Goal: Communication & Community: Answer question/provide support

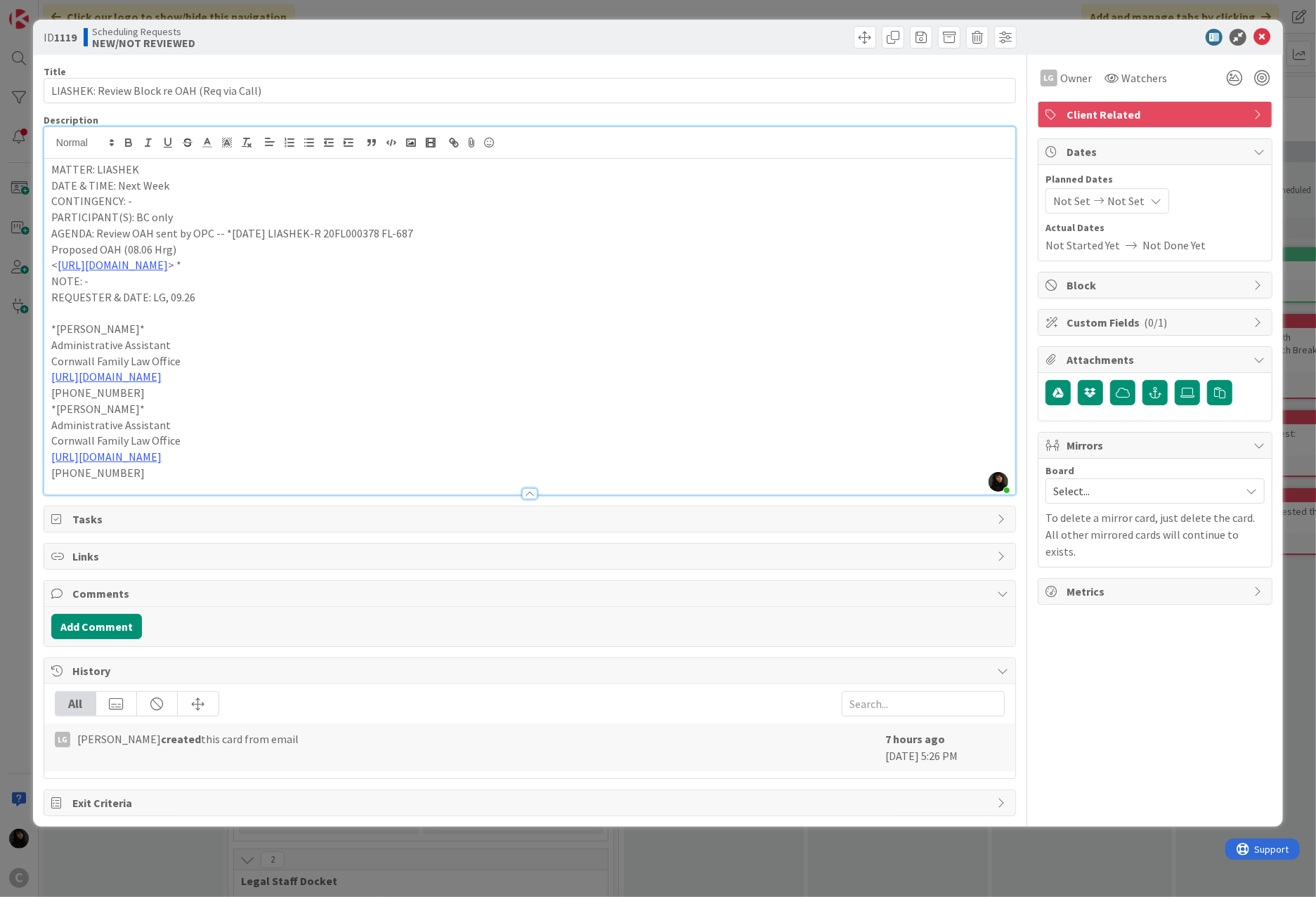
drag, startPoint x: 349, startPoint y: 267, endPoint x: 144, endPoint y: 242, distance: 206.5
click at [56, 270] on p "< [URL][DOMAIN_NAME] > *" at bounding box center [530, 265] width 957 height 16
click at [978, 29] on icon at bounding box center [1262, 37] width 17 height 17
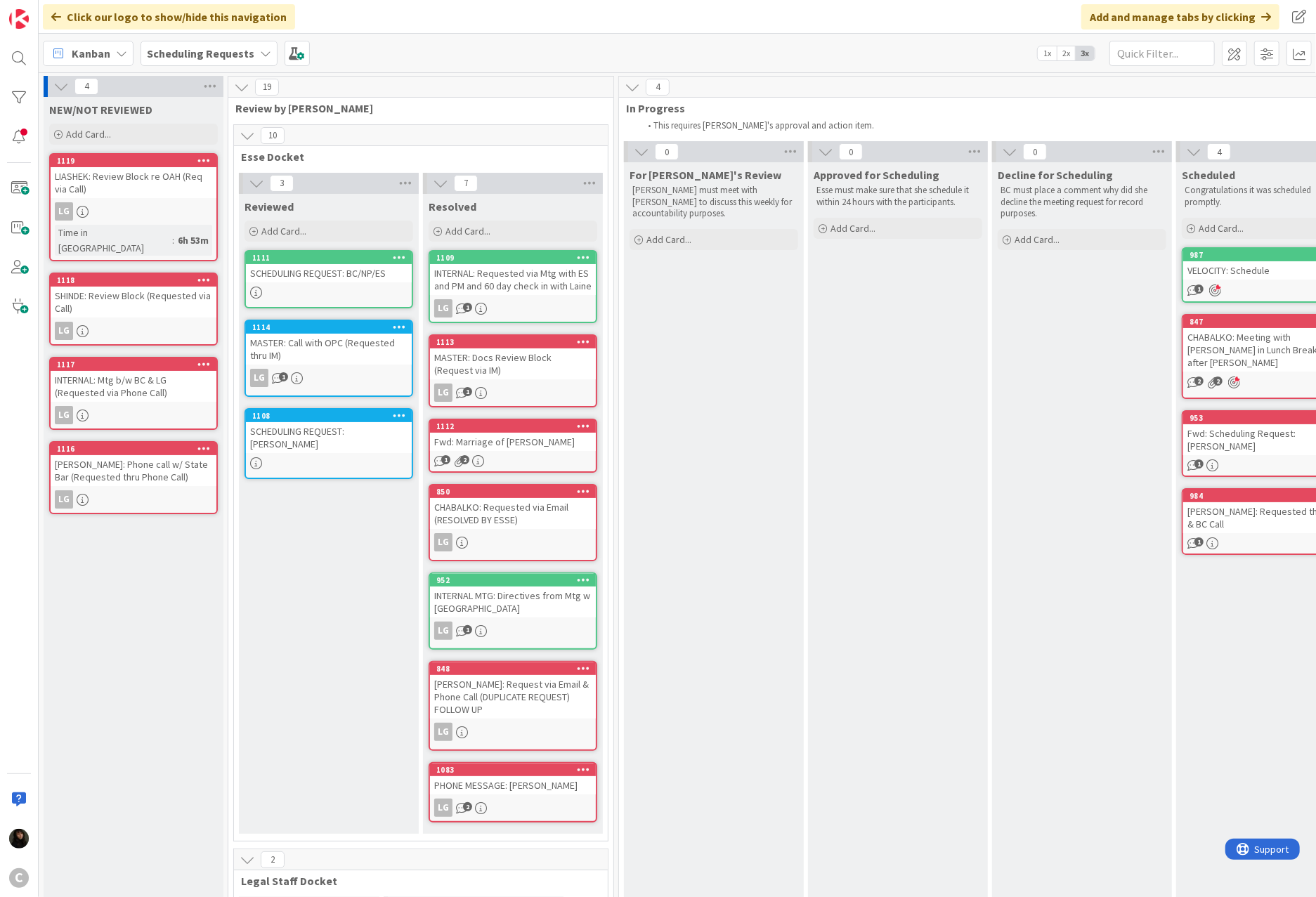
click at [118, 322] on div "LG" at bounding box center [133, 331] width 166 height 19
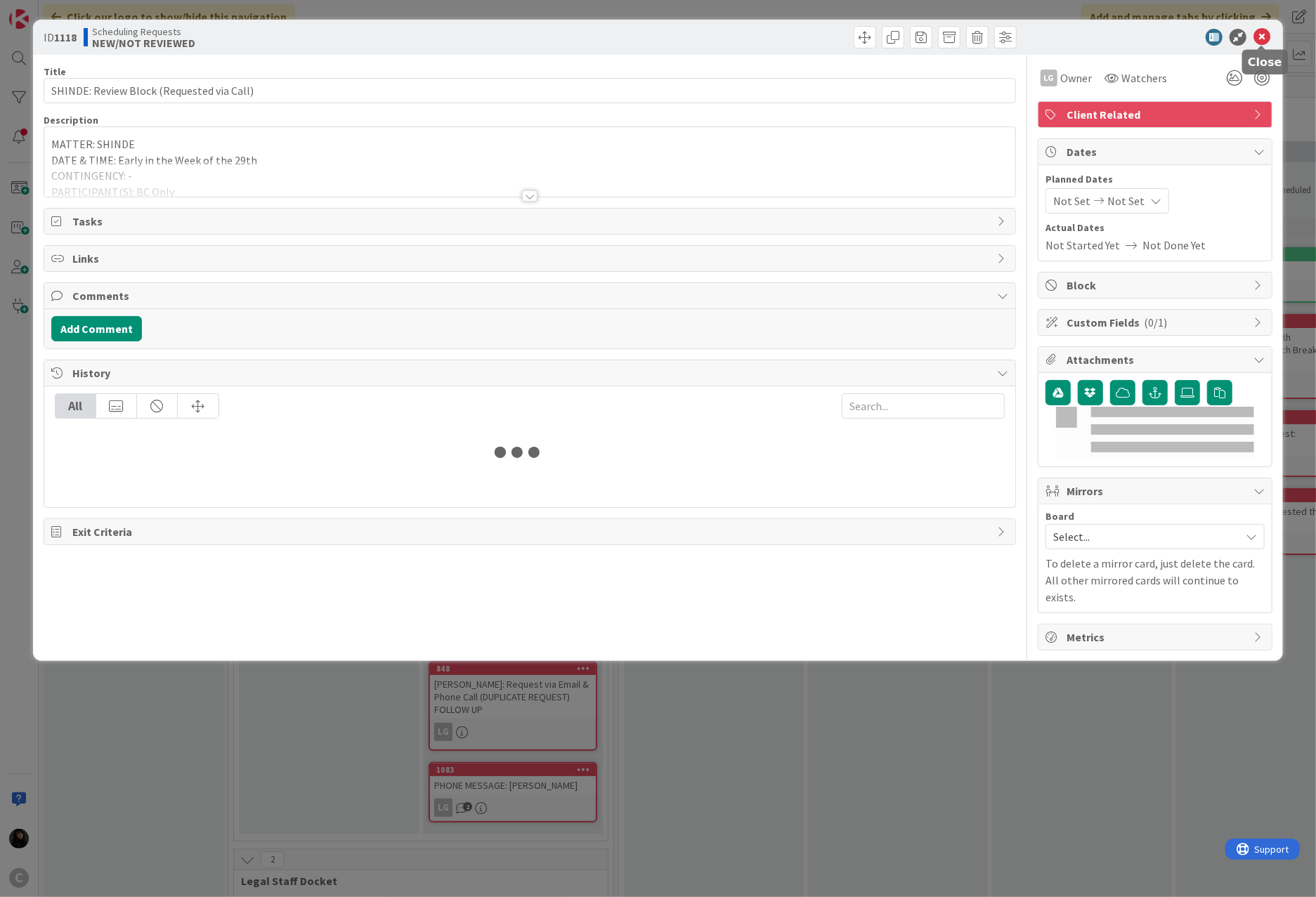
click at [978, 31] on icon at bounding box center [1262, 37] width 17 height 17
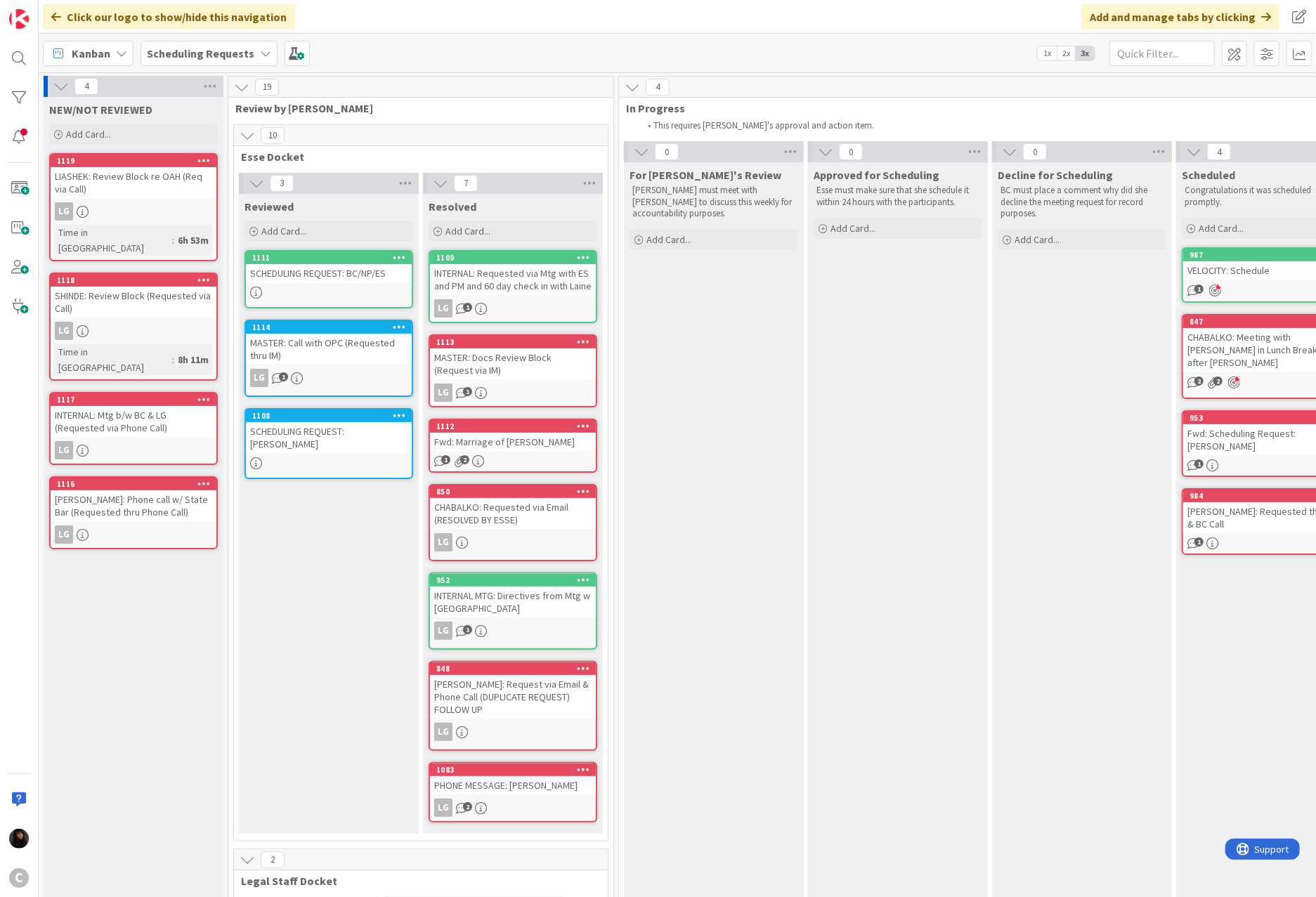
click at [104, 406] on div "INTERNAL: Mtg b/w BC & LG (Requested via Phone Call)" at bounding box center [133, 421] width 166 height 31
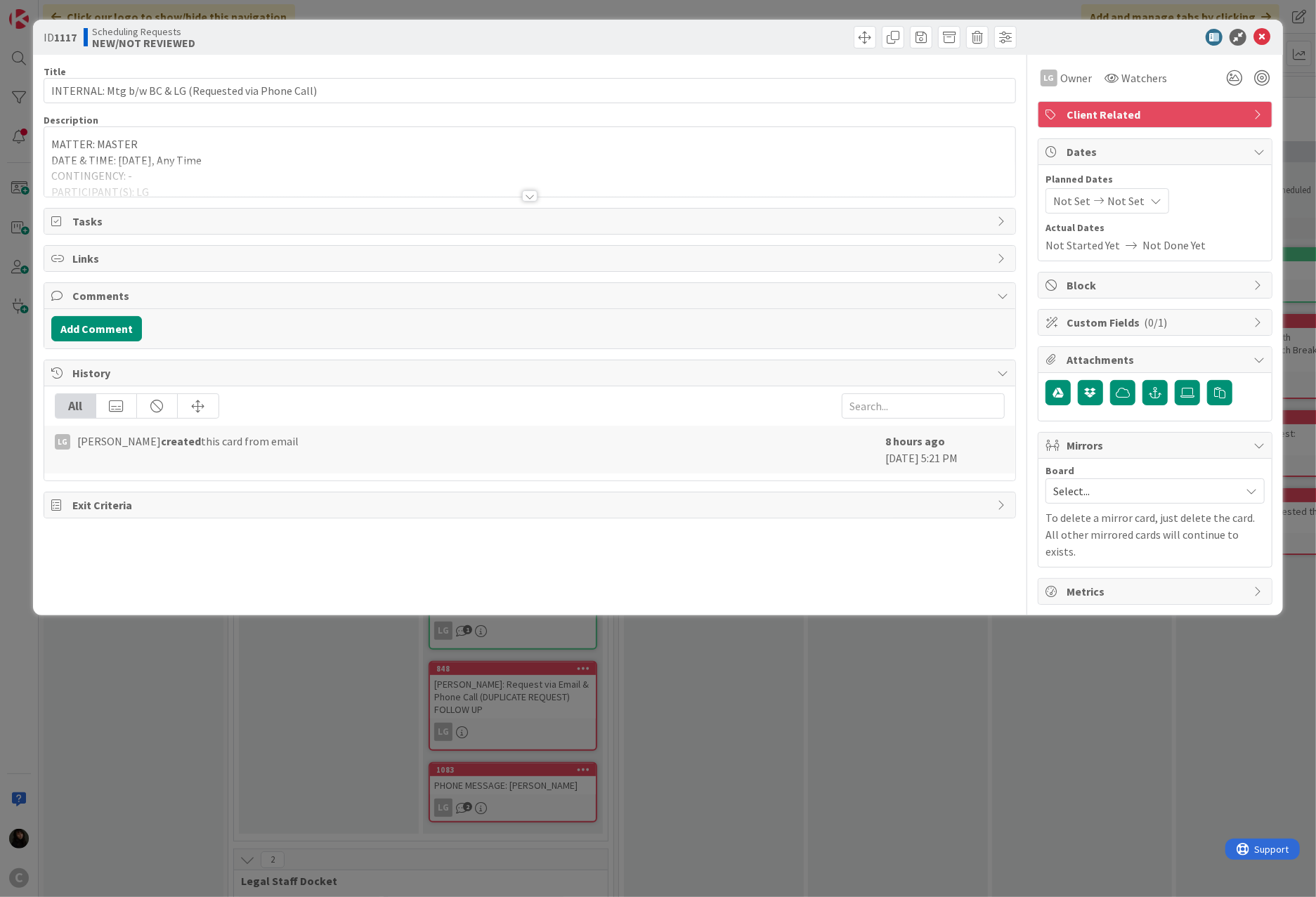
click at [326, 166] on div at bounding box center [529, 179] width 971 height 36
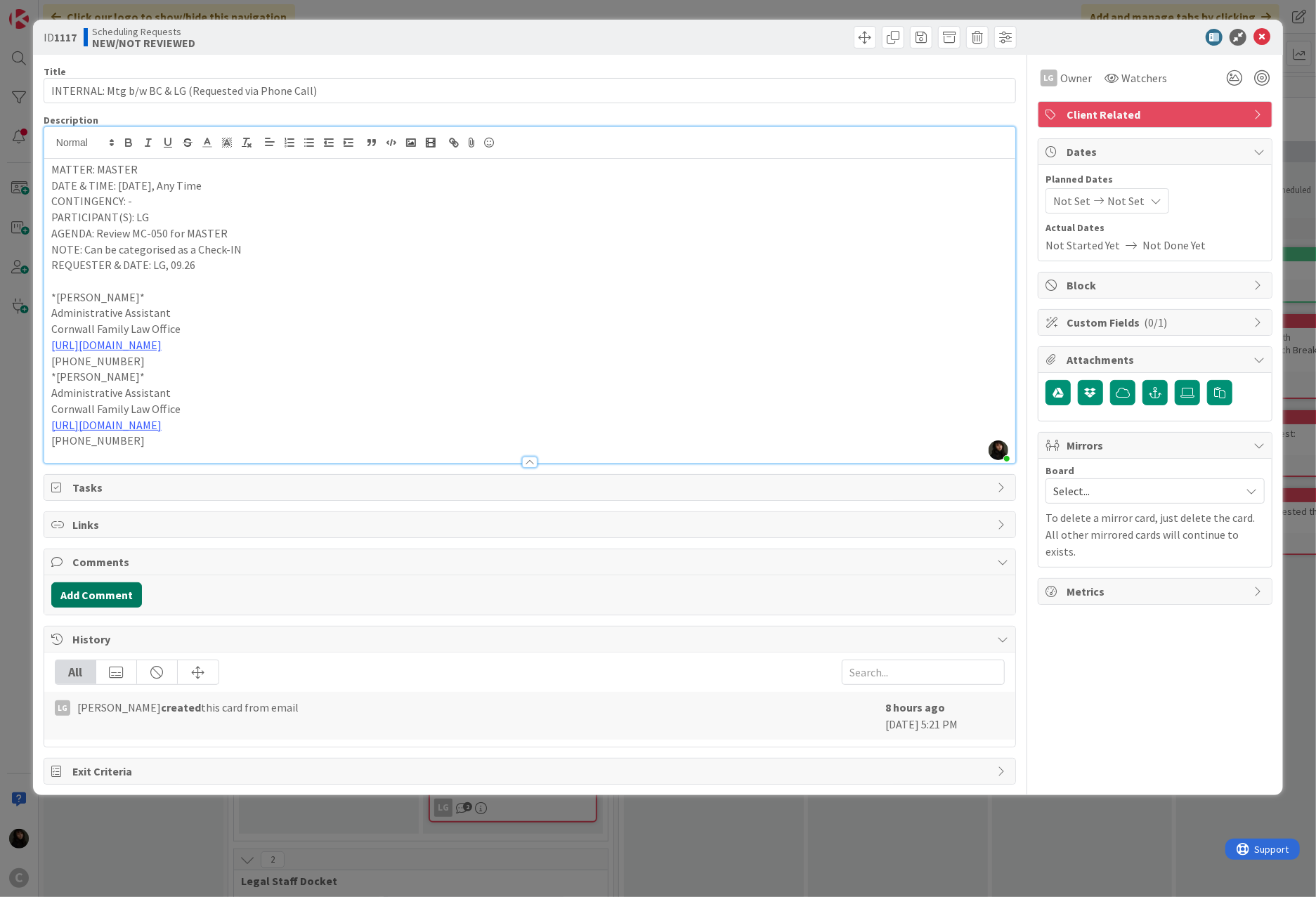
click at [85, 600] on button "Add Comment" at bounding box center [97, 595] width 91 height 25
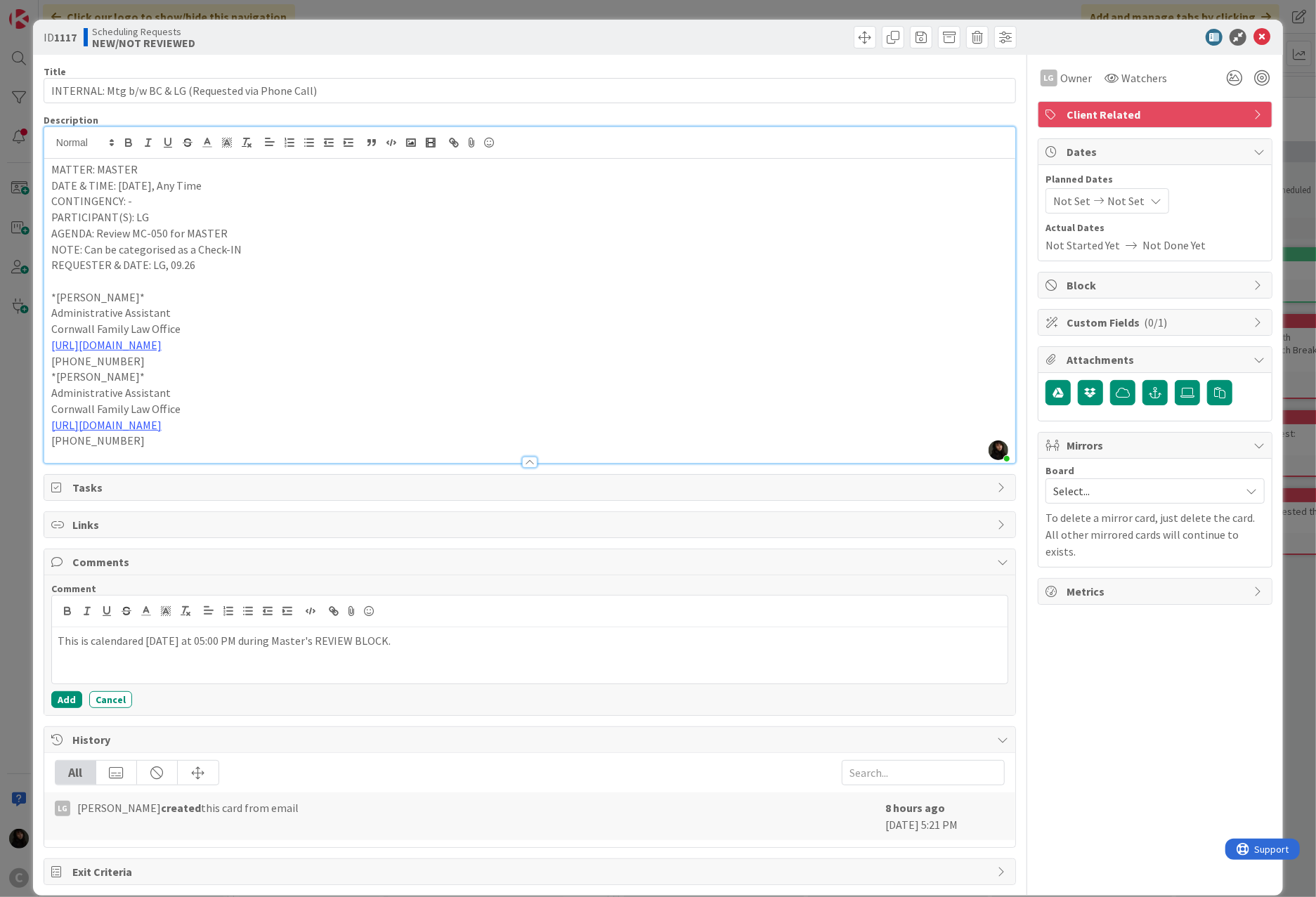
click at [60, 692] on div "Comment This is calendared [DATE] at 05:00 PM during Master's REVIEW BLOCK. Add…" at bounding box center [530, 645] width 957 height 126
click at [60, 701] on button "Add" at bounding box center [66, 700] width 31 height 17
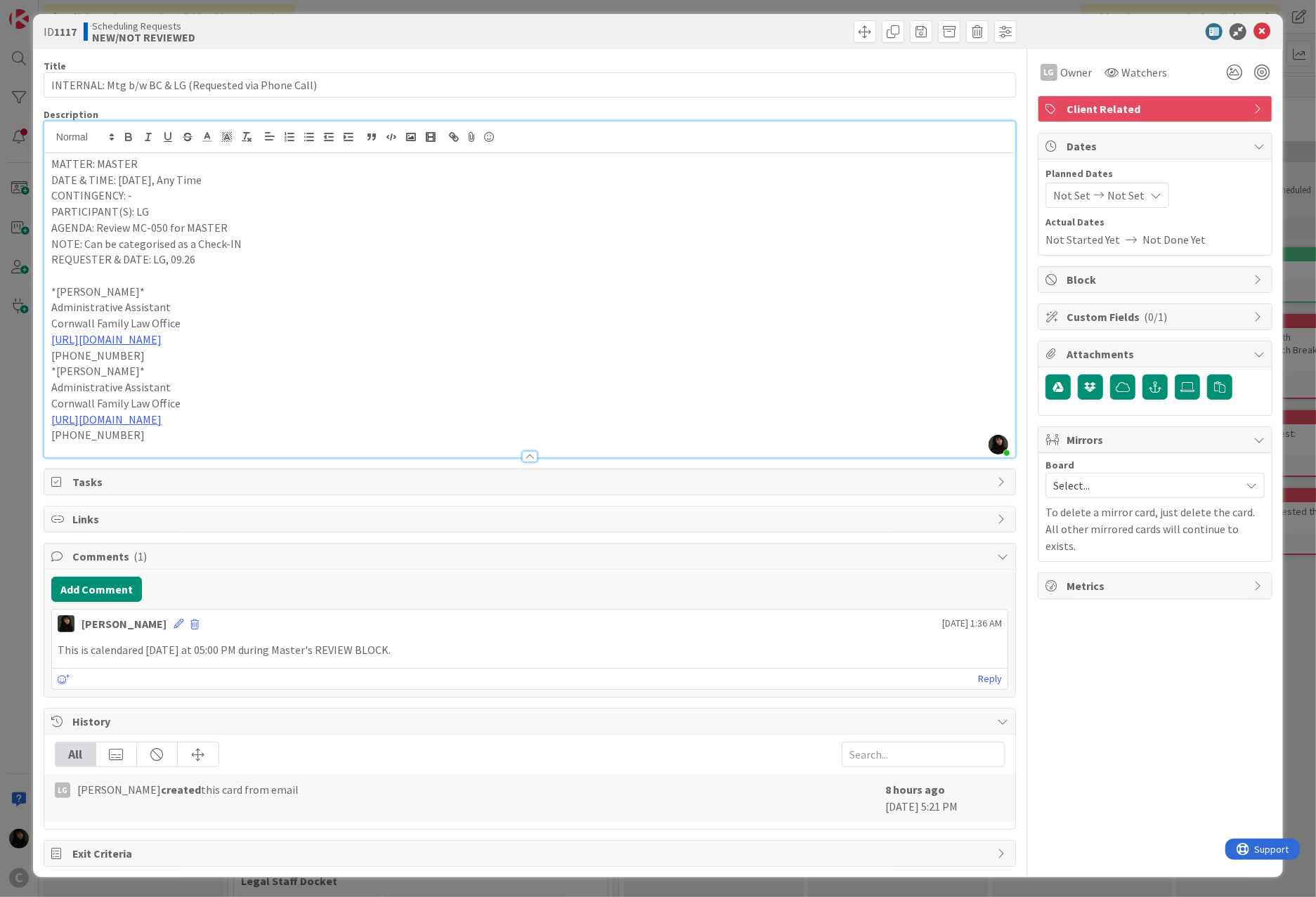
scroll to position [10, 0]
click at [978, 24] on icon at bounding box center [1262, 31] width 17 height 17
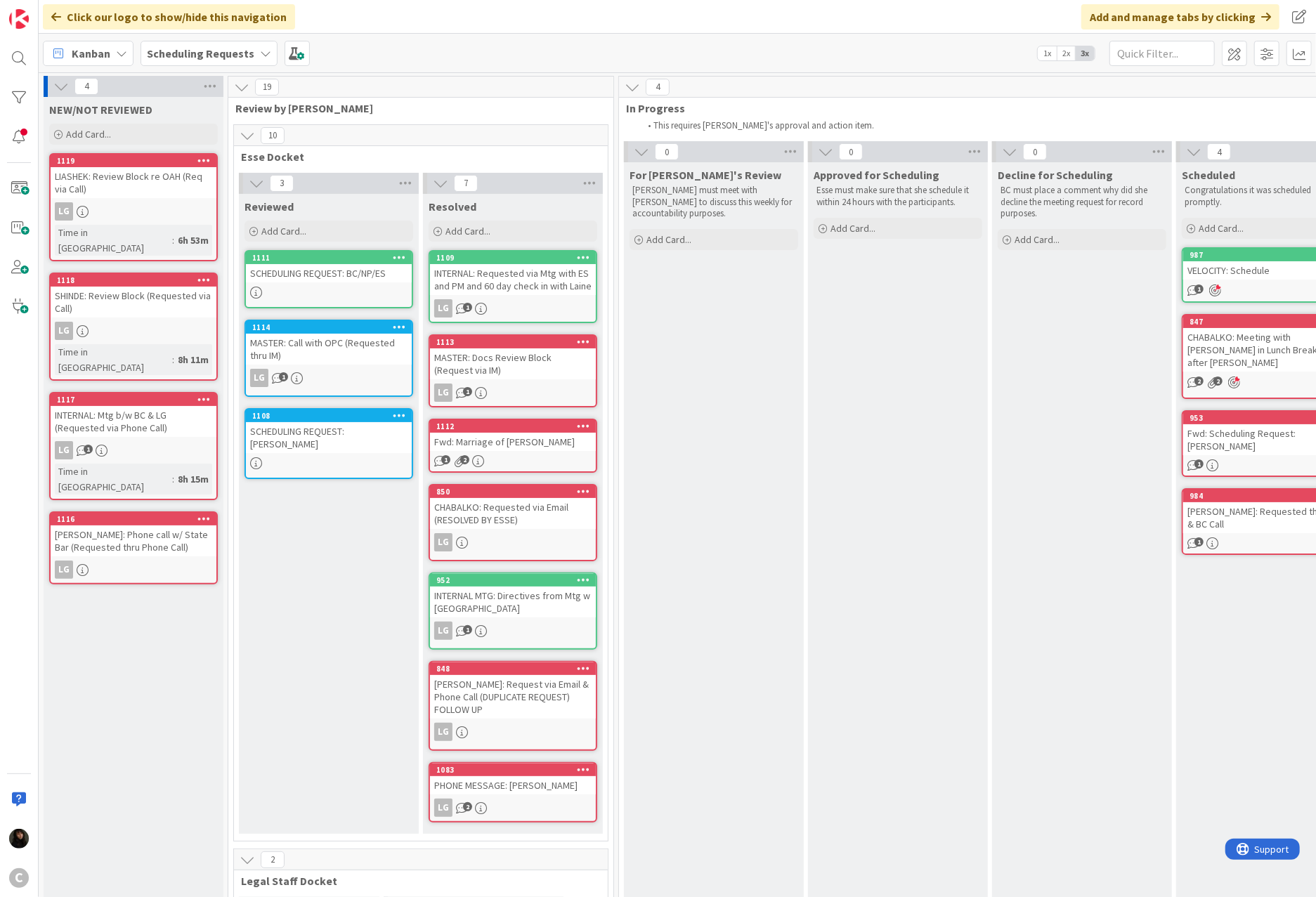
click at [200, 394] on icon at bounding box center [204, 399] width 13 height 10
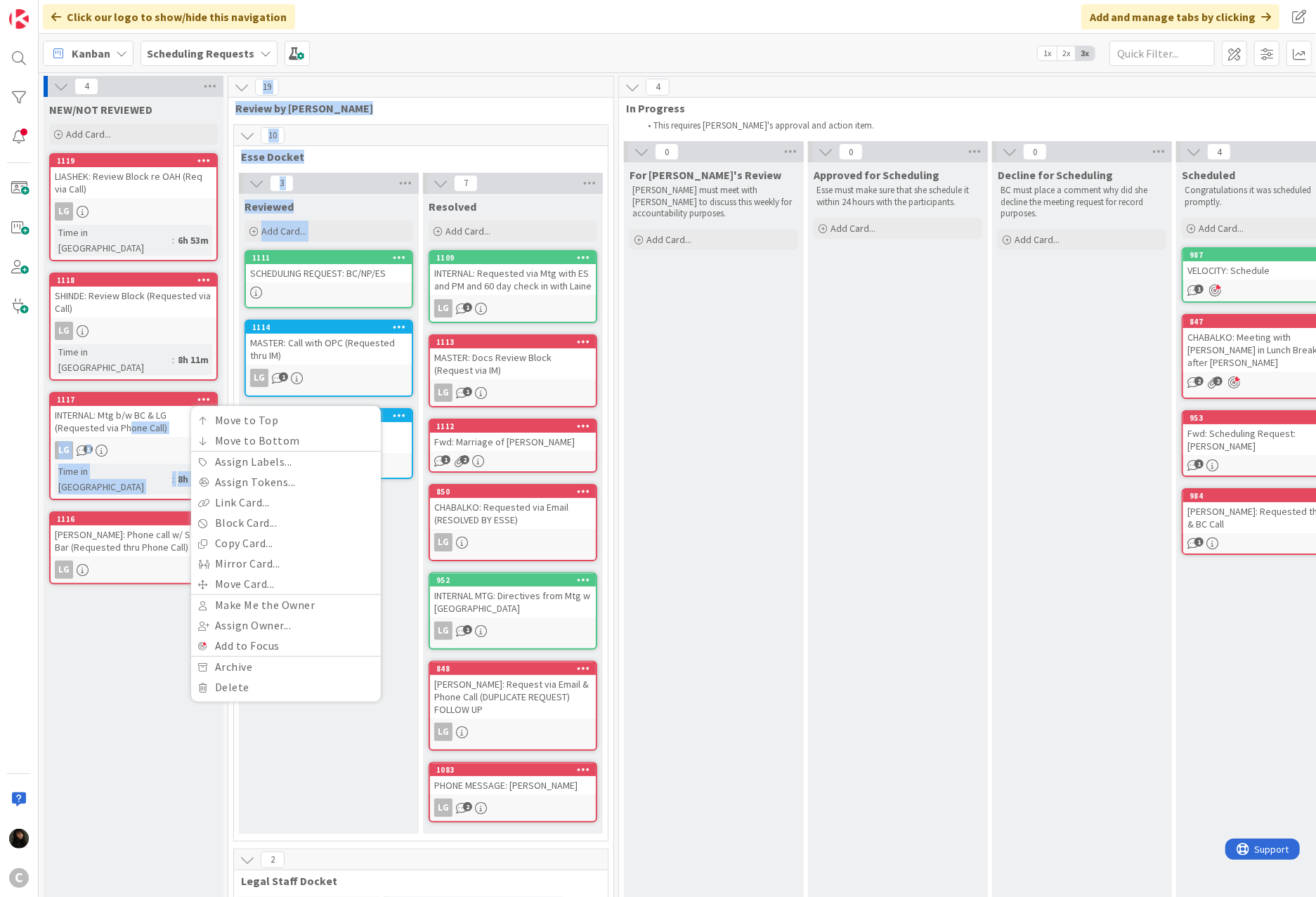
drag, startPoint x: 129, startPoint y: 394, endPoint x: 220, endPoint y: 350, distance: 101.1
click at [313, 332] on div "4 NEW/NOT REVIEWED Add Card... 1119 LIASHEK: Review Block re OAH (Req via Call)…" at bounding box center [832, 907] width 1581 height 1662
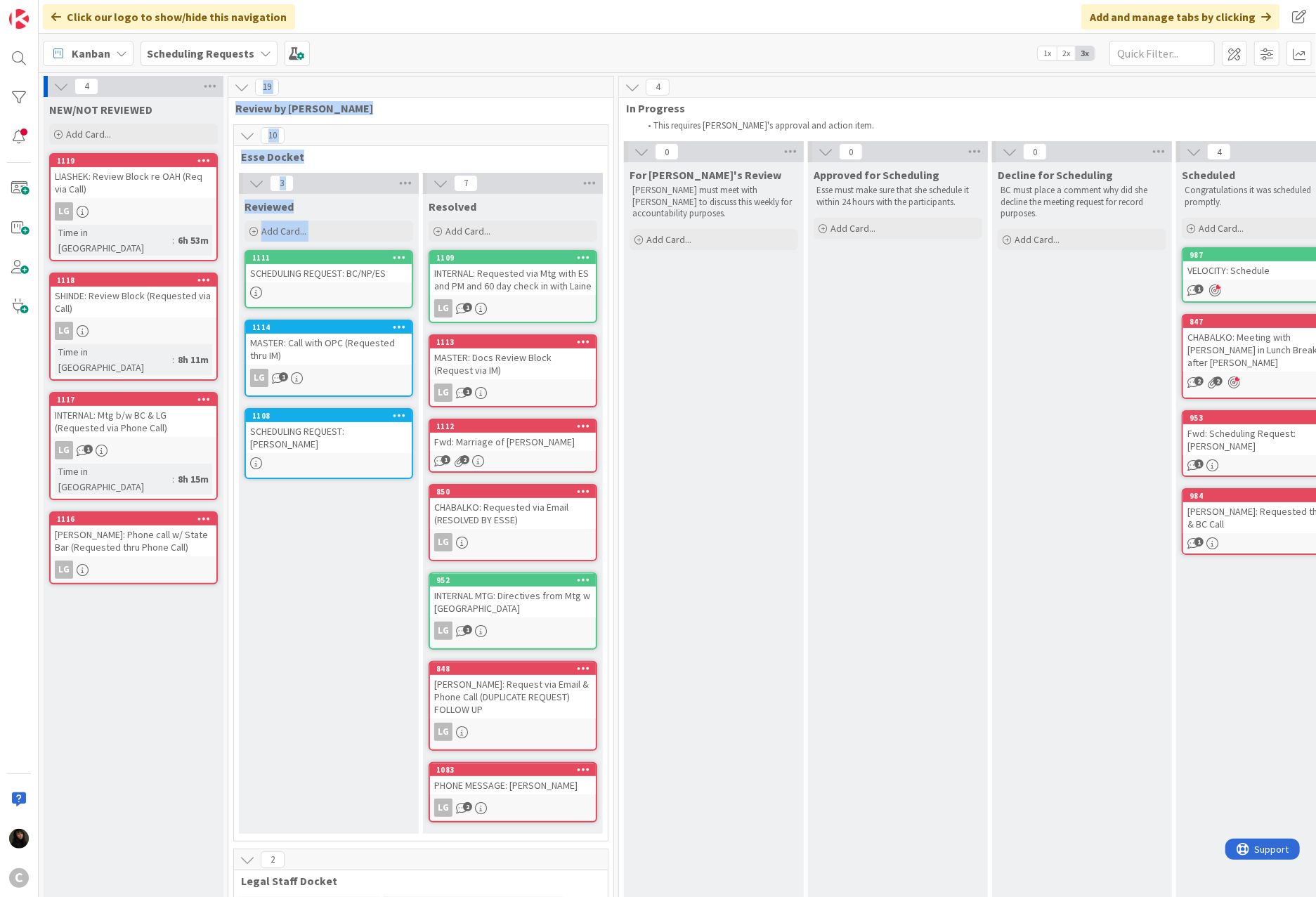
click at [212, 395] on div at bounding box center [203, 399] width 25 height 10
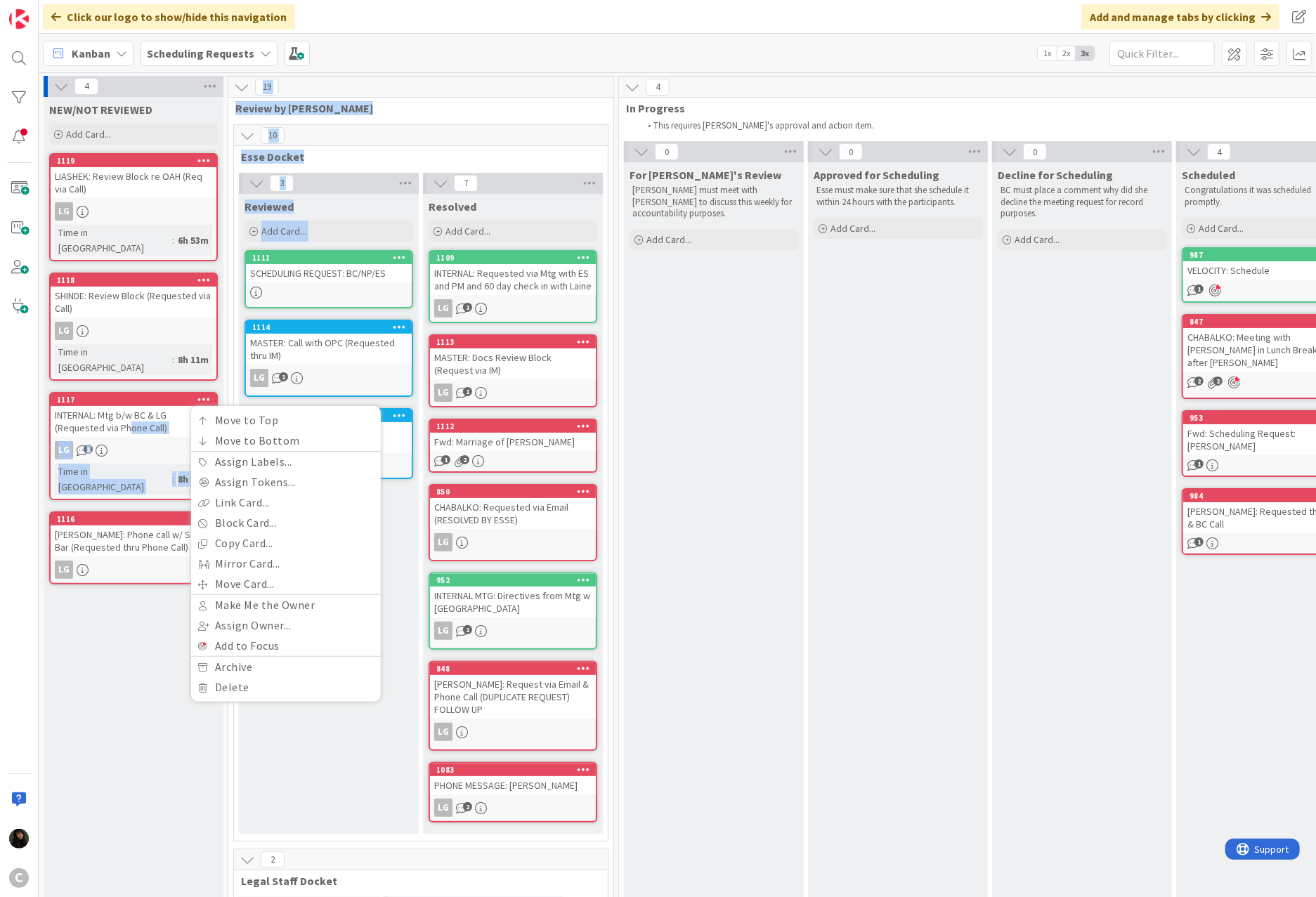
click at [139, 406] on div "INTERNAL: Mtg b/w BC & LG (Requested via Phone Call)" at bounding box center [133, 421] width 166 height 31
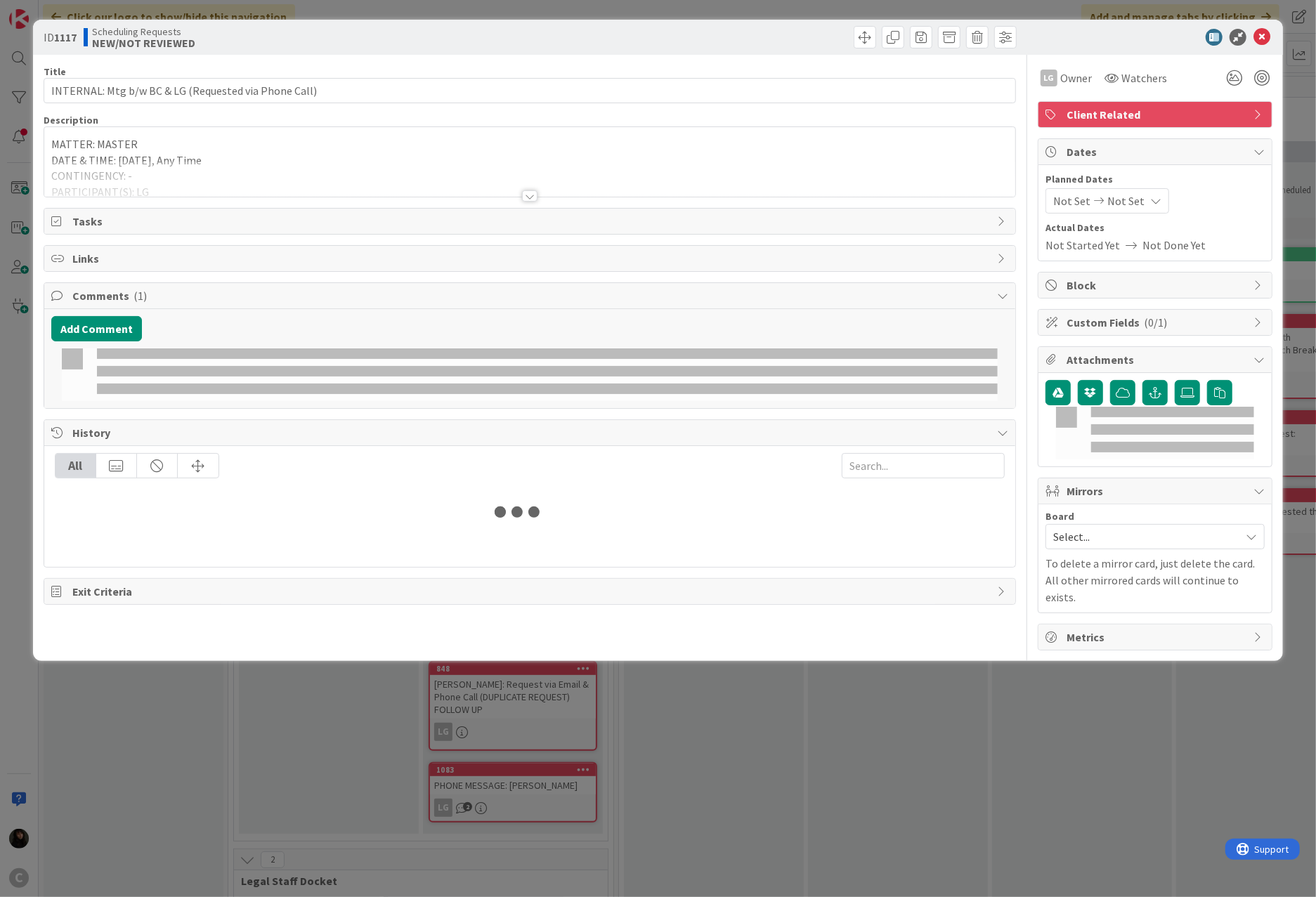
click at [978, 121] on span "Client Related" at bounding box center [1156, 114] width 180 height 17
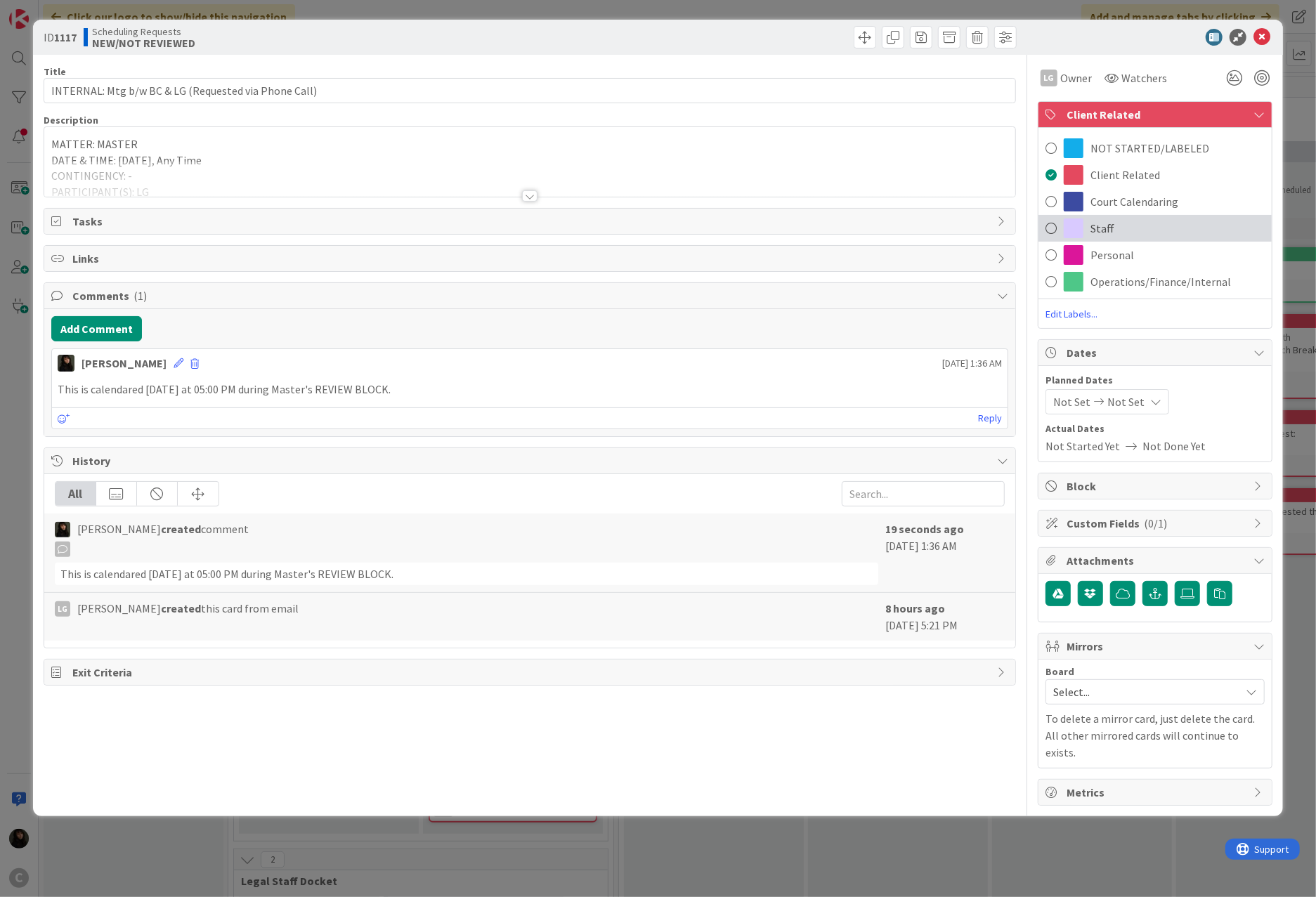
click at [978, 232] on span at bounding box center [1073, 228] width 19 height 19
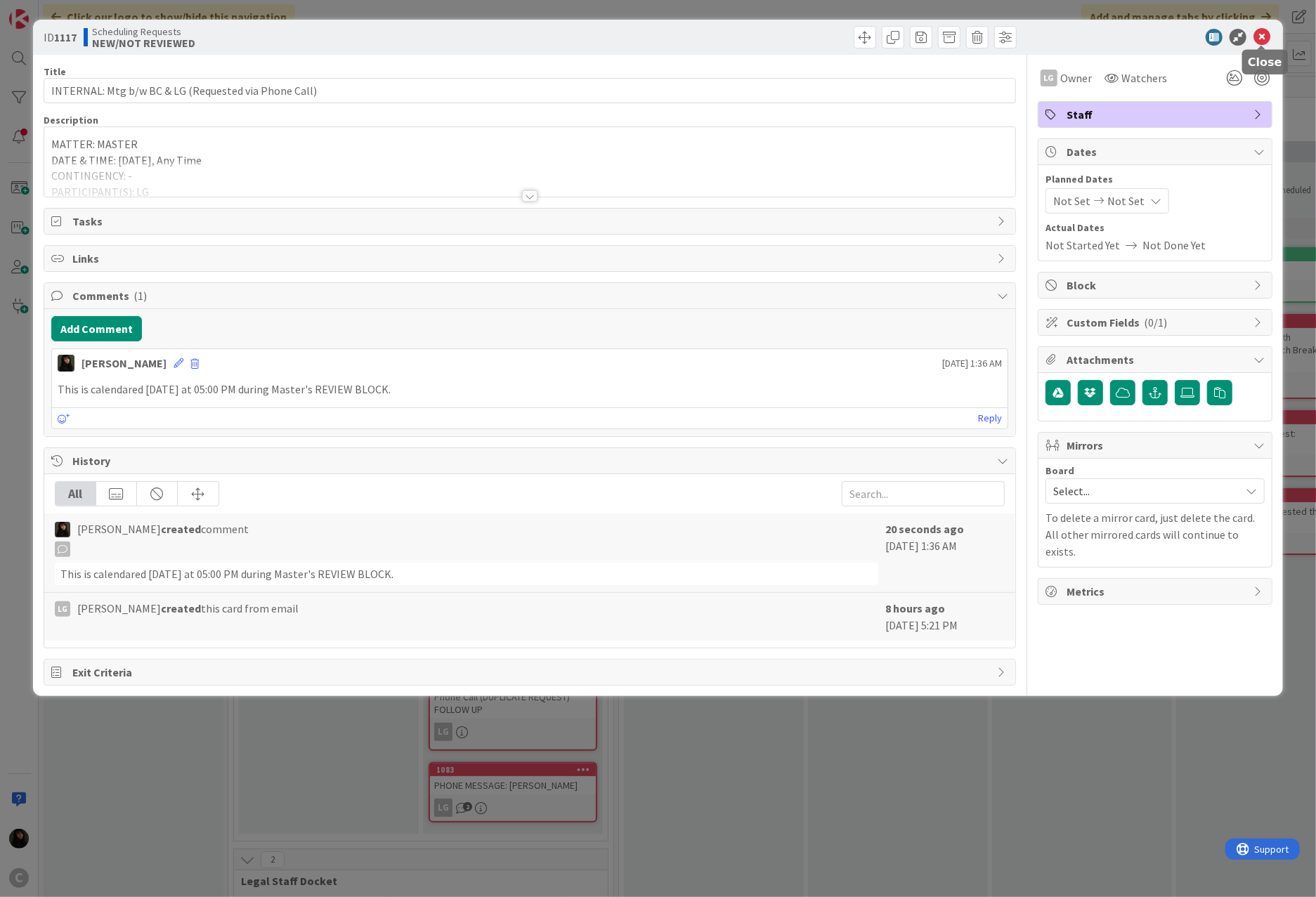
click at [978, 37] on icon at bounding box center [1262, 37] width 17 height 17
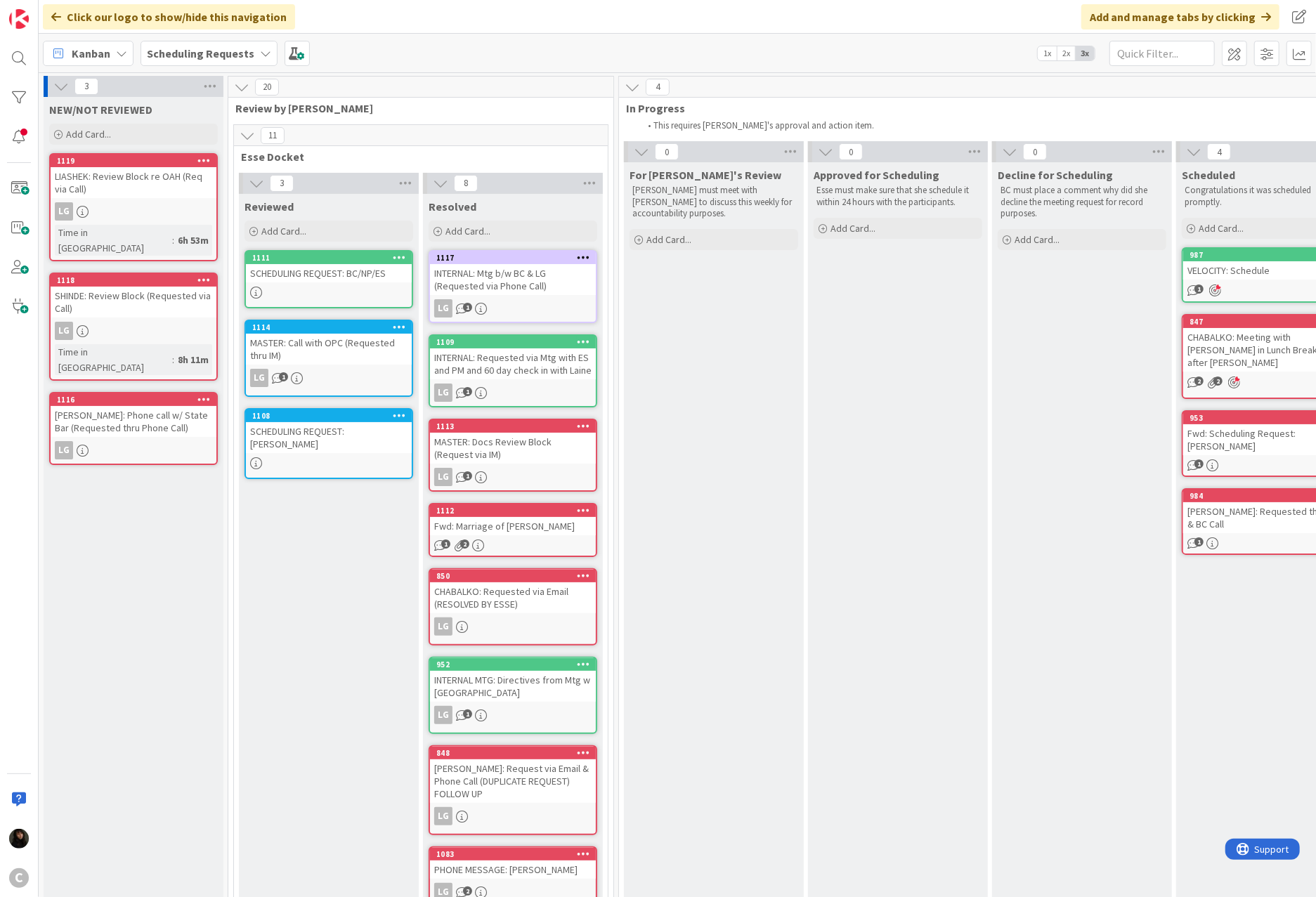
click at [136, 406] on div "[PERSON_NAME]: Phone call w/ State Bar (Requested thru Phone Call)" at bounding box center [133, 421] width 166 height 31
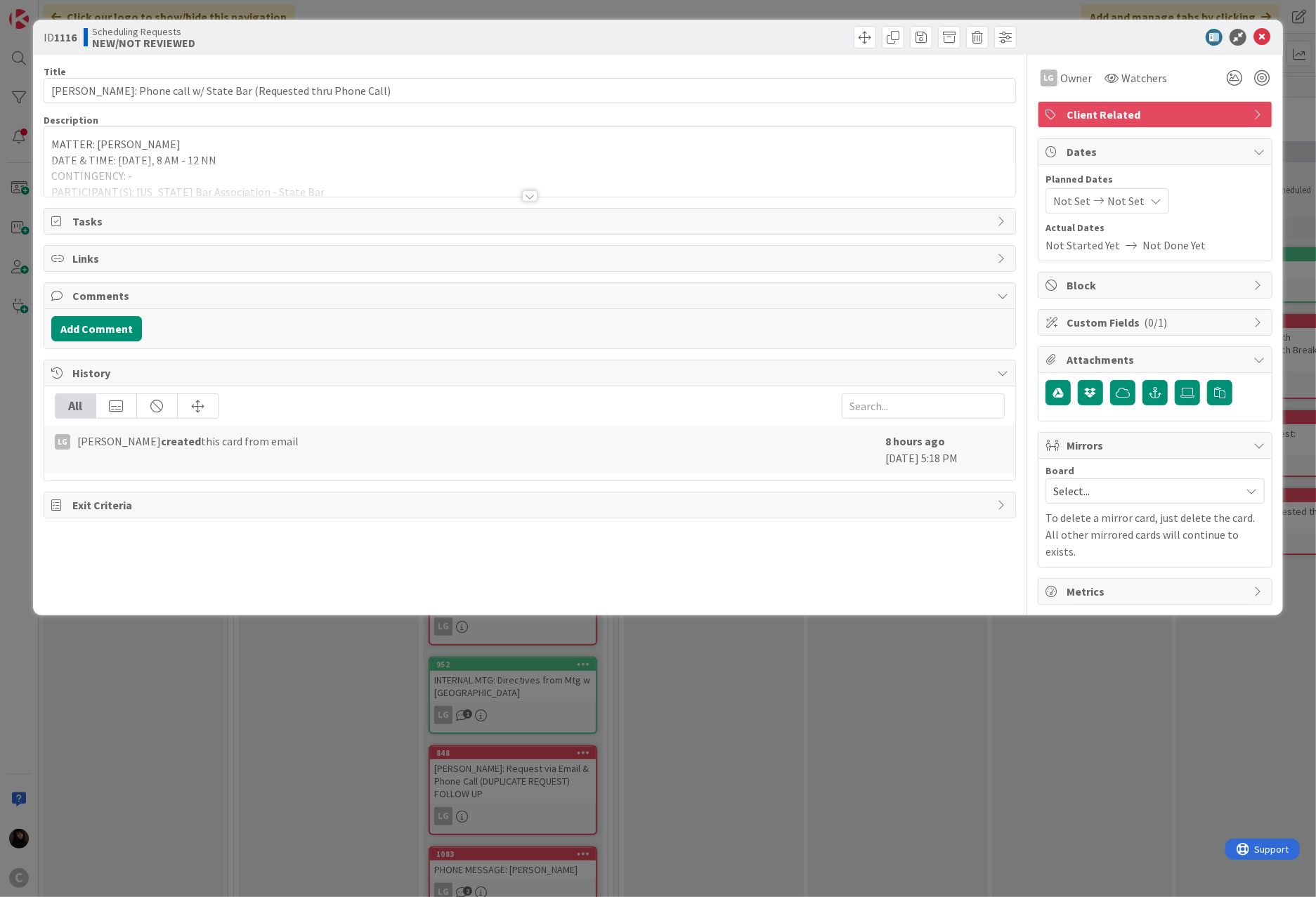
click at [262, 164] on div at bounding box center [529, 179] width 971 height 36
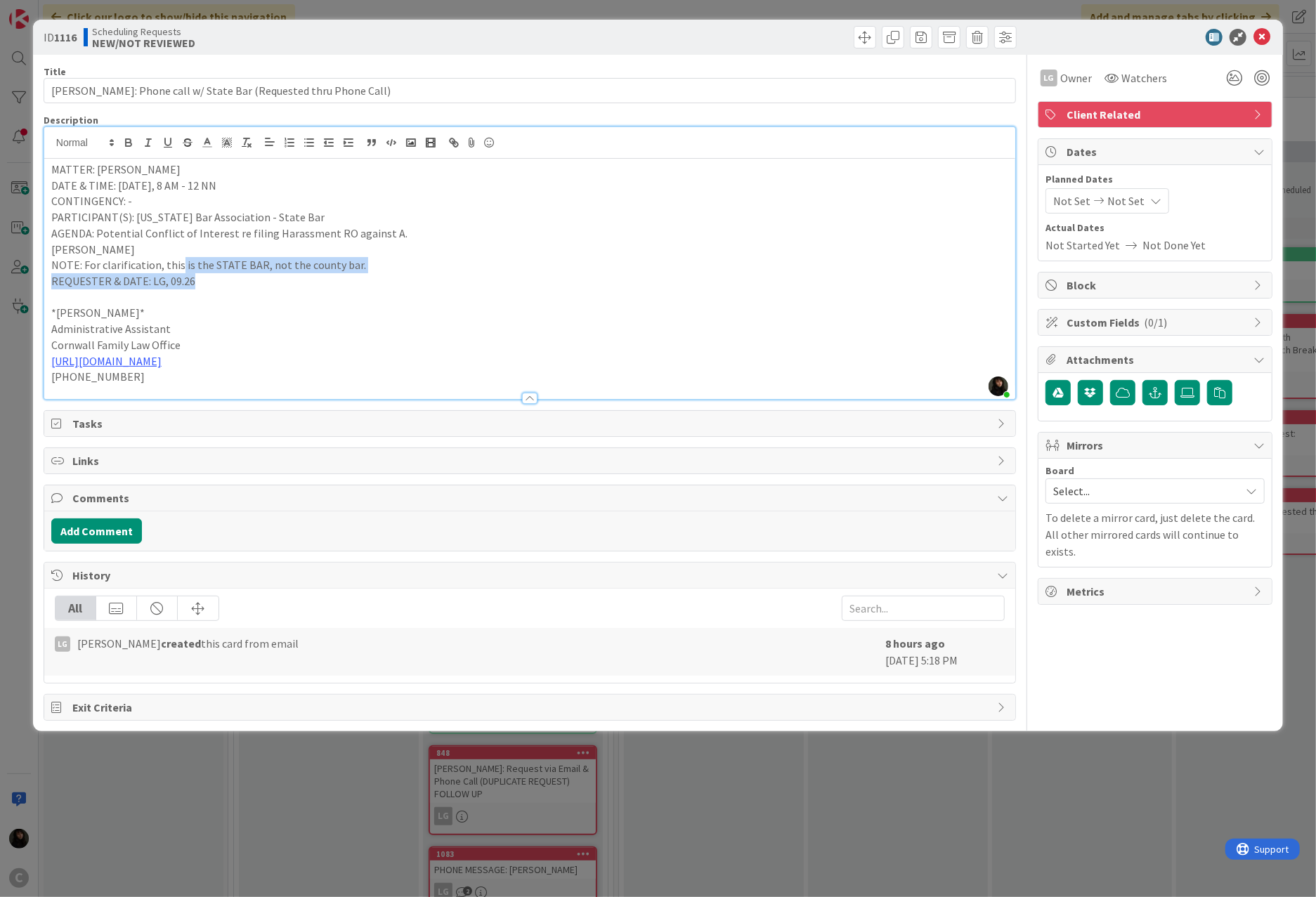
drag, startPoint x: 417, startPoint y: 273, endPoint x: 178, endPoint y: 270, distance: 239.0
click at [178, 270] on div "MATTER: [PERSON_NAME] DATE & TIME: [DATE], 8 AM - 12 NN CONTINGENCY: - PARTICIP…" at bounding box center [529, 279] width 971 height 240
click at [83, 248] on p "[PERSON_NAME]" at bounding box center [530, 250] width 957 height 16
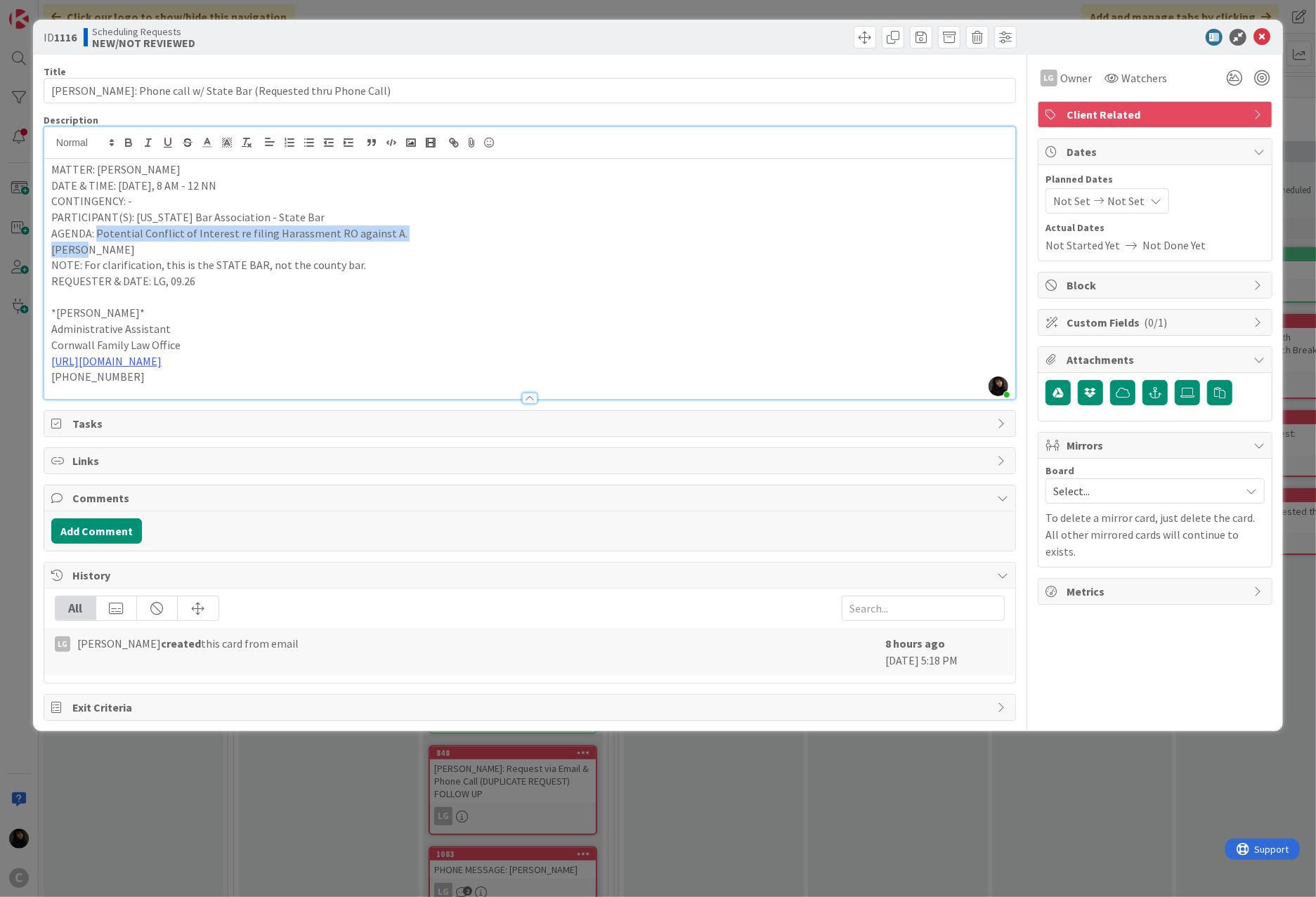
drag, startPoint x: 94, startPoint y: 234, endPoint x: 107, endPoint y: 249, distance: 19.8
click at [107, 249] on div "MATTER: [PERSON_NAME] DATE & TIME: [DATE], 8 AM - 12 NN CONTINGENCY: - PARTICIP…" at bounding box center [529, 279] width 971 height 240
copy div "Potential Conflict of Interest re filing Harassment RO against [PERSON_NAME]"
click at [121, 536] on button "Add Comment" at bounding box center [97, 531] width 91 height 25
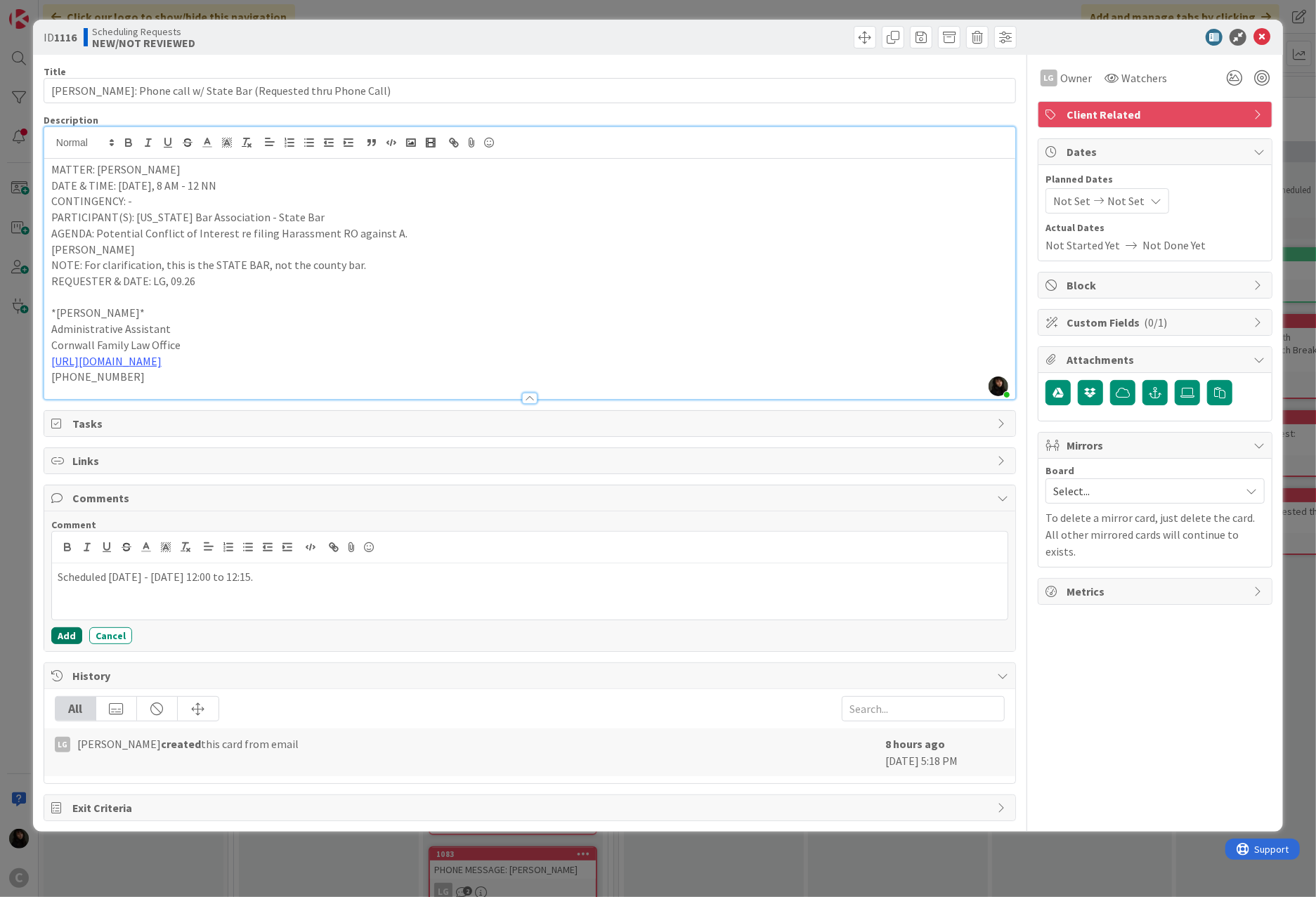
click at [62, 633] on button "Add" at bounding box center [66, 635] width 31 height 17
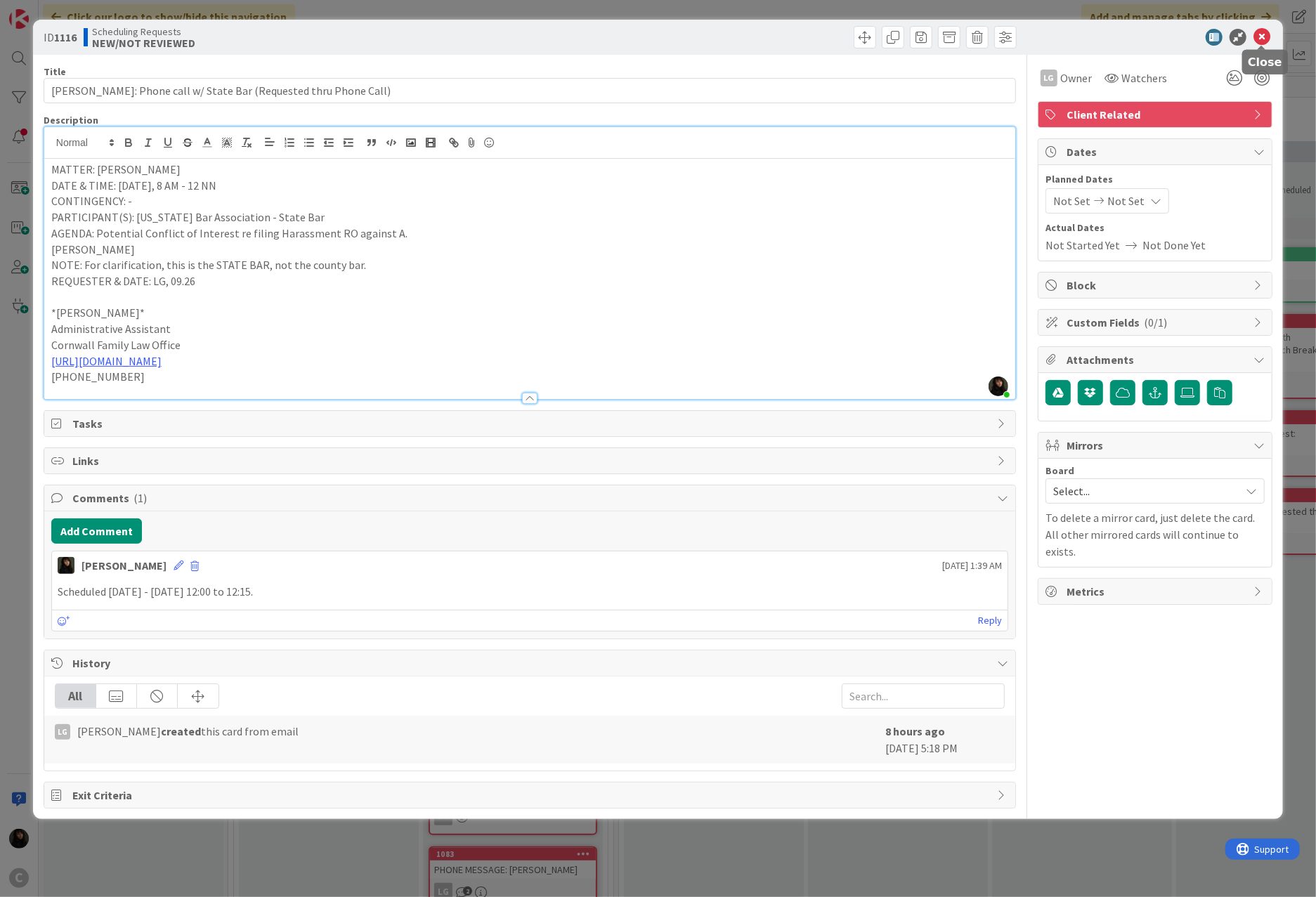
click at [978, 39] on icon at bounding box center [1262, 37] width 17 height 17
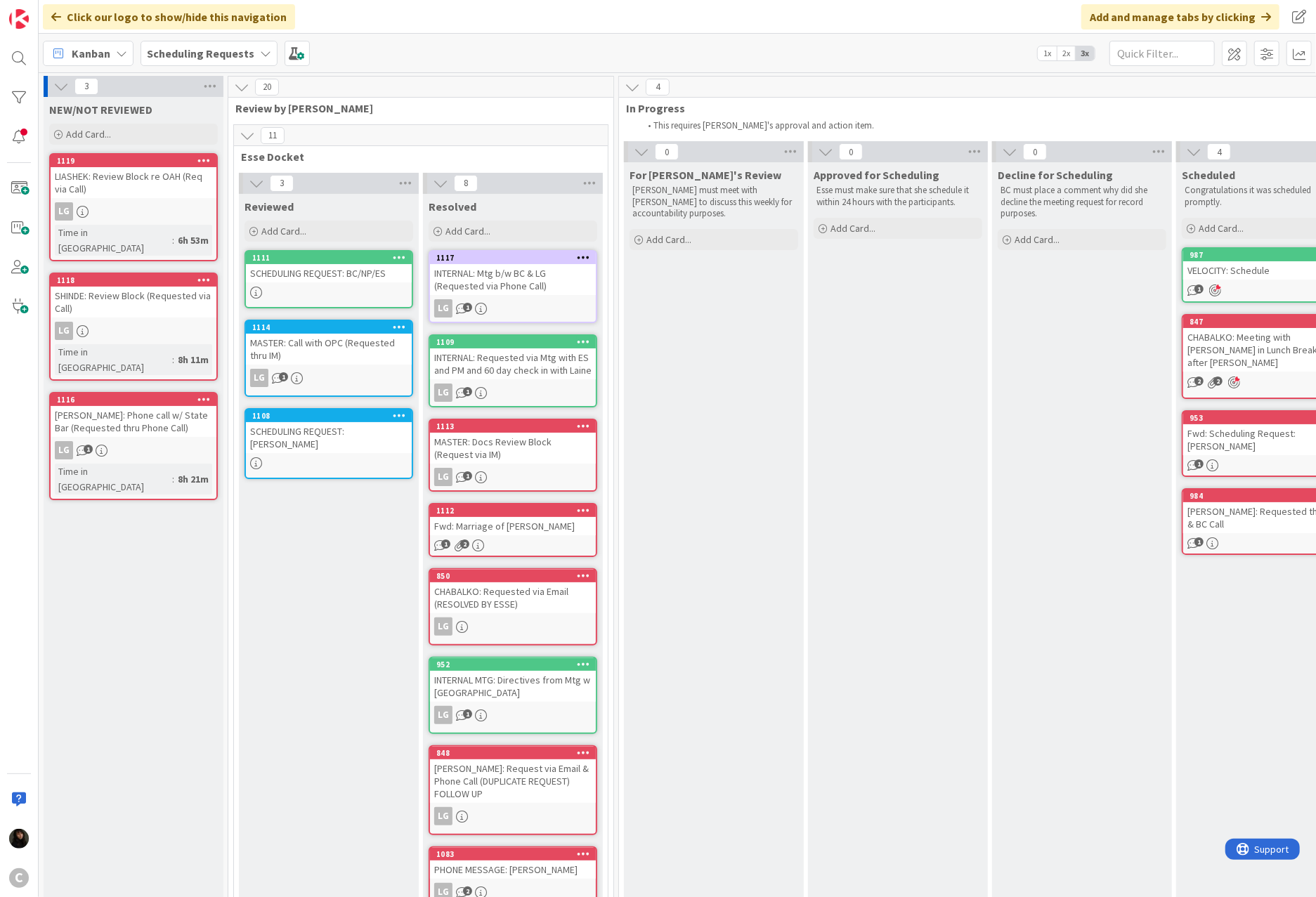
click at [186, 393] on div "1116" at bounding box center [133, 399] width 166 height 13
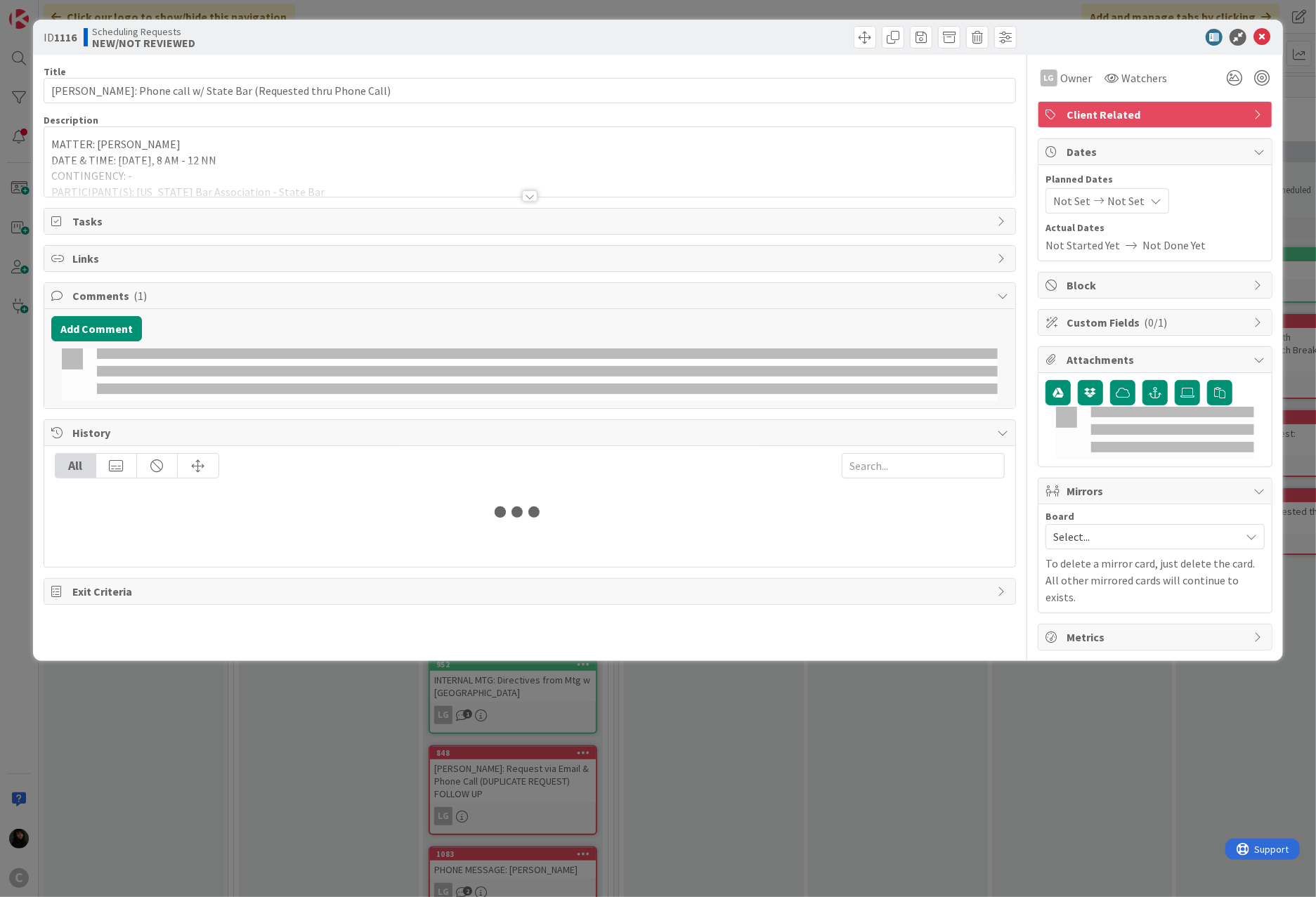
click at [978, 121] on span "Client Related" at bounding box center [1156, 114] width 180 height 17
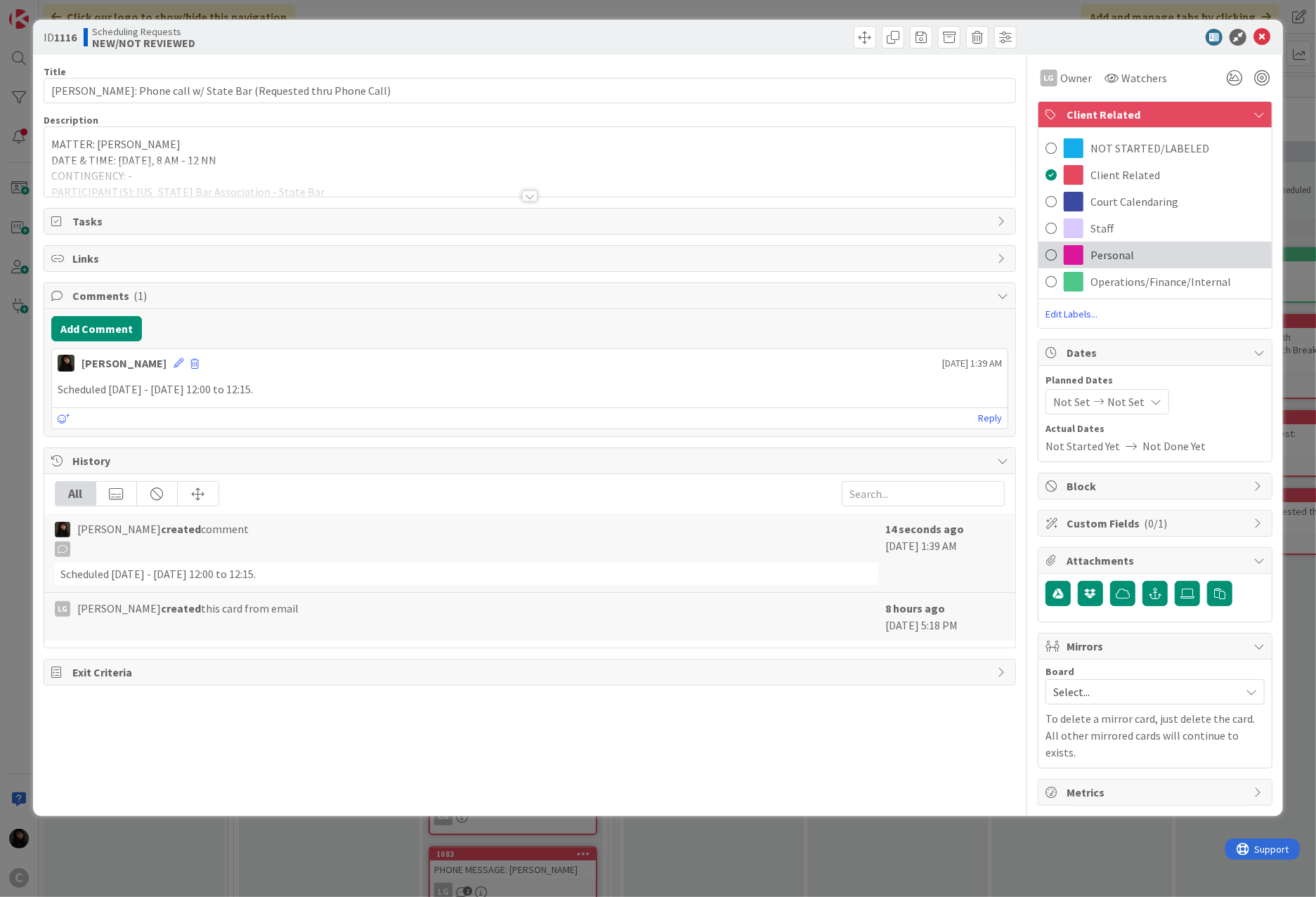
click at [978, 254] on div "Personal" at bounding box center [1155, 255] width 233 height 27
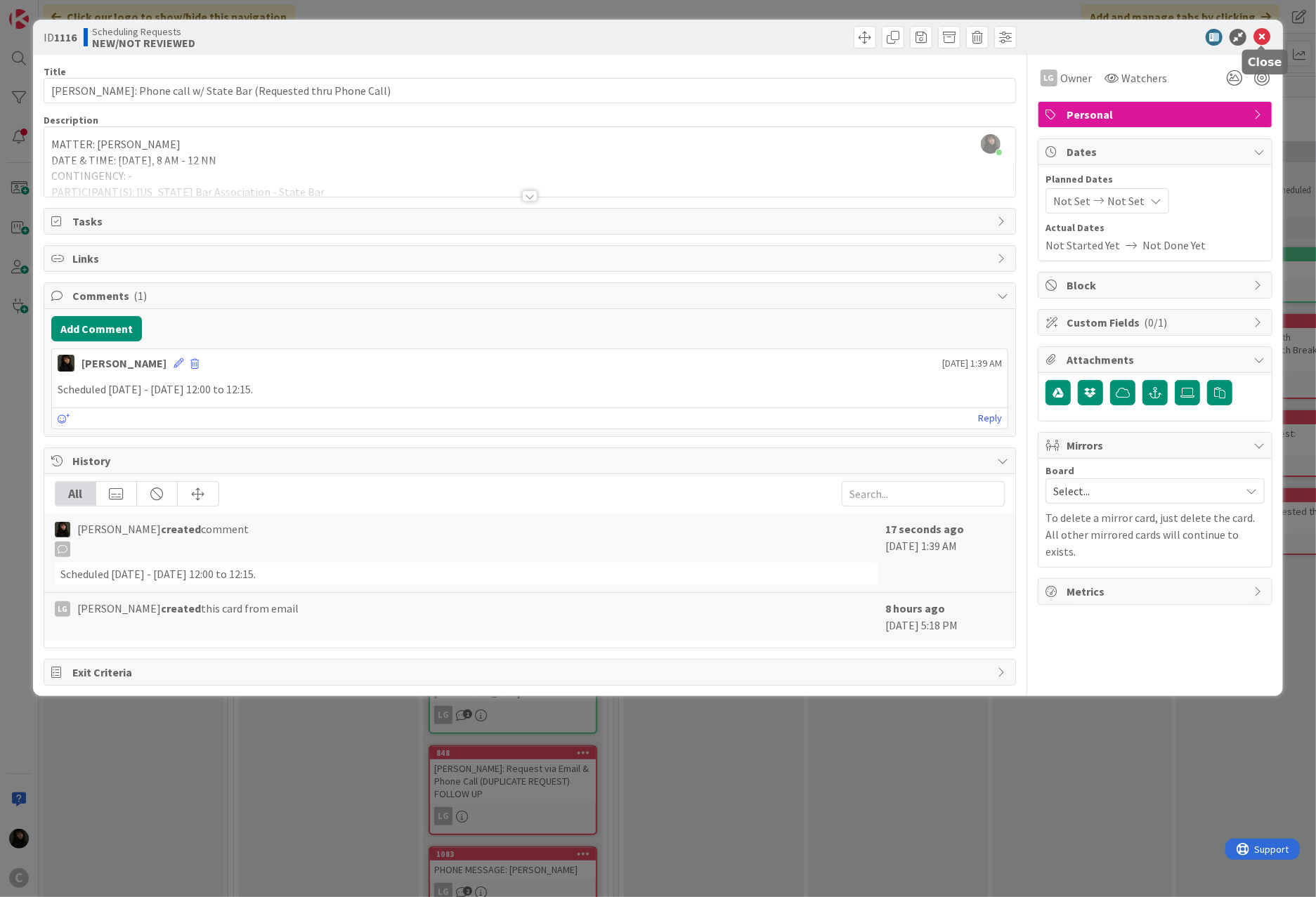
click at [978, 37] on icon at bounding box center [1262, 37] width 17 height 17
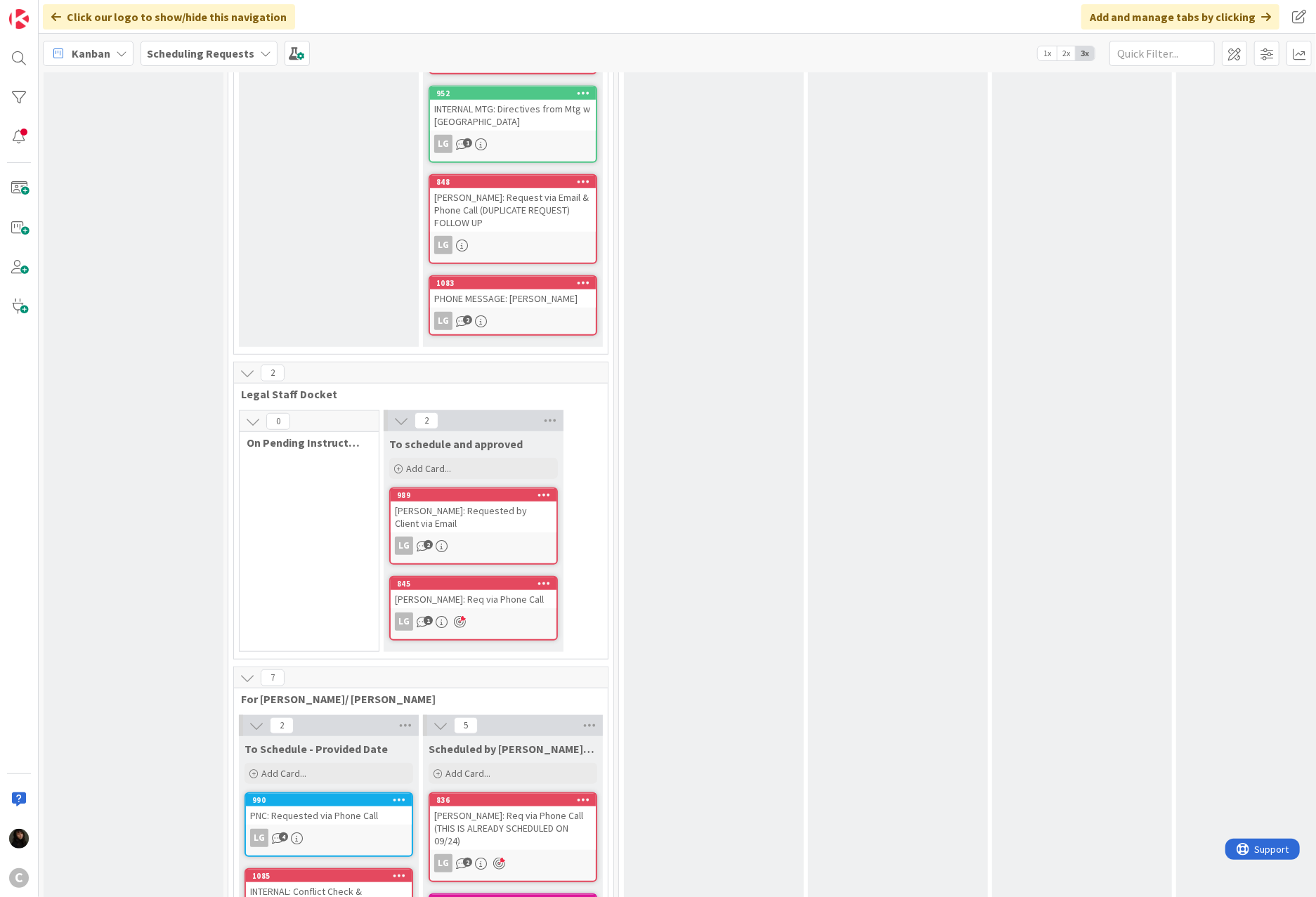
scroll to position [972, 0]
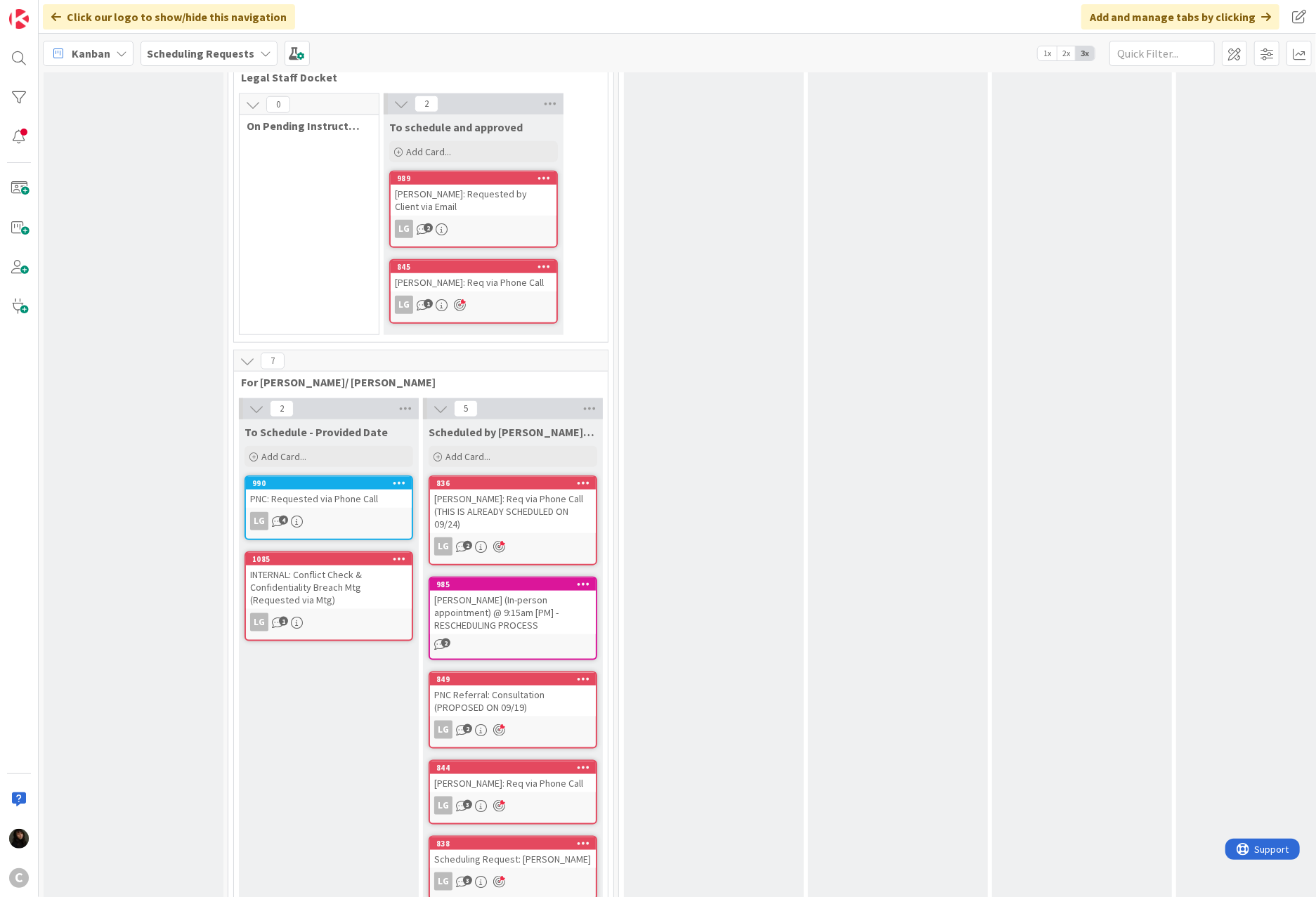
click at [344, 489] on div "PNC: Requested via Phone Call" at bounding box center [329, 498] width 166 height 19
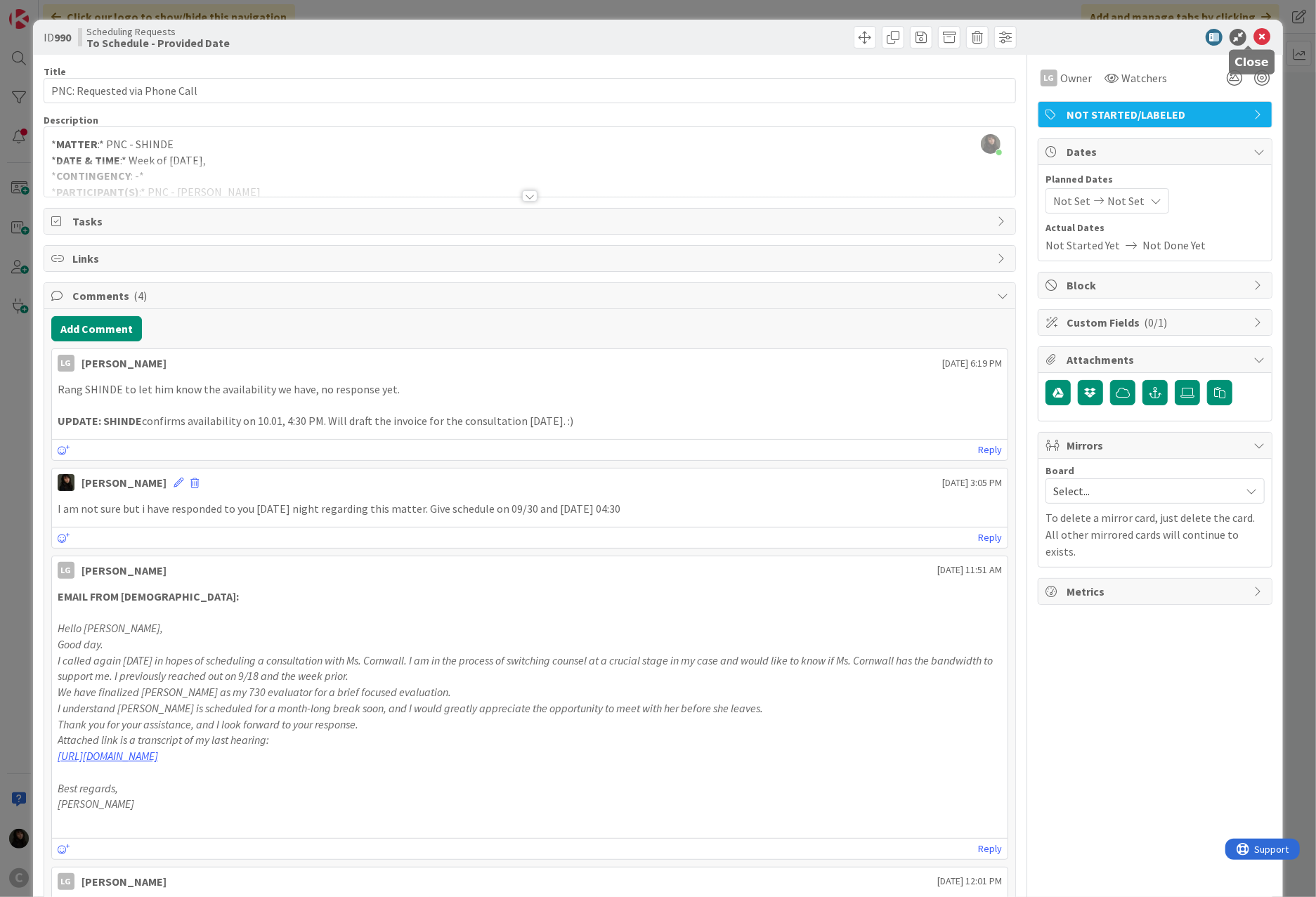
click at [978, 38] on icon at bounding box center [1262, 37] width 17 height 17
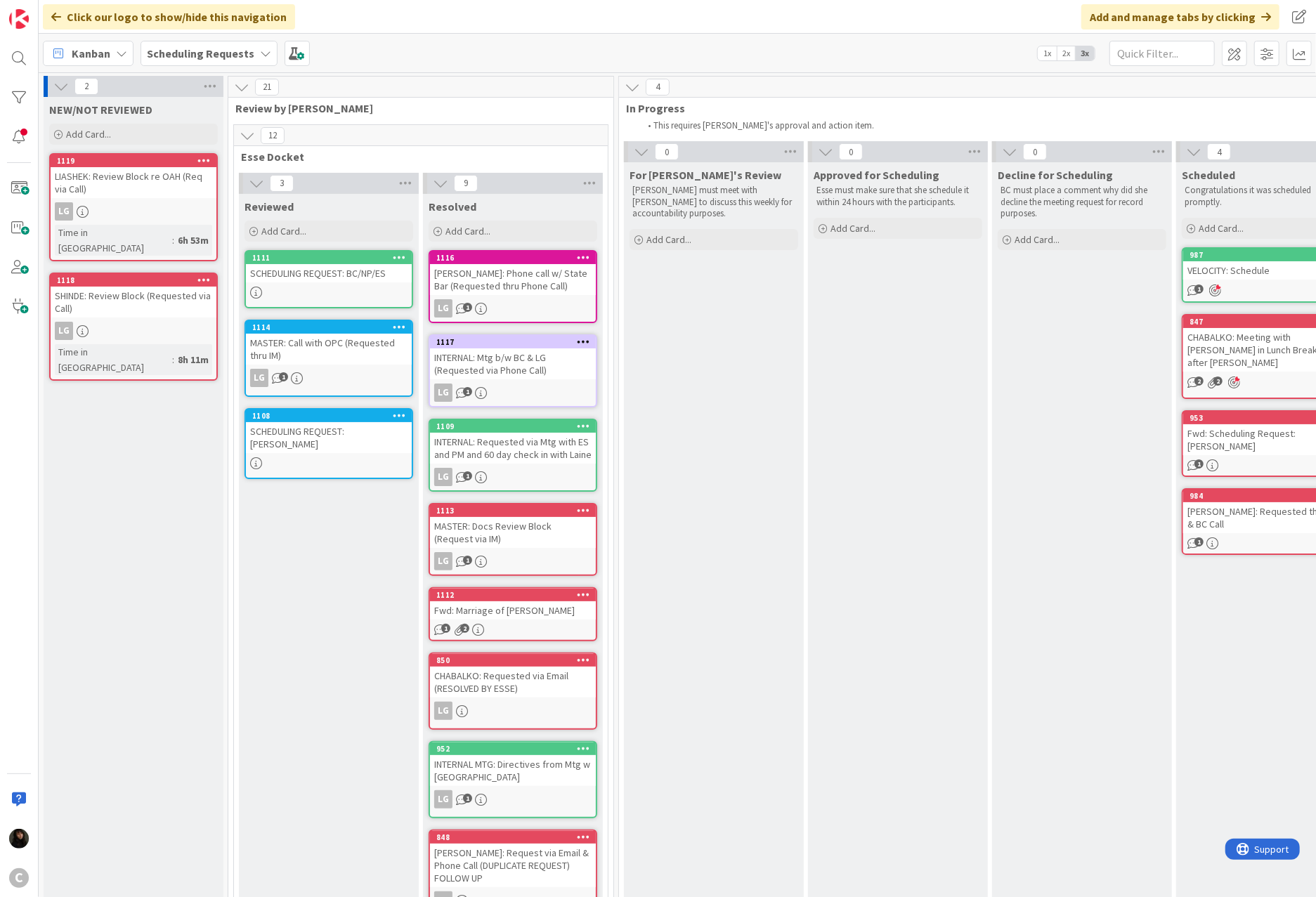
click at [164, 287] on div "SHINDE: Review Block (Requested via Call)" at bounding box center [133, 302] width 166 height 31
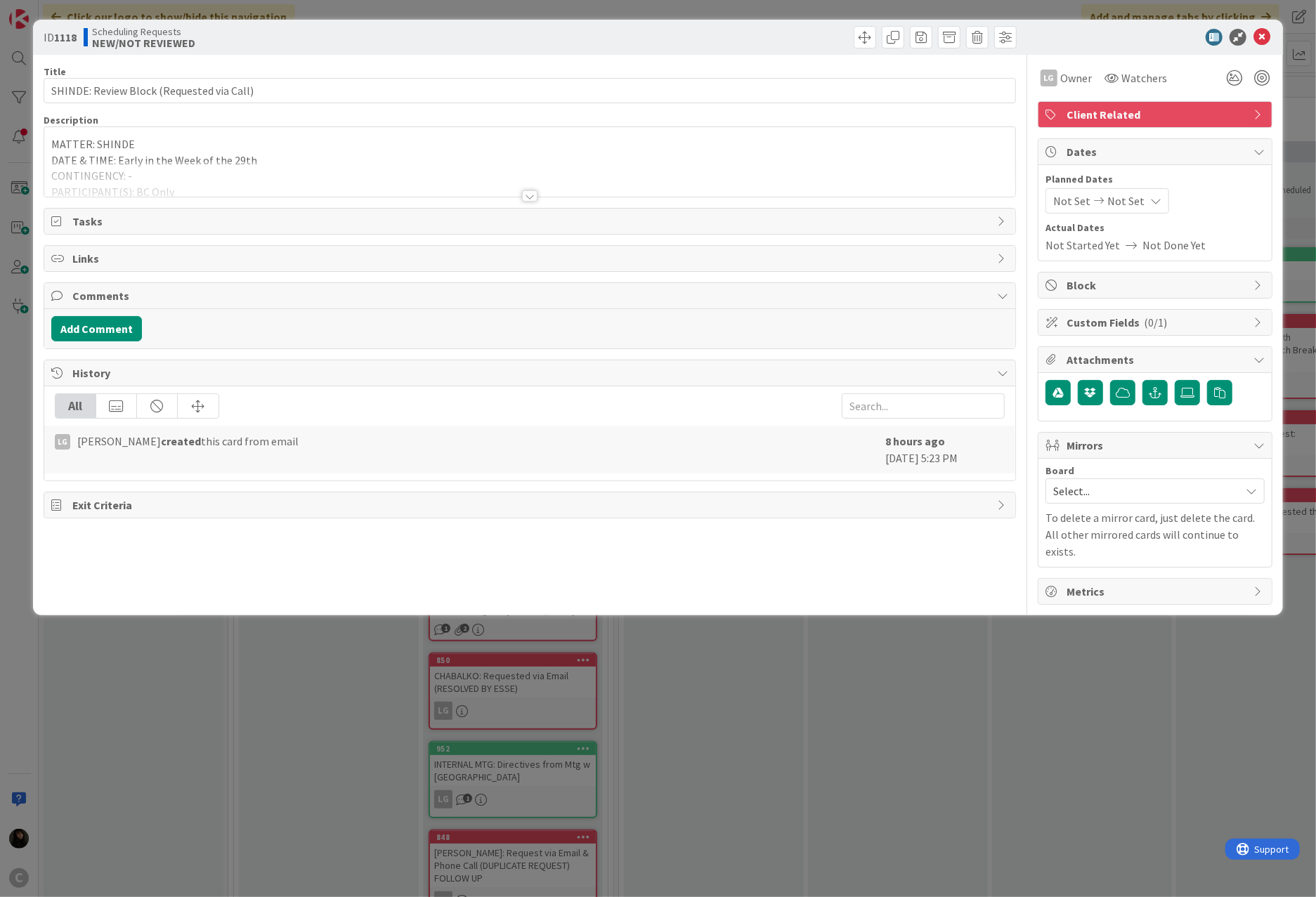
click at [416, 166] on div at bounding box center [529, 179] width 971 height 36
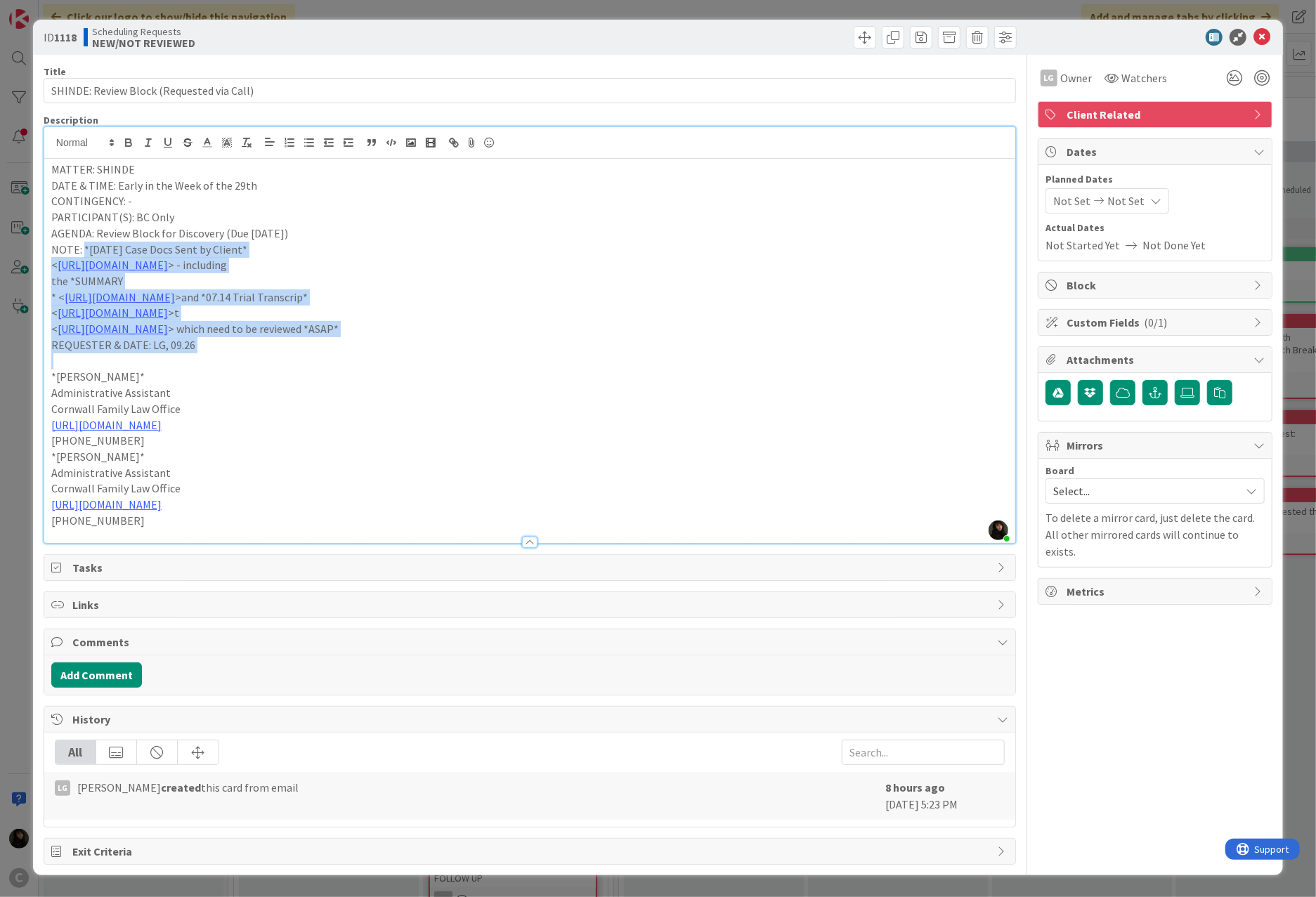
drag, startPoint x: 206, startPoint y: 354, endPoint x: 82, endPoint y: 248, distance: 163.1
click at [82, 248] on div "MATTER: SHINDE DATE & TIME: Early in the Week of the 29th CONTINGENCY: - PARTIC…" at bounding box center [529, 351] width 971 height 384
copy div "*[DATE] Case Docs Sent by Client* < [URL][DOMAIN_NAME] > - including the *SUMMA…"
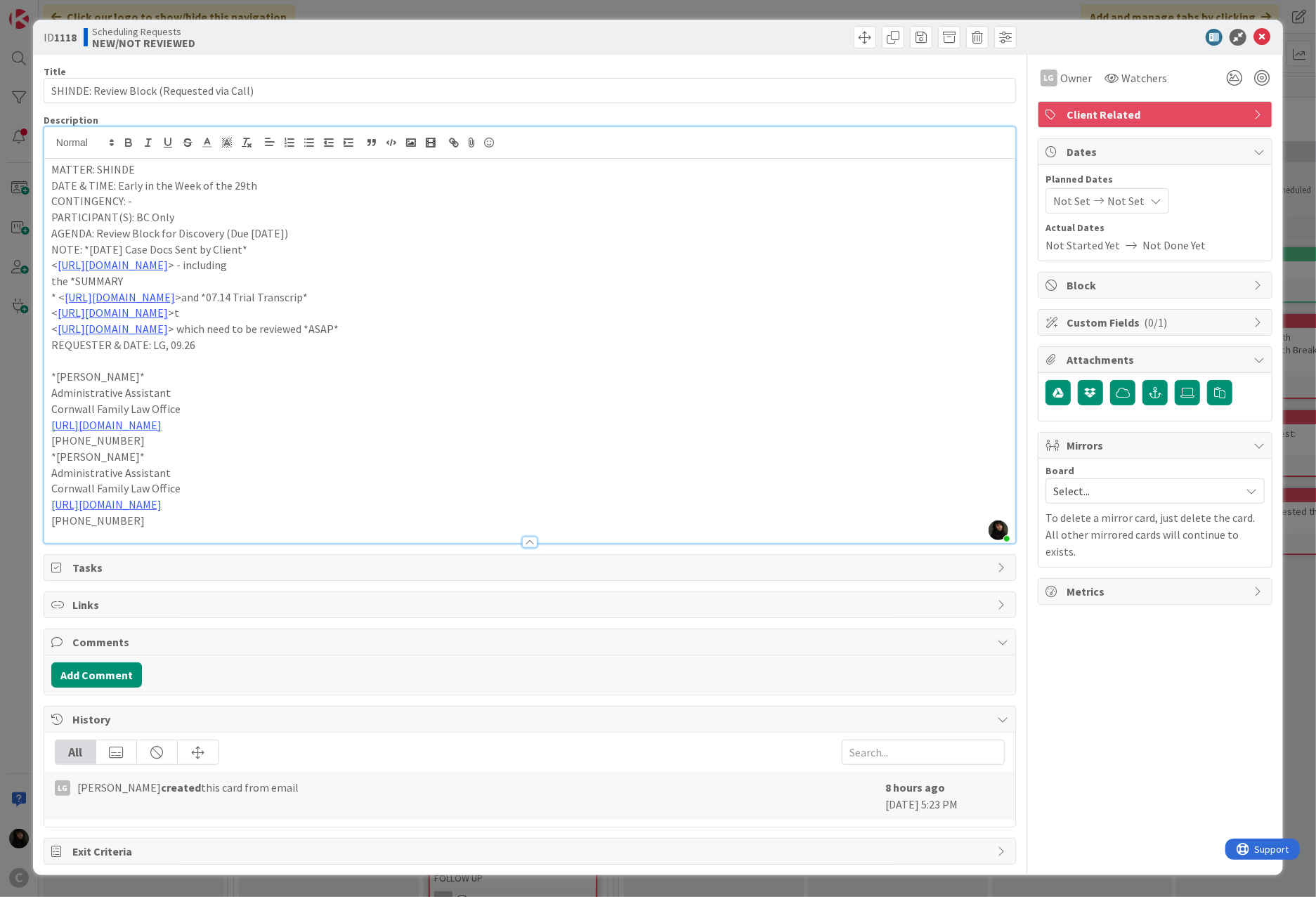
click at [493, 385] on p "Administrative Assistant" at bounding box center [530, 393] width 957 height 16
drag, startPoint x: 216, startPoint y: 351, endPoint x: 262, endPoint y: 340, distance: 47.3
click at [168, 336] on div "MATTER: SHINDE DATE & TIME: Early in the Week of the 29th CONTINGENCY: - PARTIC…" at bounding box center [529, 351] width 971 height 384
click at [361, 350] on p "REQUESTER & DATE: LG, 09.26" at bounding box center [530, 346] width 957 height 16
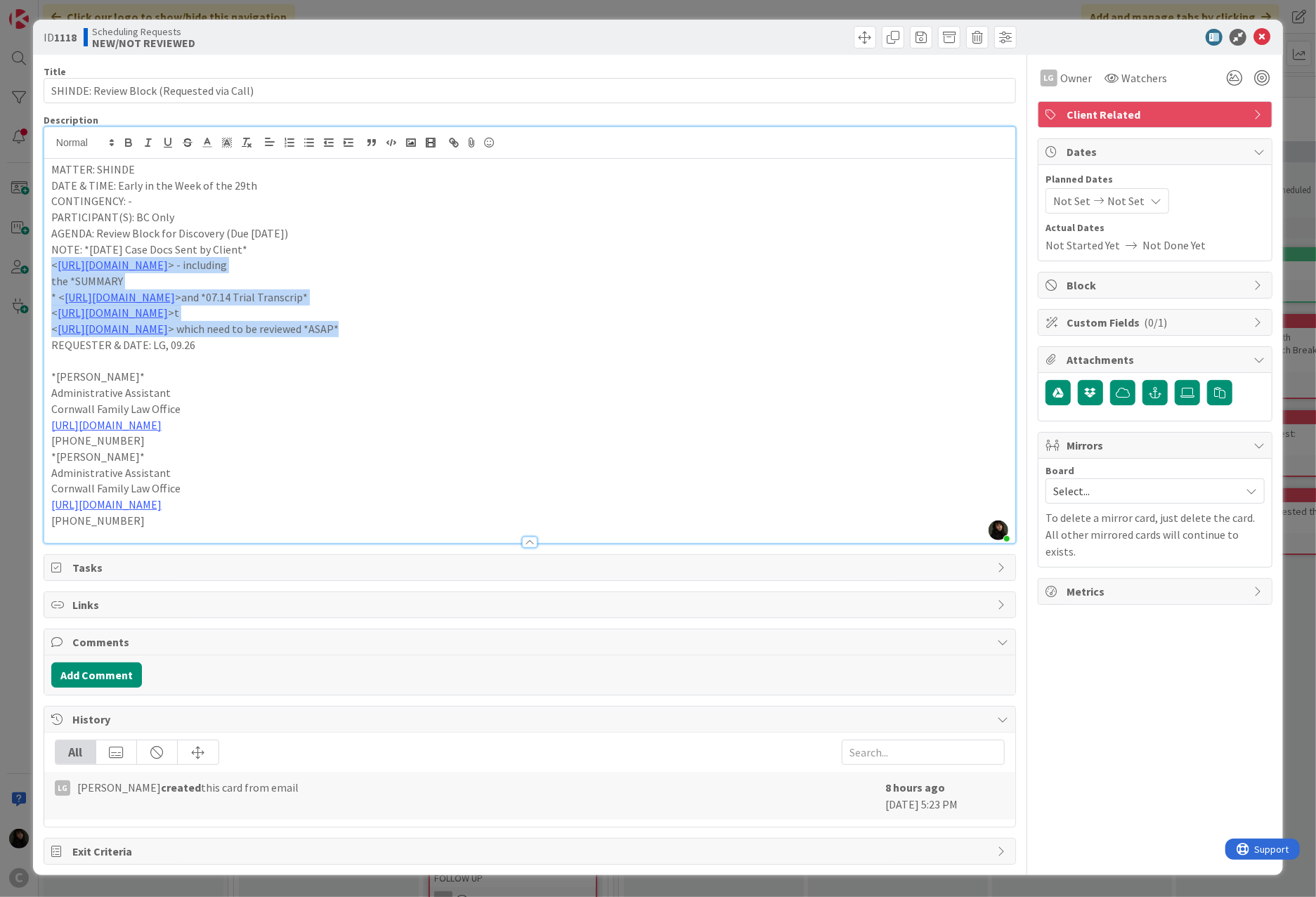
drag, startPoint x: 469, startPoint y: 327, endPoint x: 40, endPoint y: 265, distance: 433.5
click at [38, 265] on div "ID 1118 Scheduling Requests NEW/NOT REVIEWED Title 41 / 128 SHINDE: Review Bloc…" at bounding box center [657, 447] width 1250 height 855
copy div "< [URL][DOMAIN_NAME] > - including the *SUMMARY * < [URL][DOMAIN_NAME] >and *07…"
click at [102, 670] on button "Add Comment" at bounding box center [97, 675] width 91 height 25
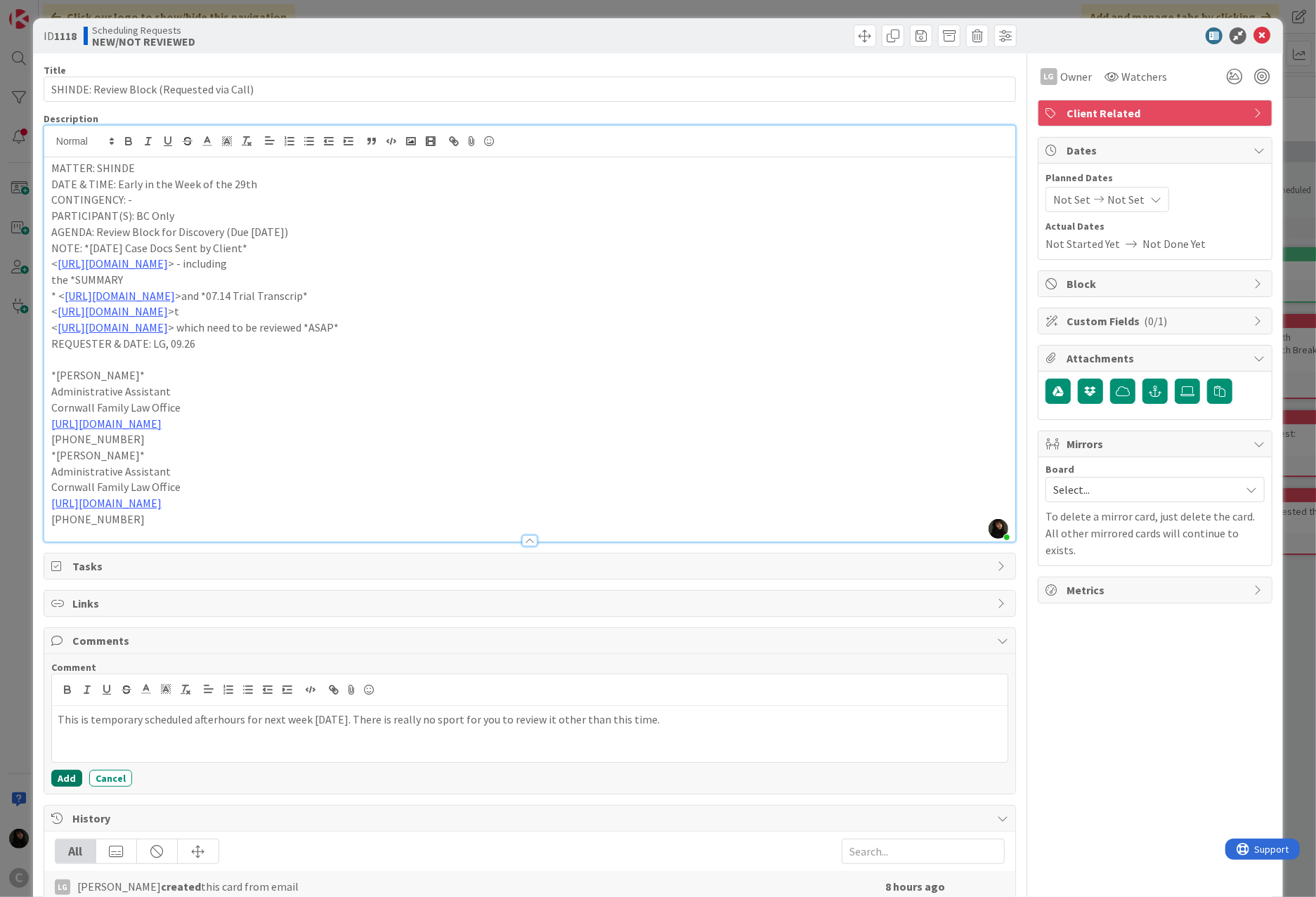
click at [56, 779] on button "Add" at bounding box center [66, 778] width 31 height 17
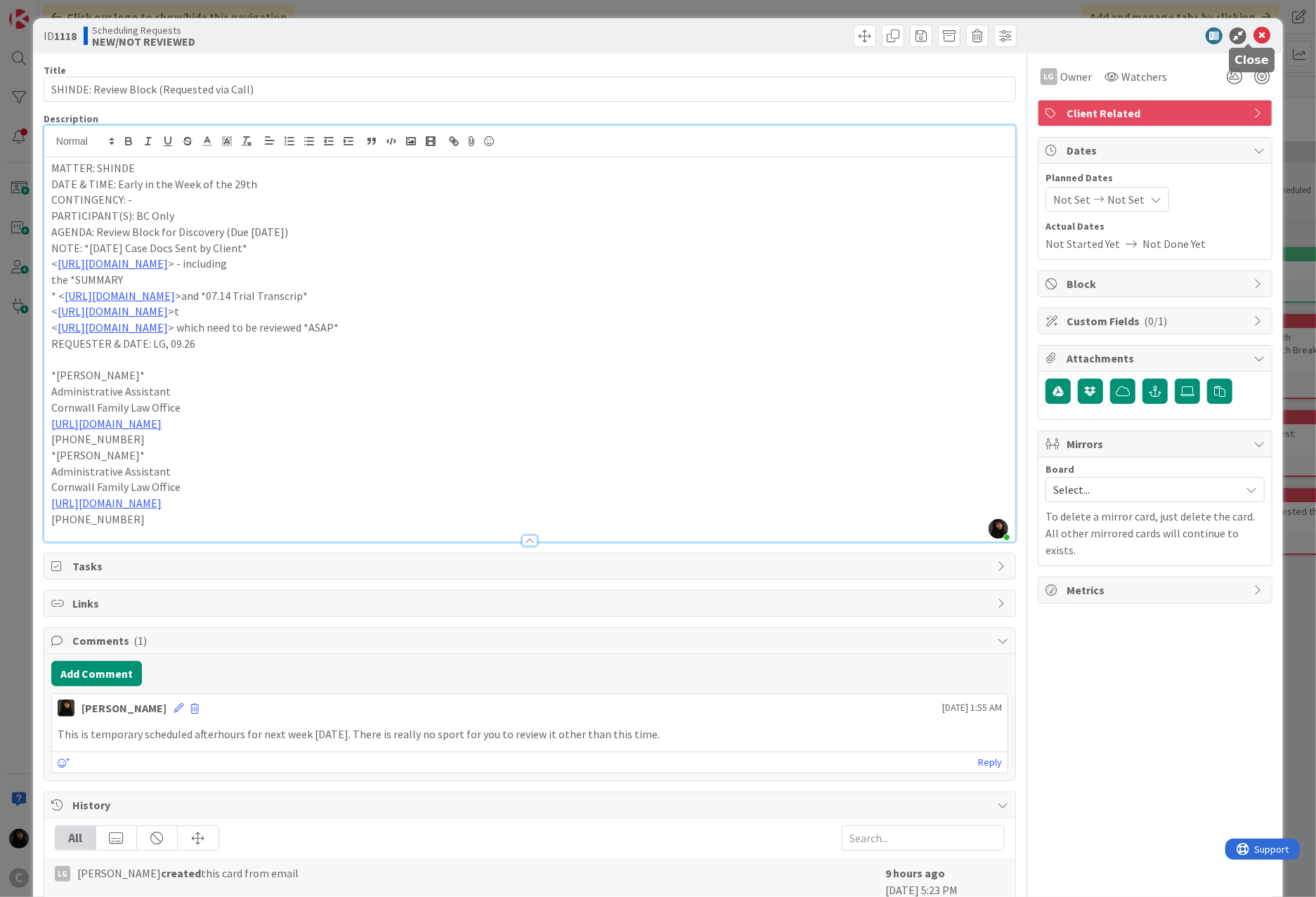
click at [978, 35] on icon at bounding box center [1262, 36] width 17 height 17
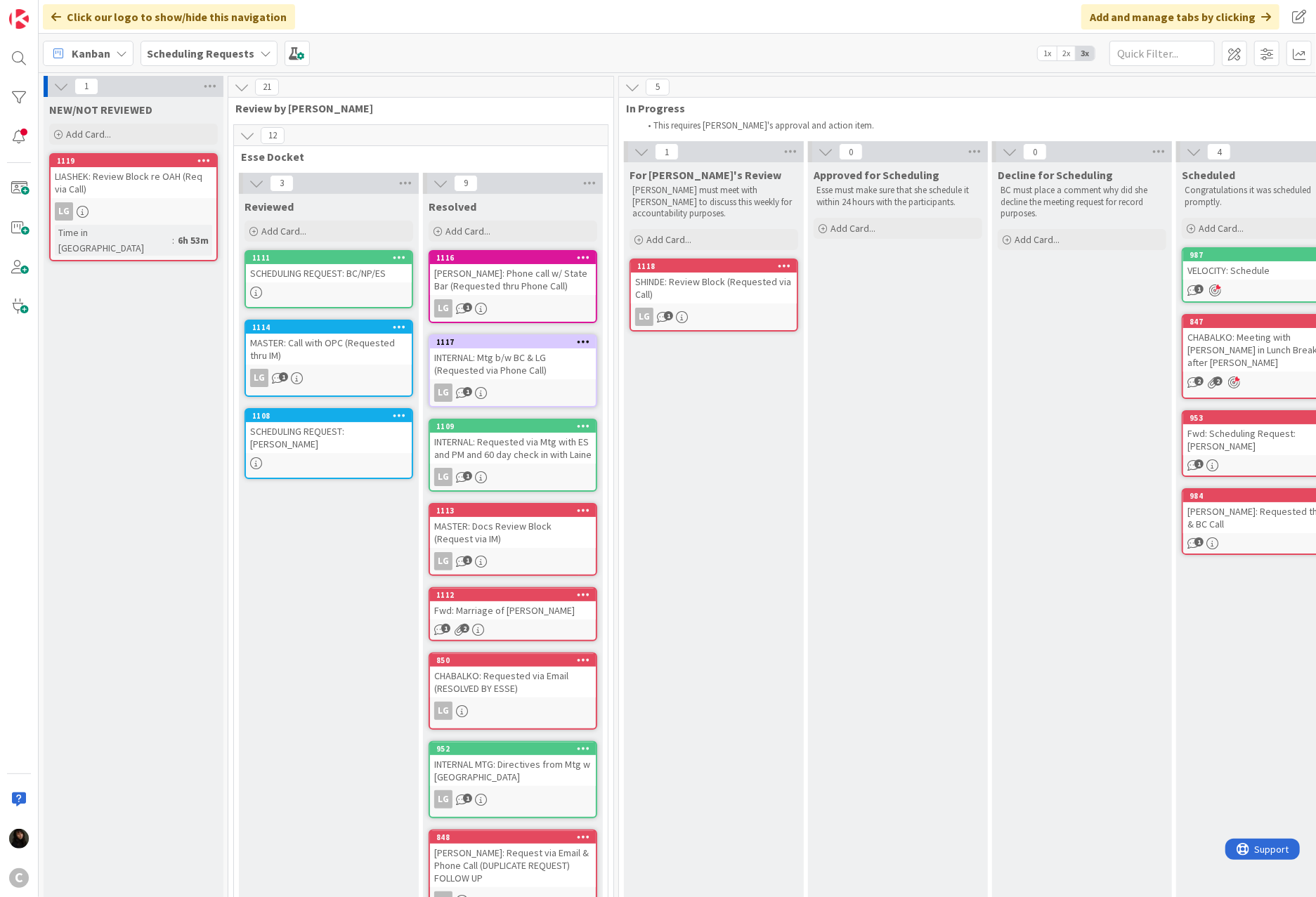
click at [701, 306] on div "1118 SHINDE: Review Block (Requested via Call) LG 1" at bounding box center [714, 295] width 168 height 73
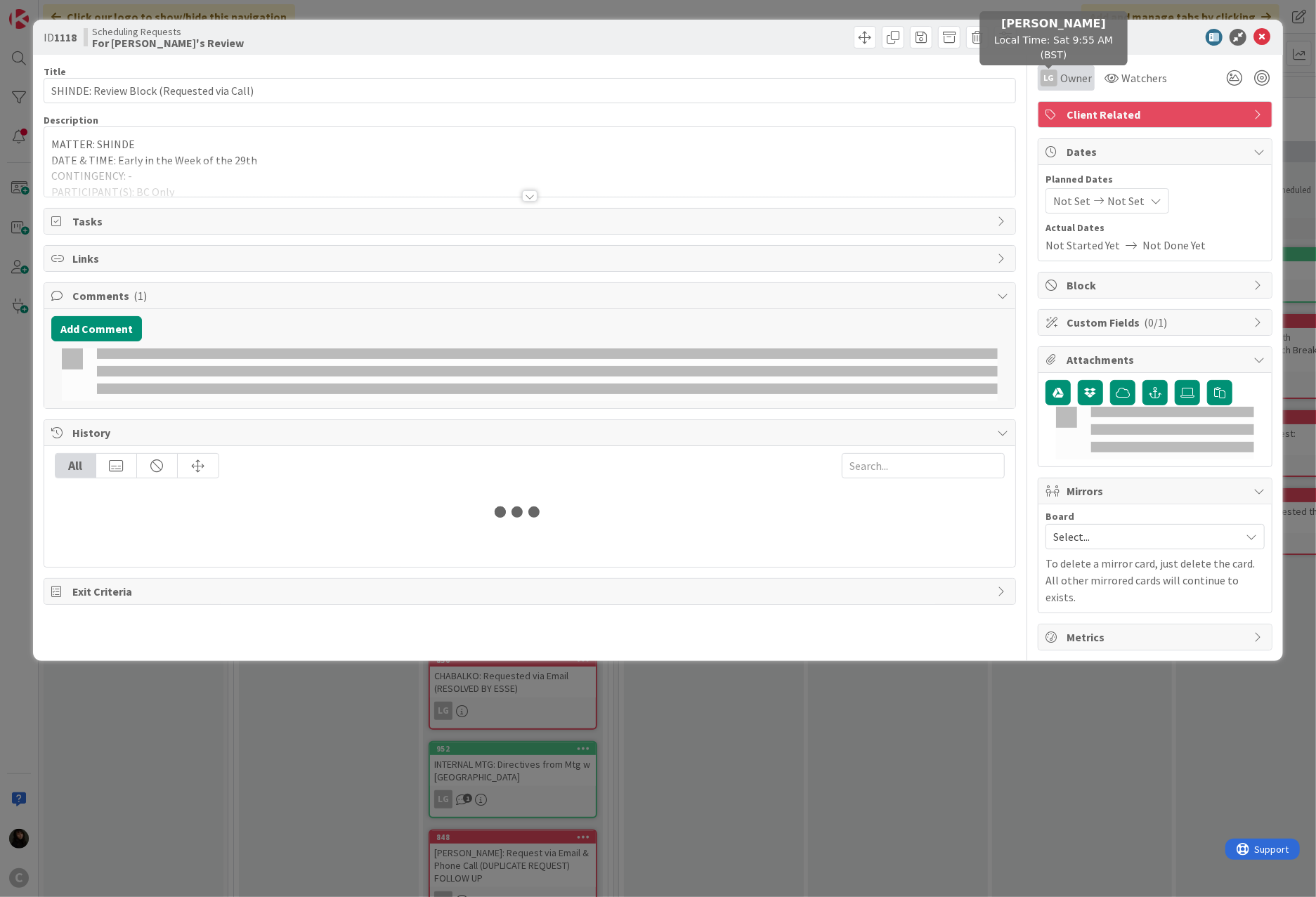
click at [978, 74] on div "LG" at bounding box center [1048, 77] width 17 height 17
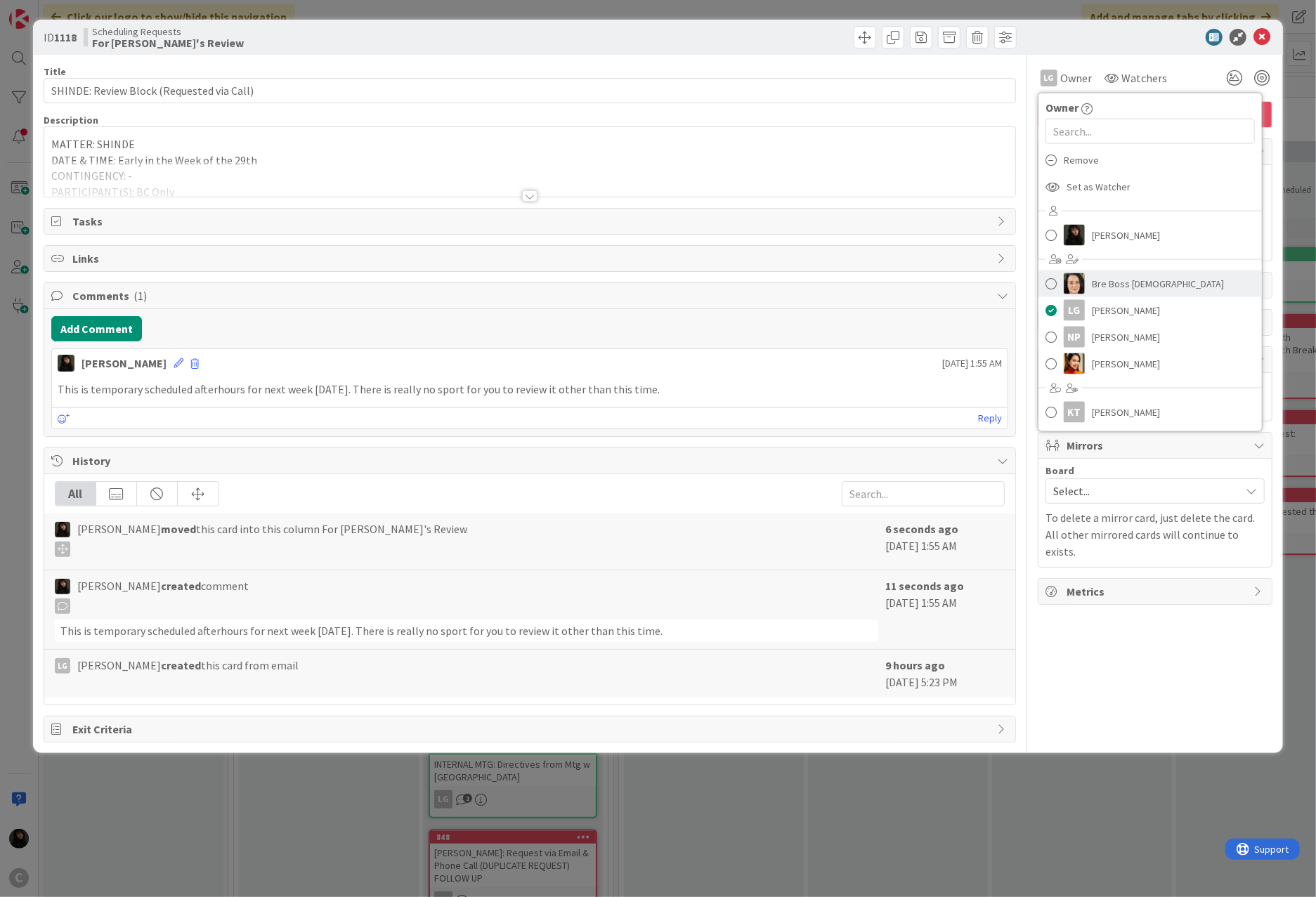
click at [978, 284] on span at bounding box center [1051, 284] width 11 height 21
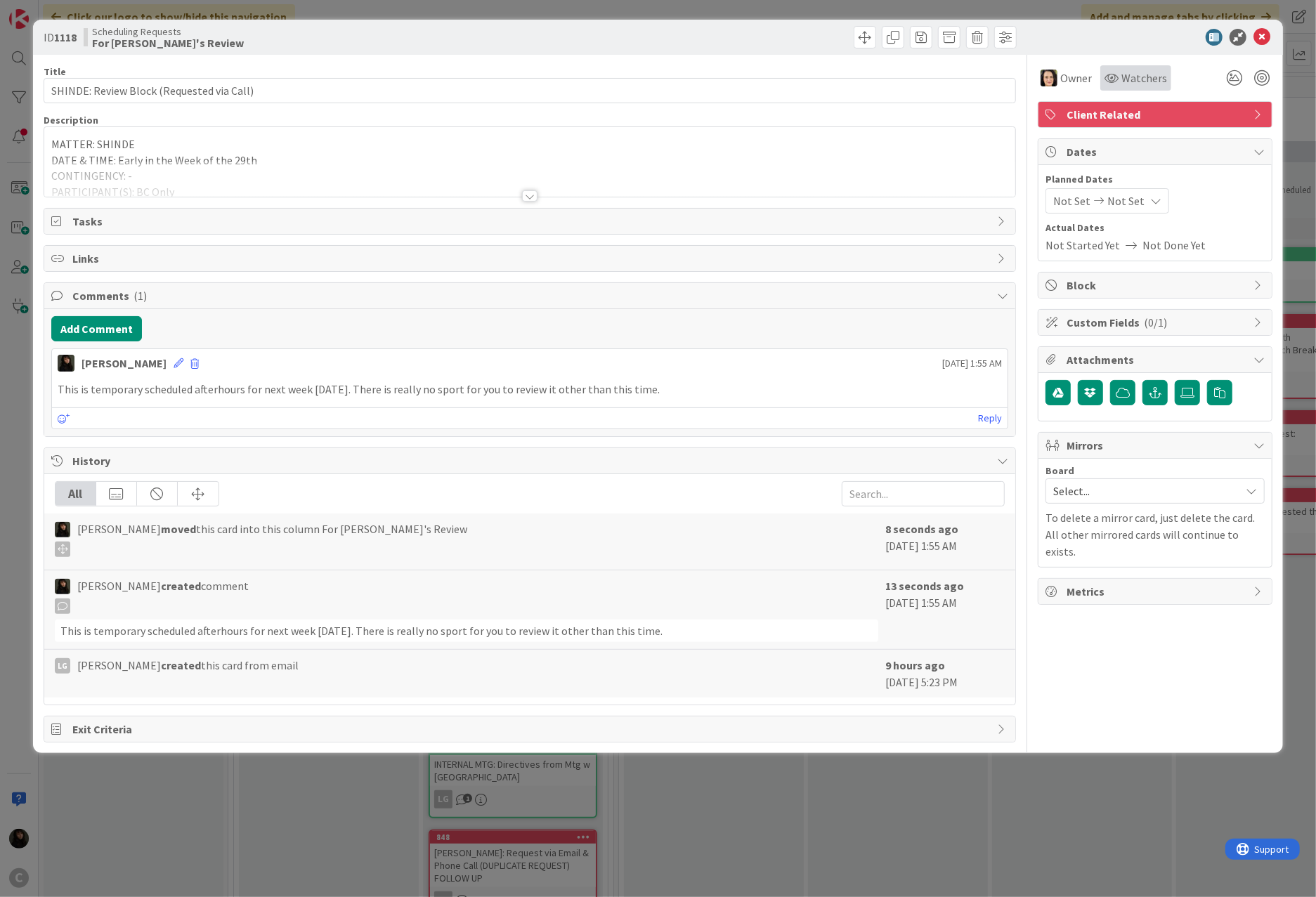
click at [978, 74] on span "Watchers" at bounding box center [1144, 77] width 45 height 17
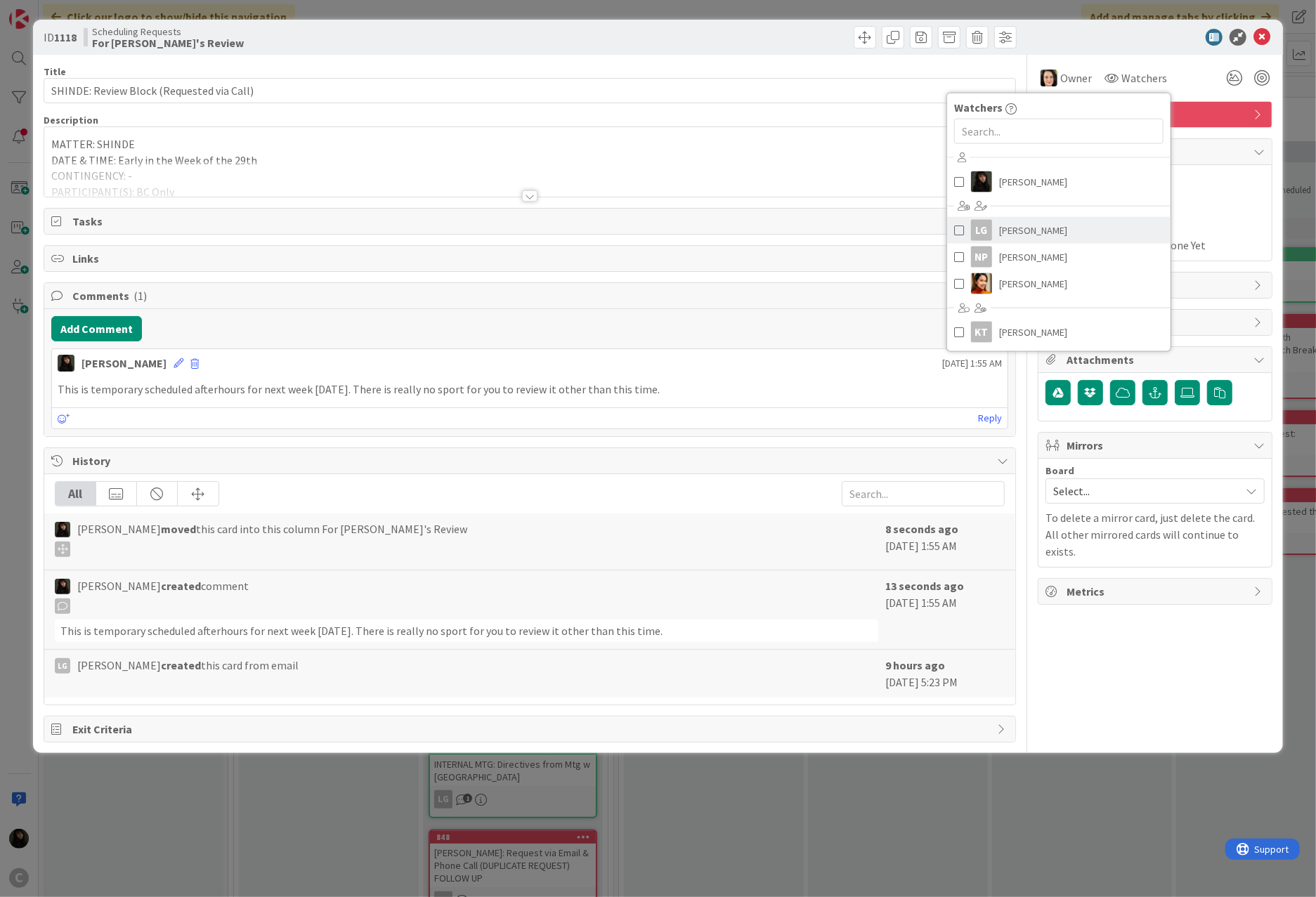
click at [978, 225] on span "[PERSON_NAME]" at bounding box center [1033, 230] width 68 height 21
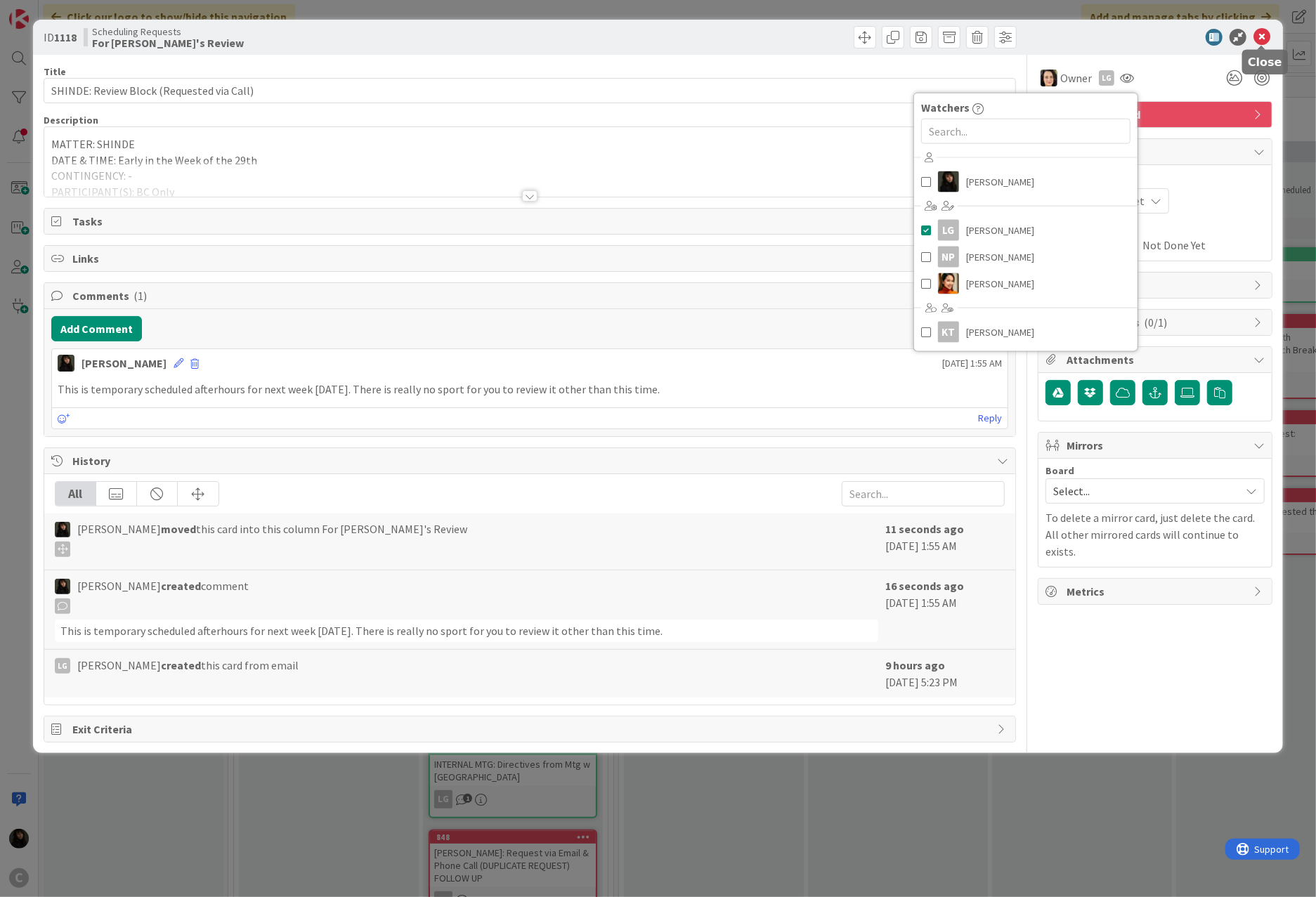
click at [978, 35] on icon at bounding box center [1262, 37] width 17 height 17
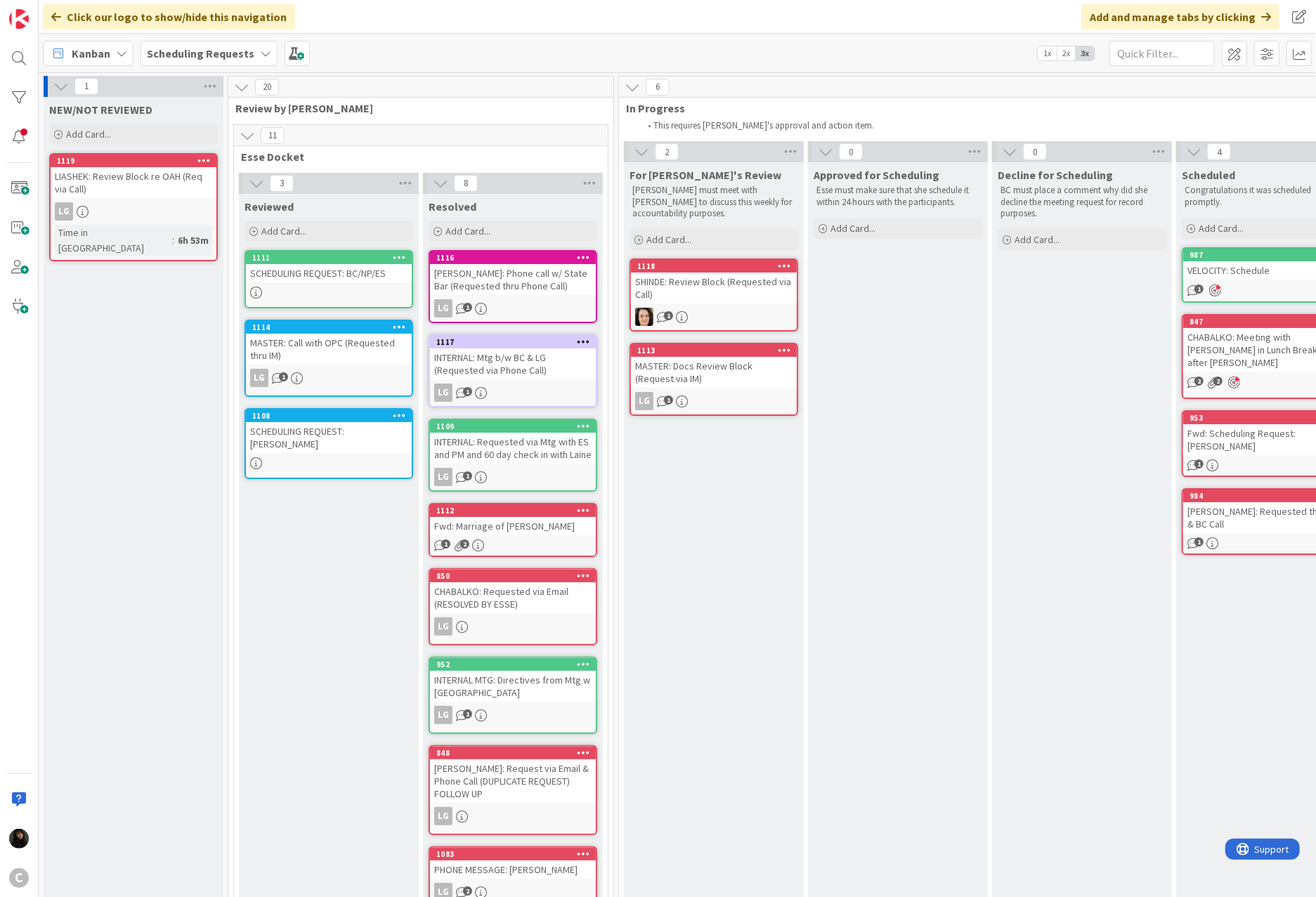
click at [733, 377] on div "MASTER: Docs Review Block (Request via IM)" at bounding box center [714, 372] width 166 height 31
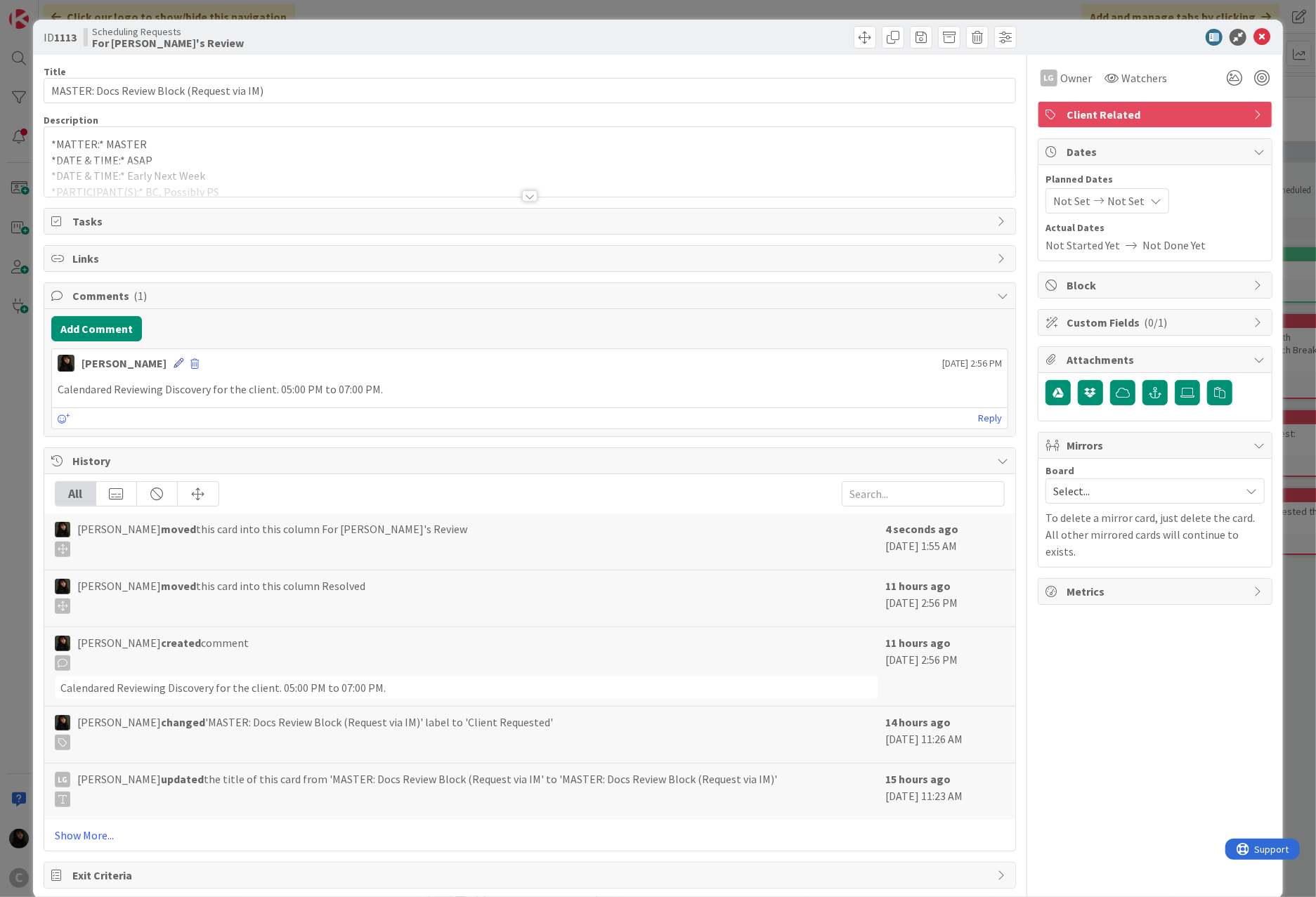
click at [174, 368] on icon at bounding box center [178, 363] width 10 height 10
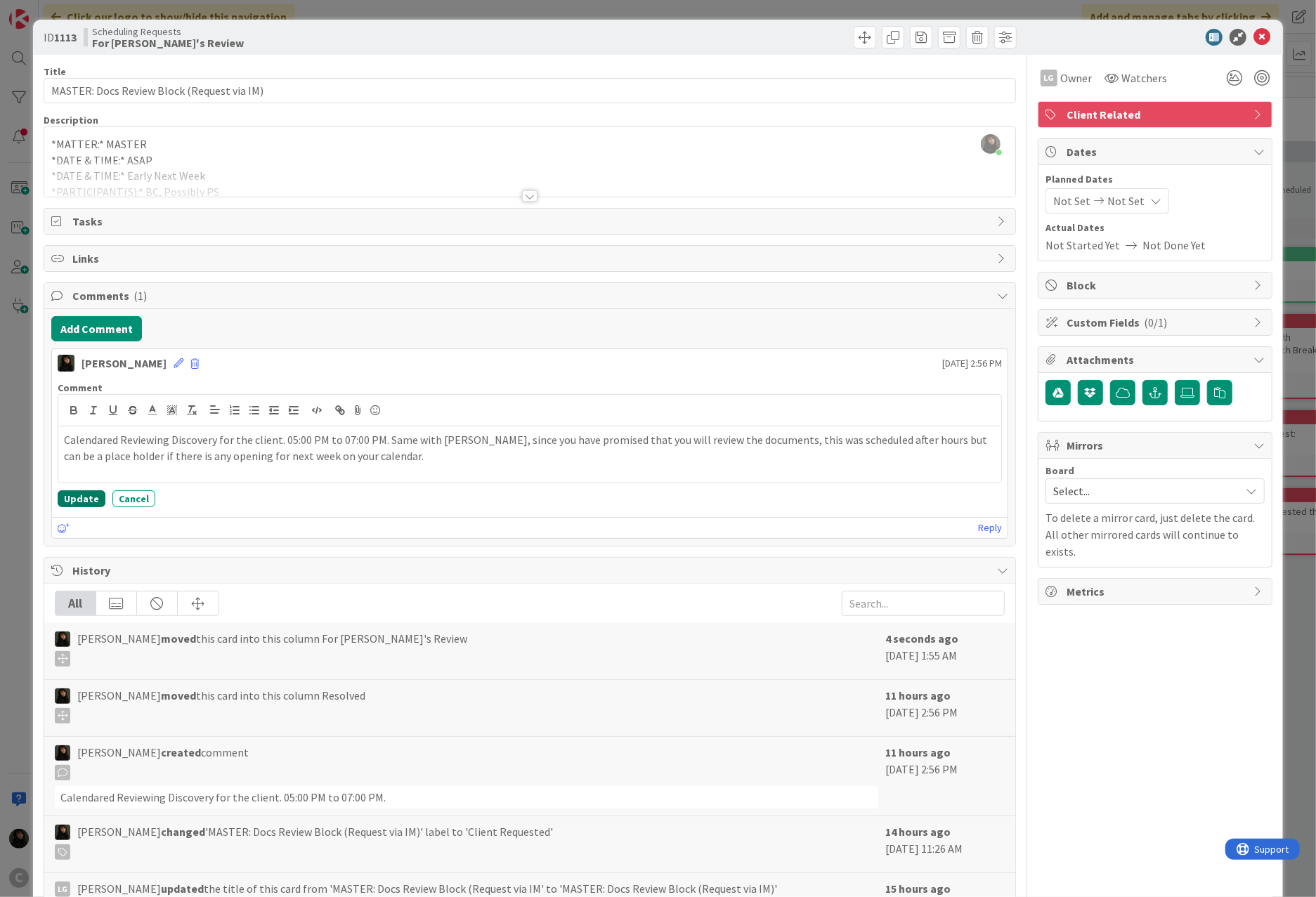
click at [73, 504] on button "Update" at bounding box center [81, 498] width 48 height 17
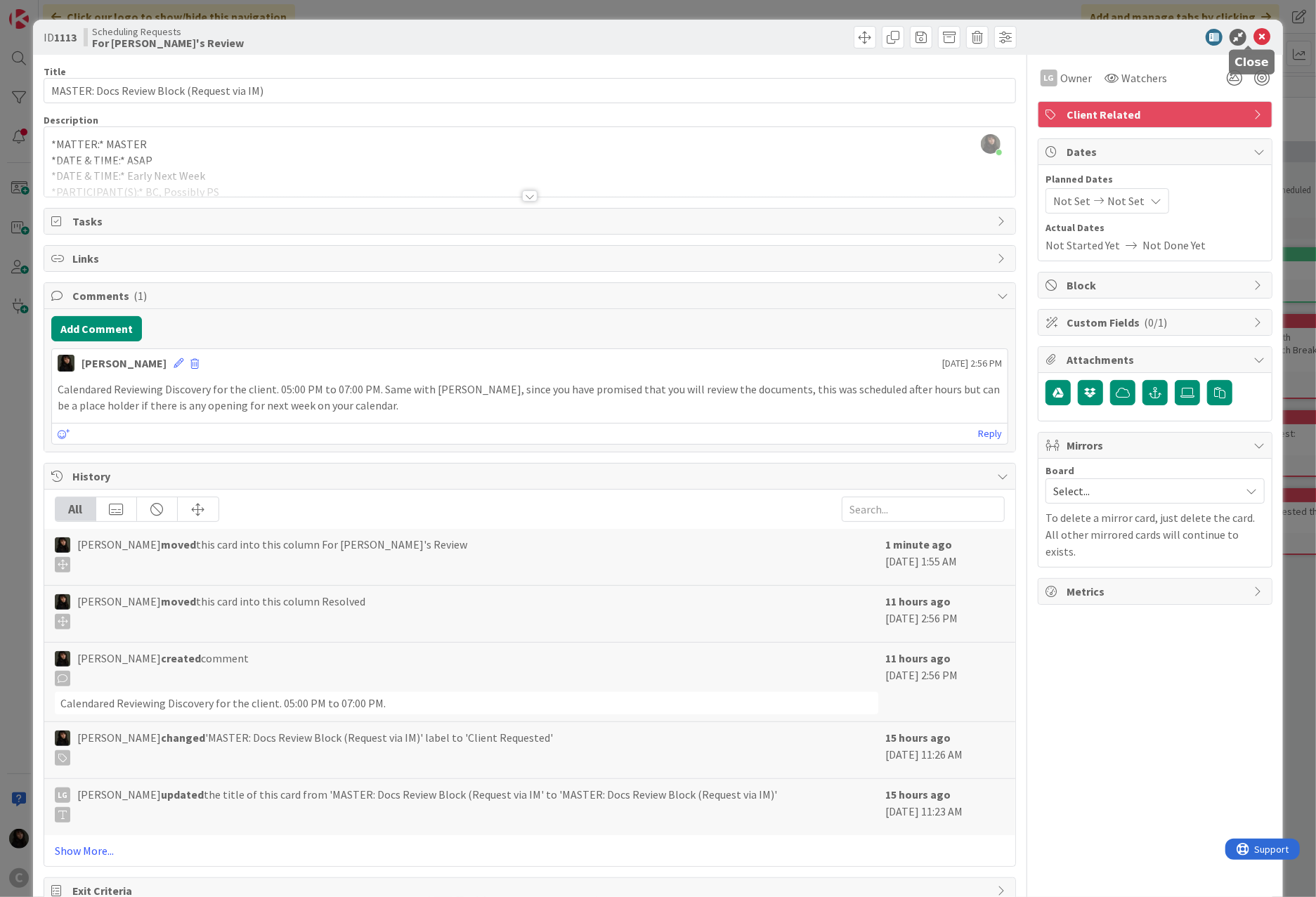
click at [978, 41] on icon at bounding box center [1262, 37] width 17 height 17
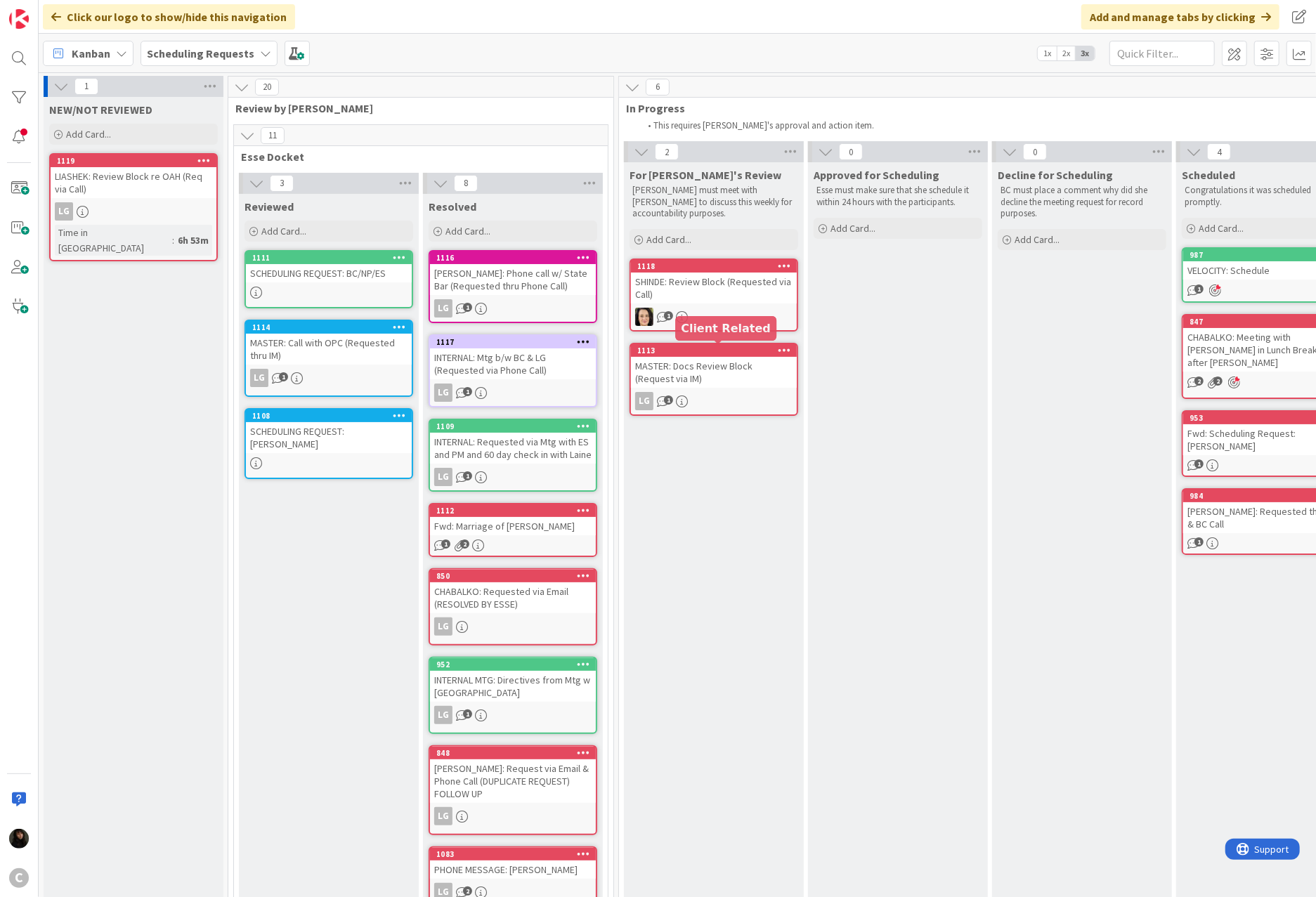
click at [697, 361] on div "MASTER: Docs Review Block (Request via IM)" at bounding box center [714, 372] width 166 height 31
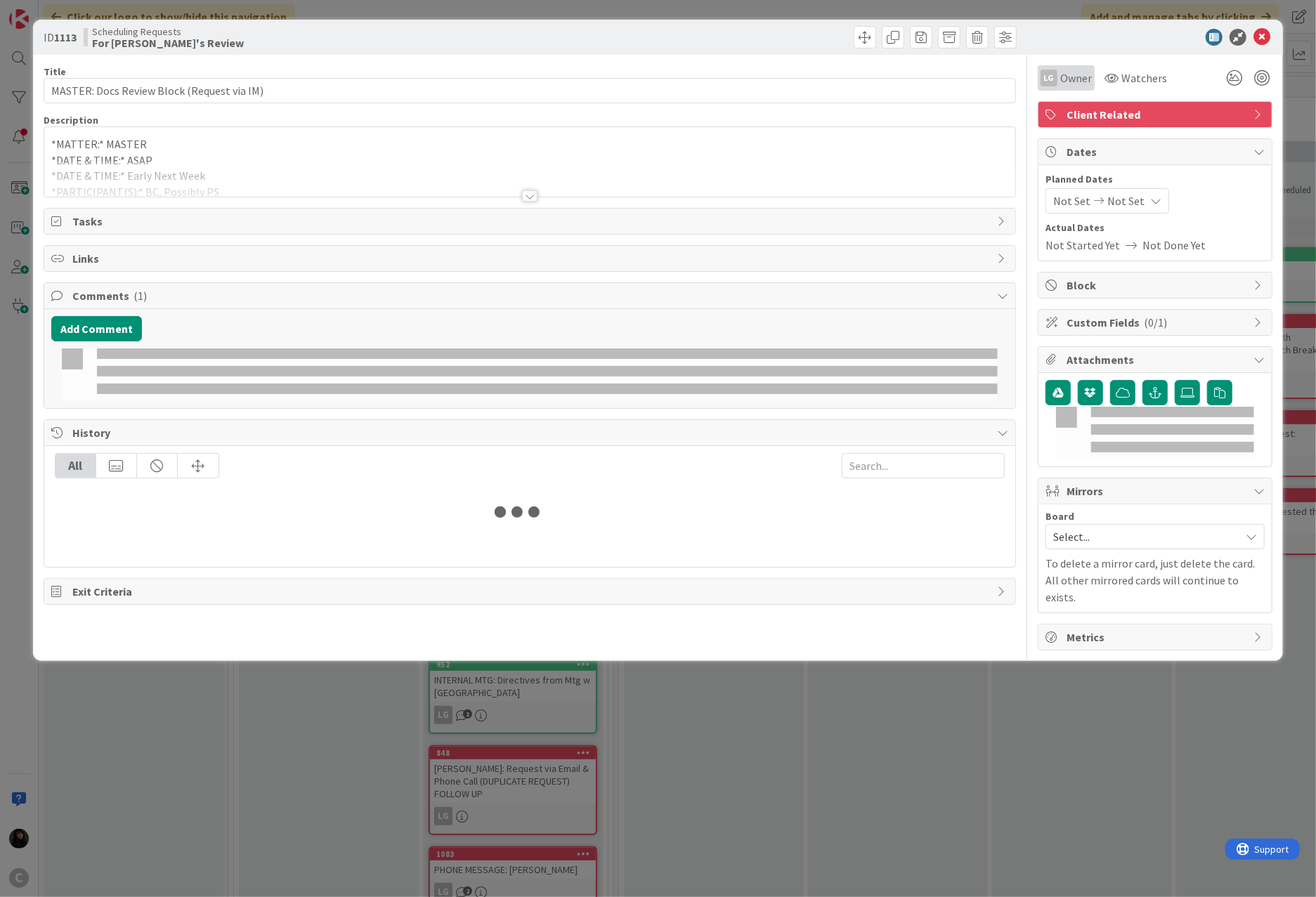
click at [978, 76] on span "Owner" at bounding box center [1076, 77] width 31 height 17
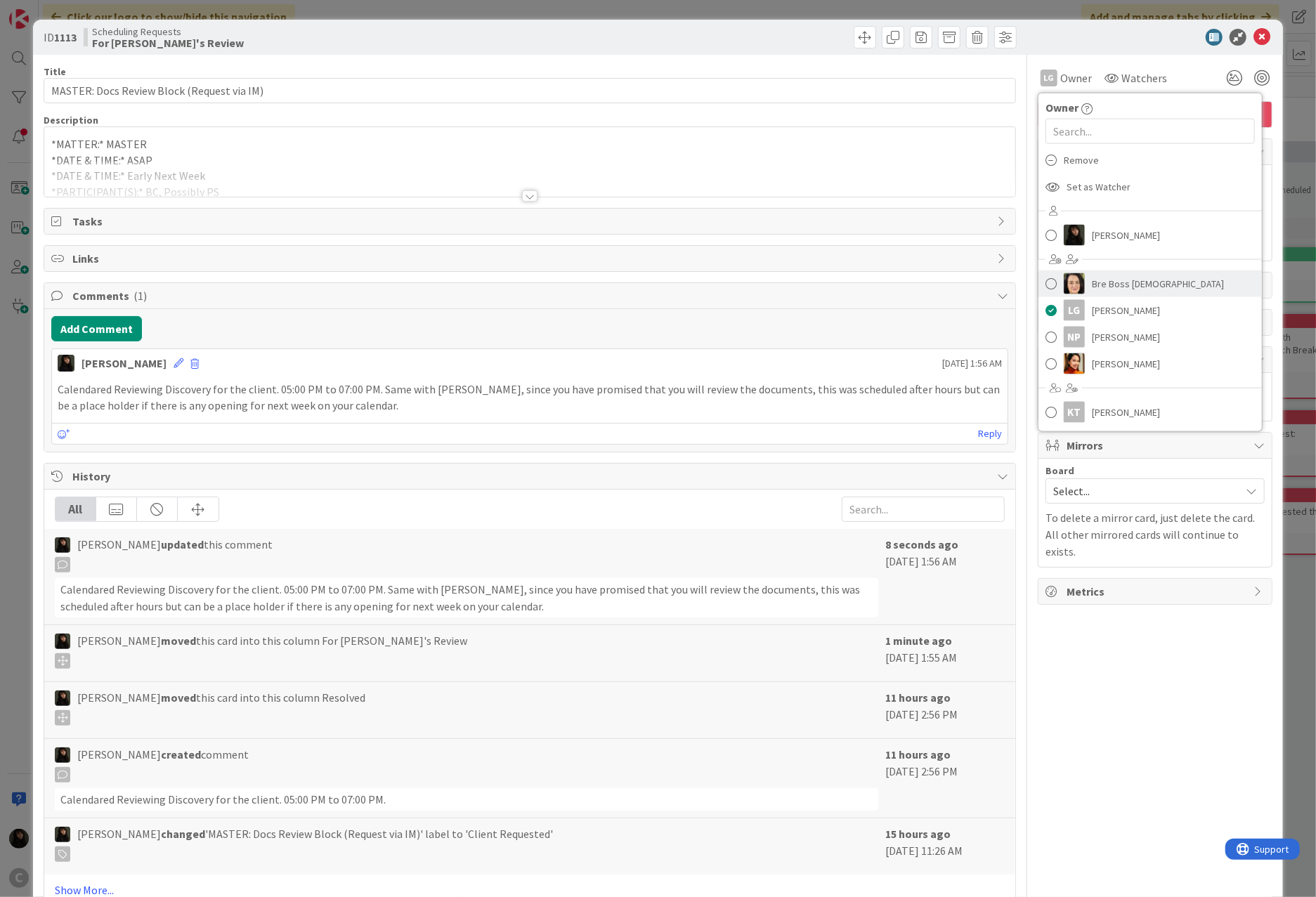
click at [978, 276] on span at bounding box center [1051, 284] width 11 height 21
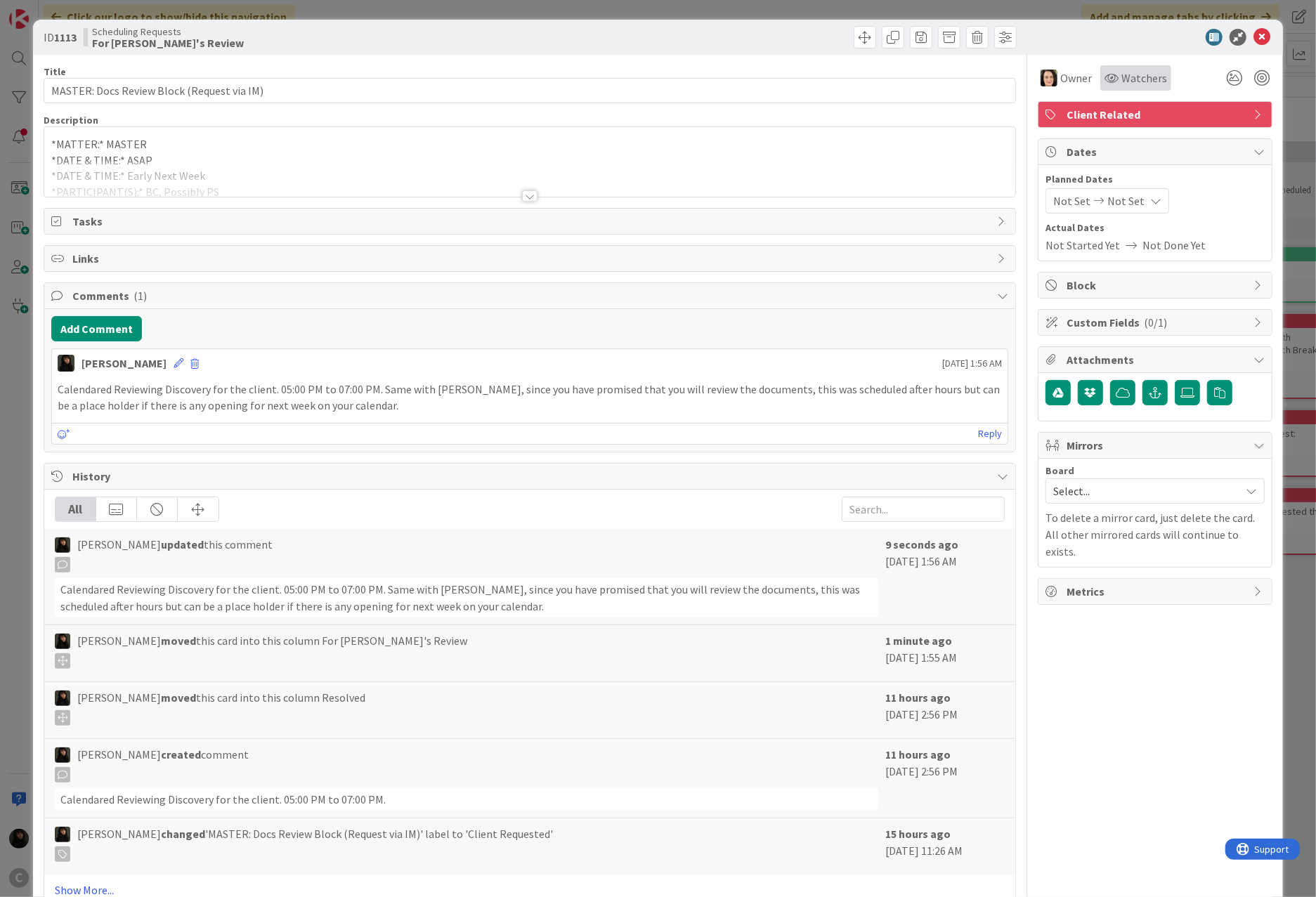
click at [978, 68] on div "Watchers" at bounding box center [1135, 78] width 71 height 25
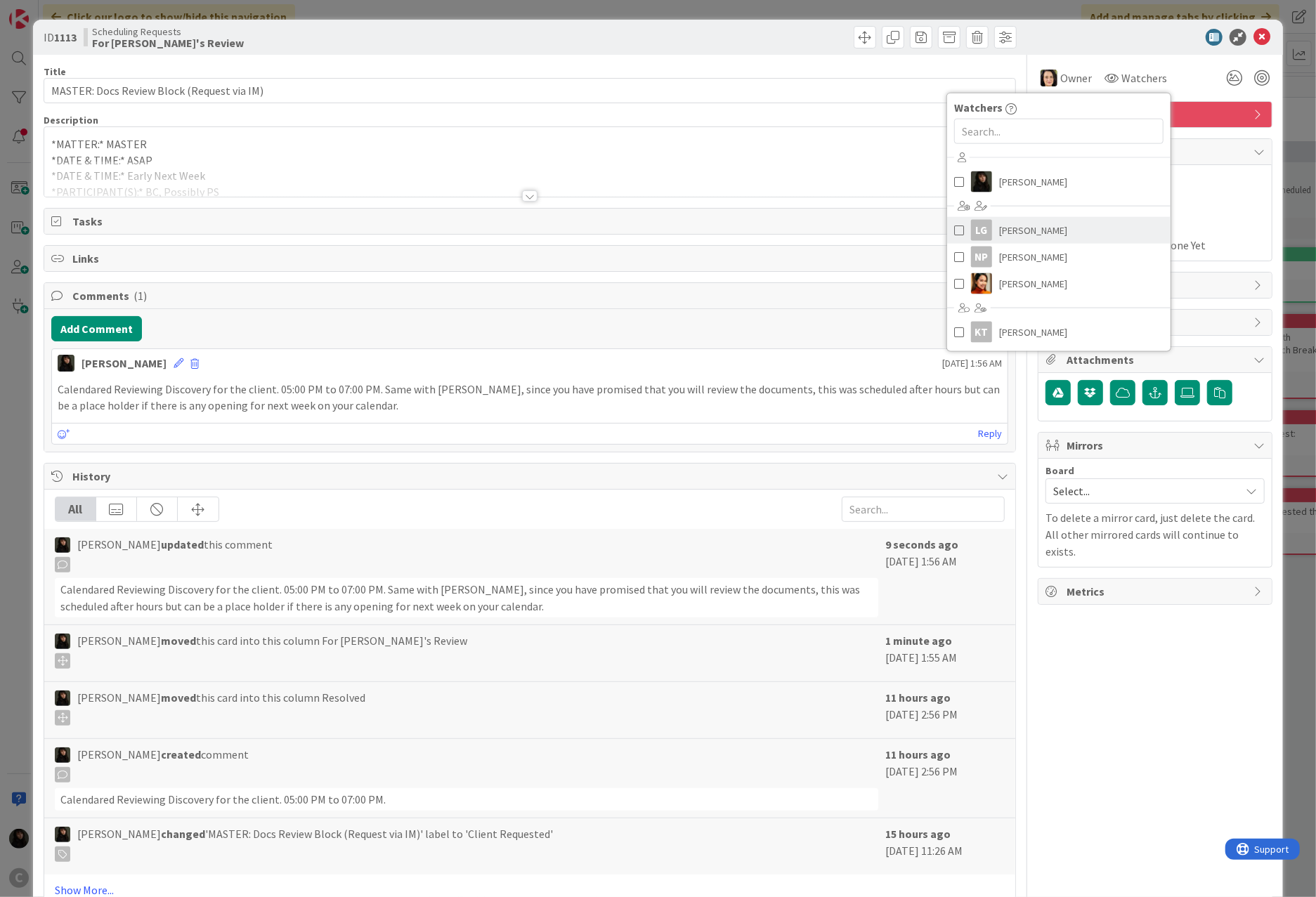
click at [978, 231] on span "[PERSON_NAME]" at bounding box center [1033, 230] width 68 height 21
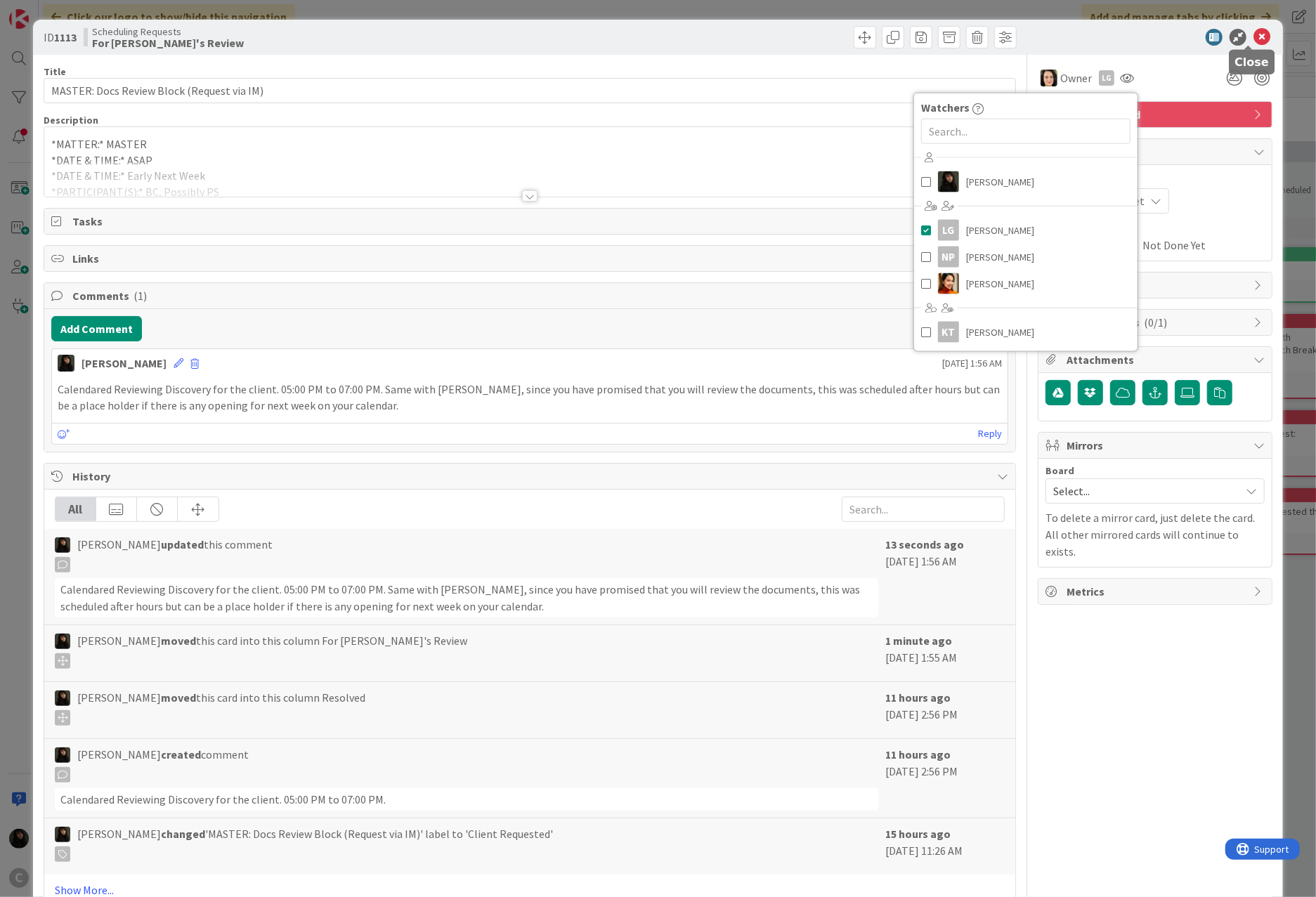
click at [978, 37] on icon at bounding box center [1262, 37] width 17 height 17
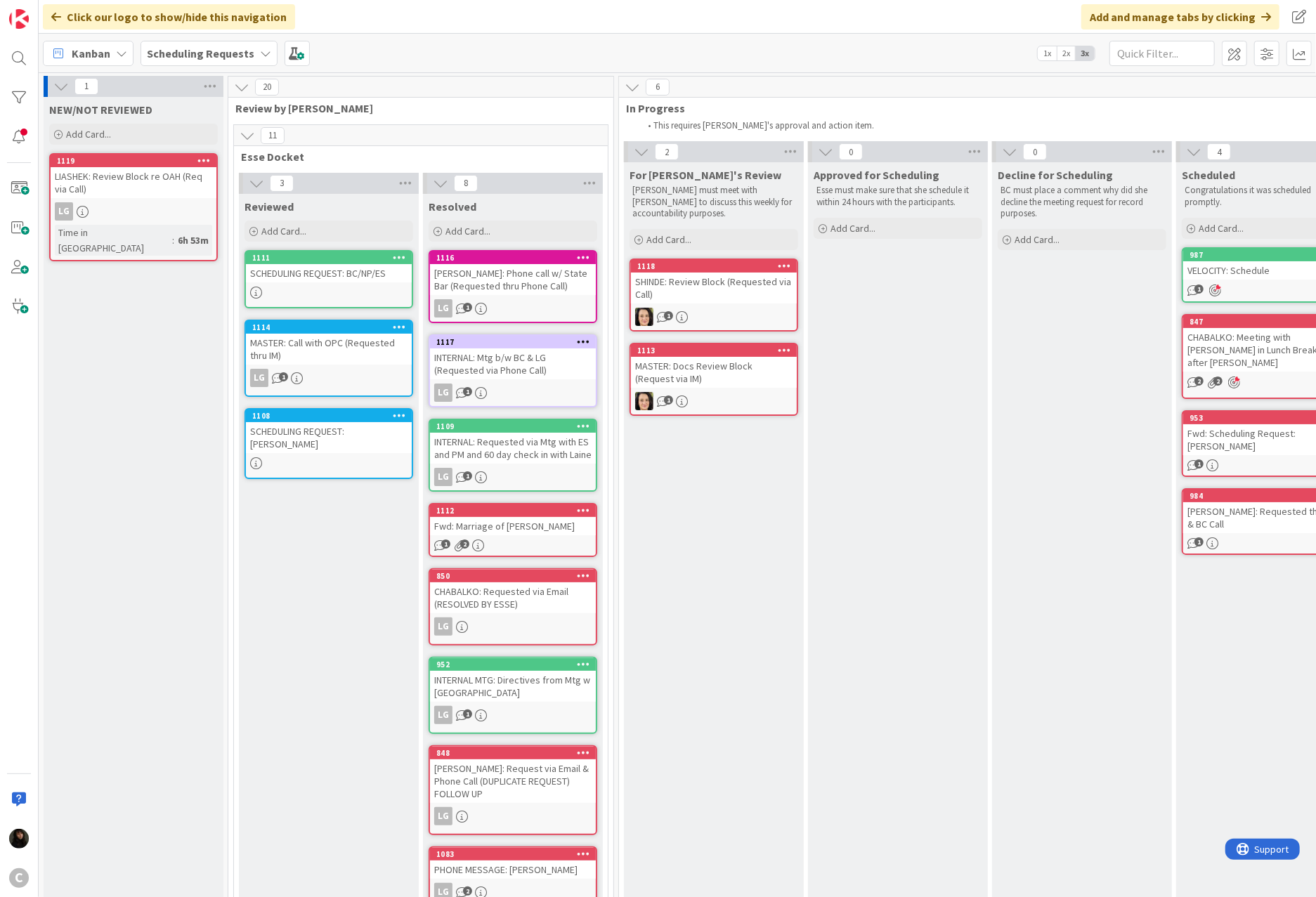
click at [301, 430] on div "SCHEDULING REQUEST: [PERSON_NAME]" at bounding box center [329, 437] width 166 height 31
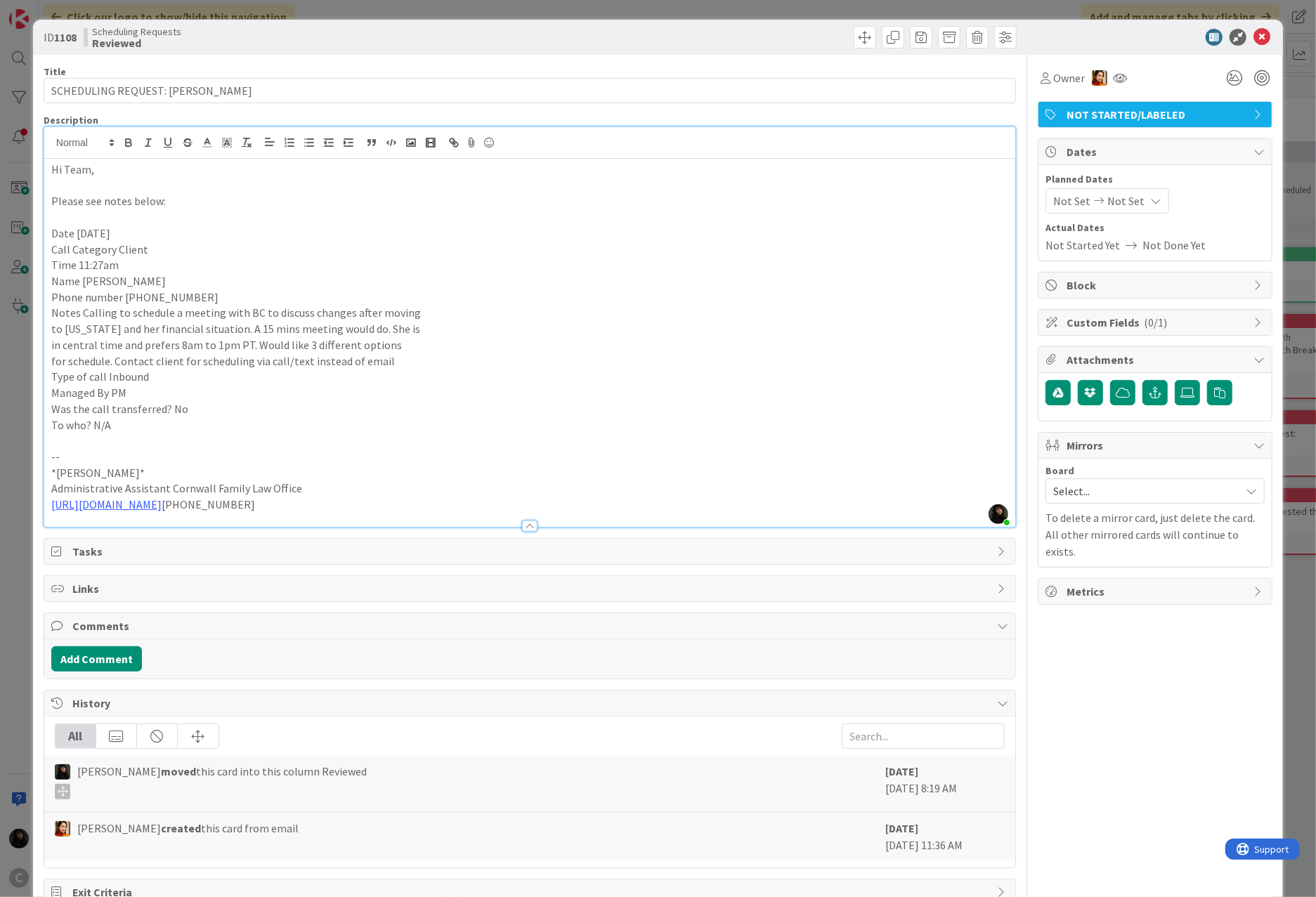
click at [390, 161] on div "Hi Team, Please see notes below: Date [DATE] Call Category Client Time 11:27am …" at bounding box center [529, 343] width 971 height 368
click at [99, 662] on button "Add Comment" at bounding box center [97, 659] width 91 height 25
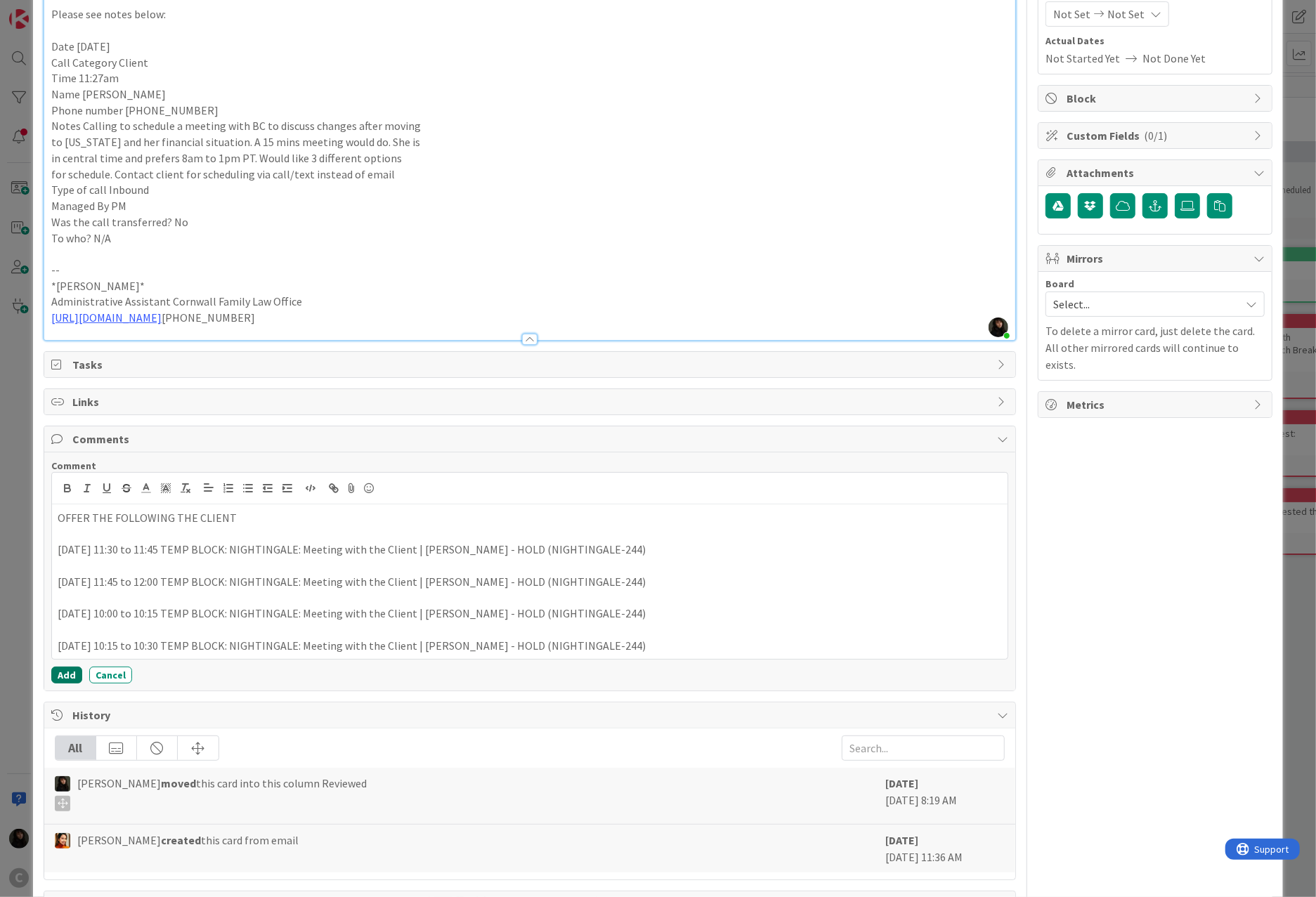
click at [74, 678] on button "Add" at bounding box center [66, 675] width 31 height 17
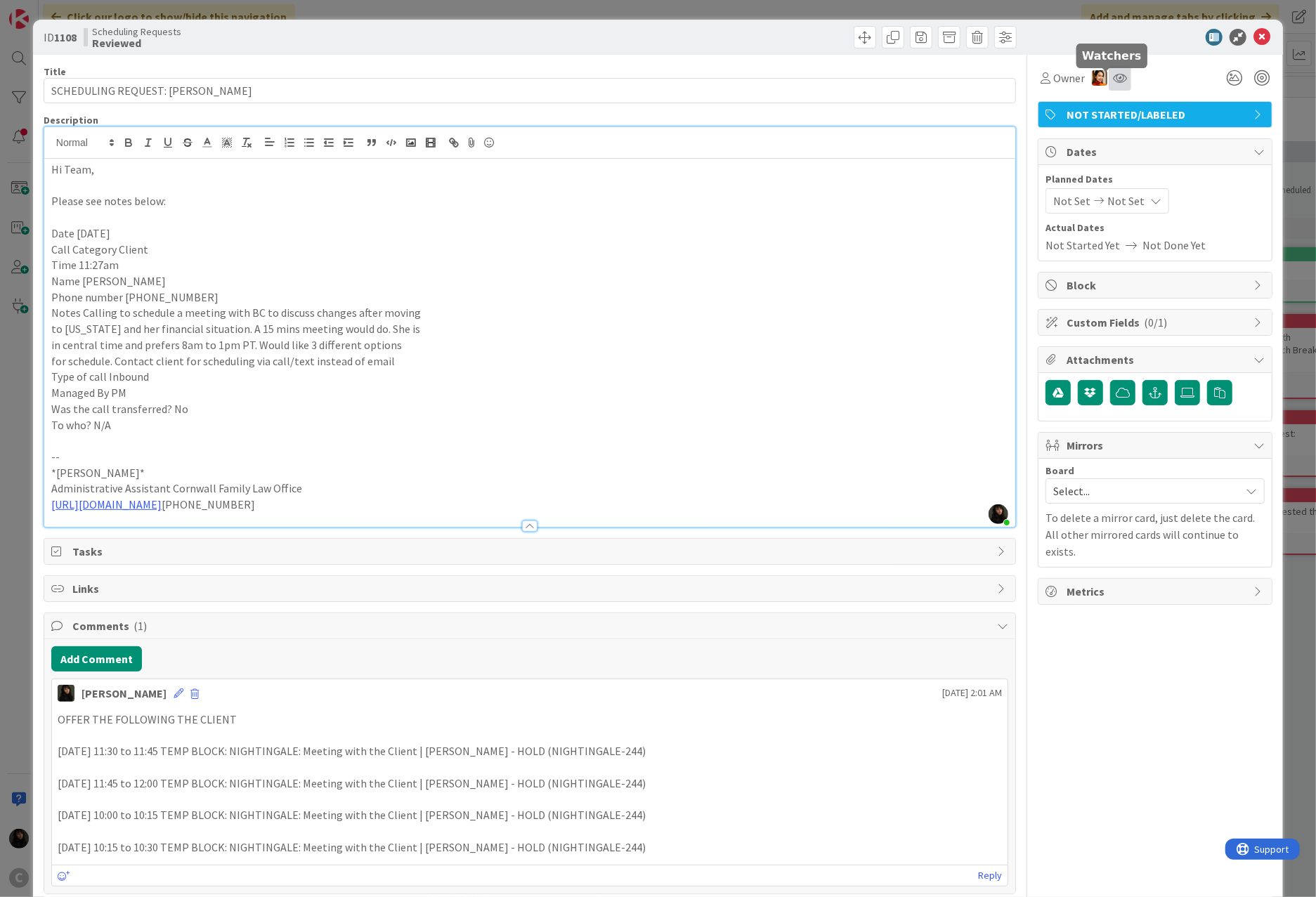
click at [978, 80] on icon at bounding box center [1119, 77] width 14 height 11
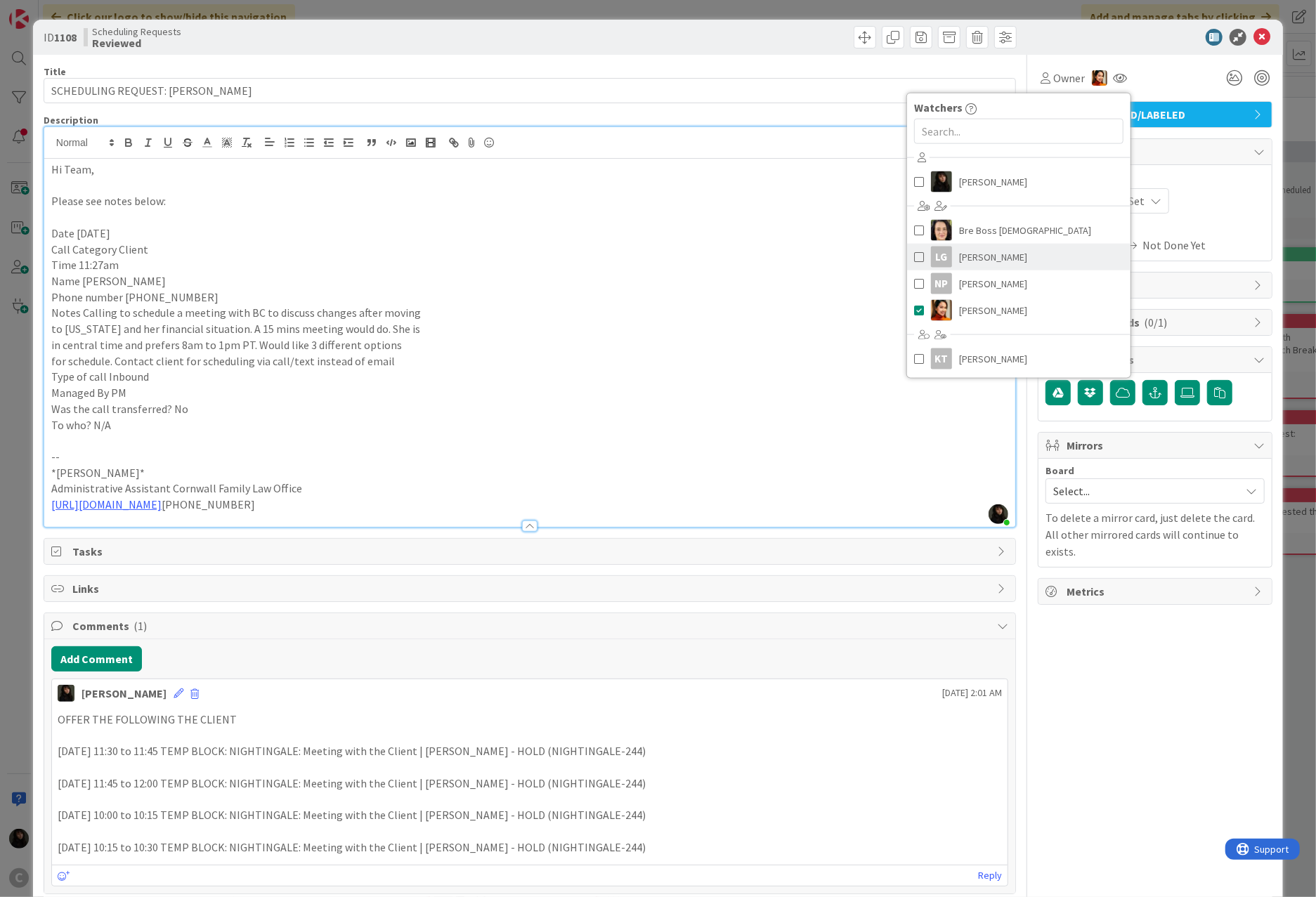
click at [931, 264] on div "LG" at bounding box center [941, 257] width 21 height 21
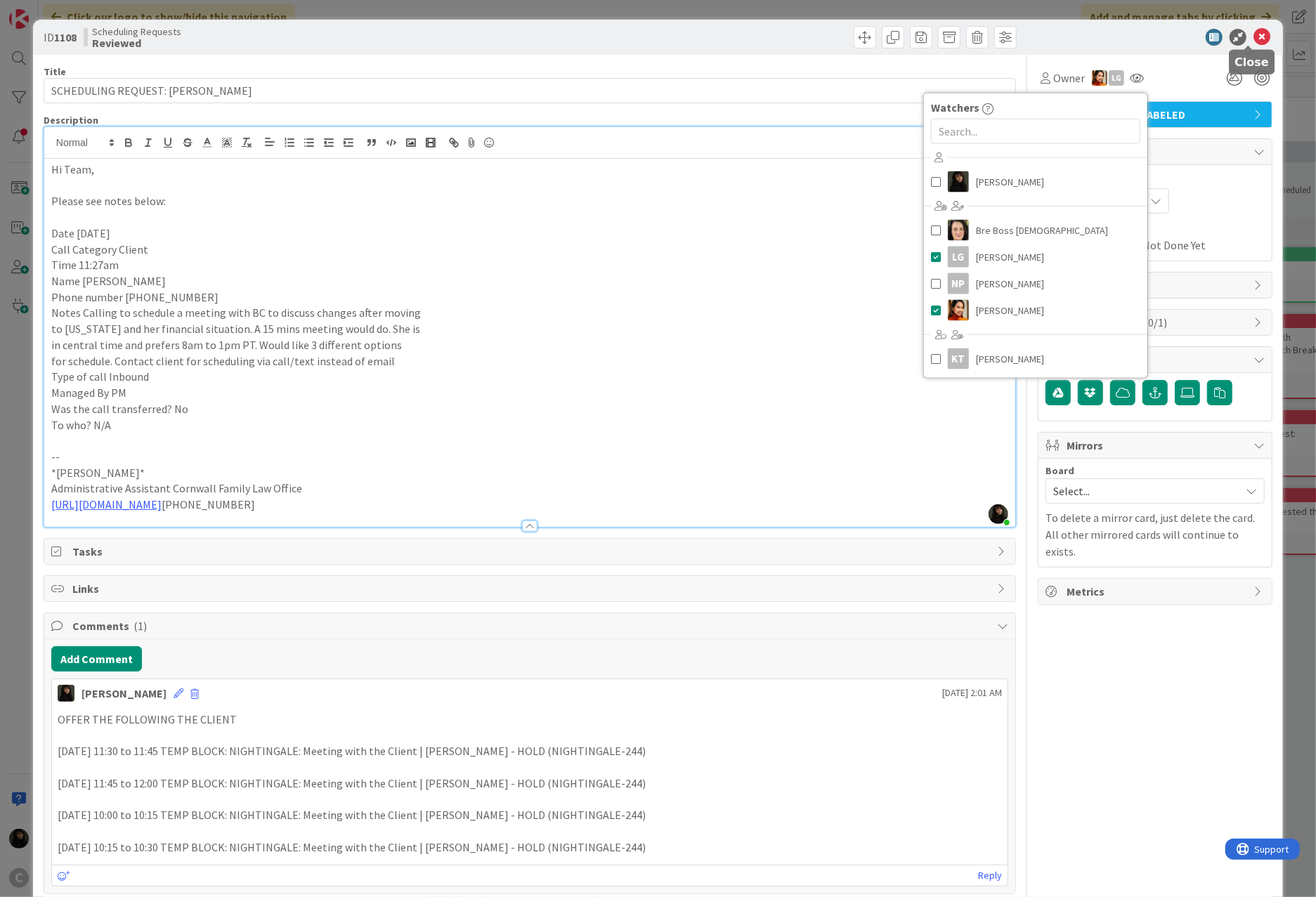
click at [978, 41] on icon at bounding box center [1262, 37] width 17 height 17
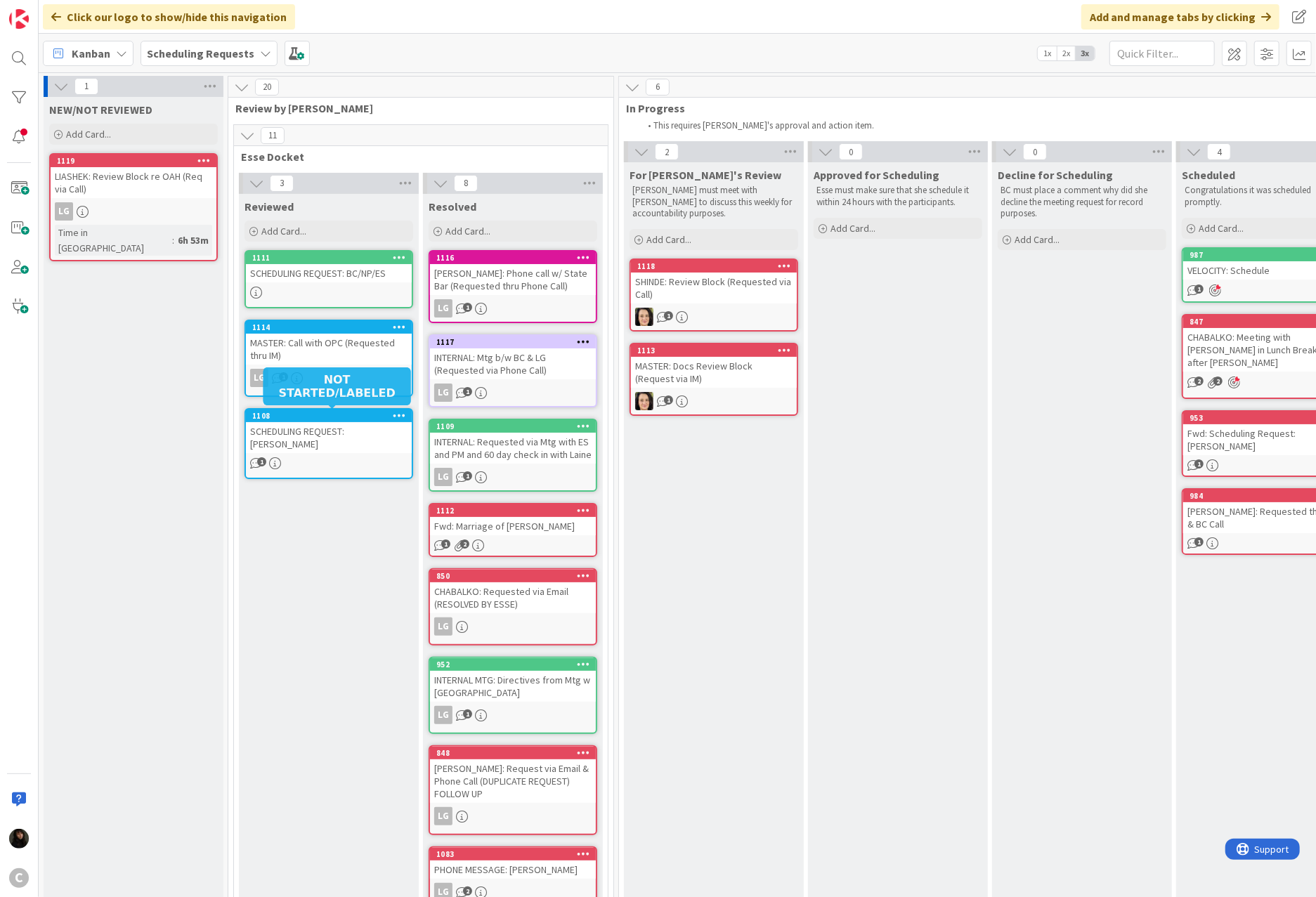
click at [358, 422] on div "SCHEDULING REQUEST: [PERSON_NAME]" at bounding box center [329, 437] width 166 height 31
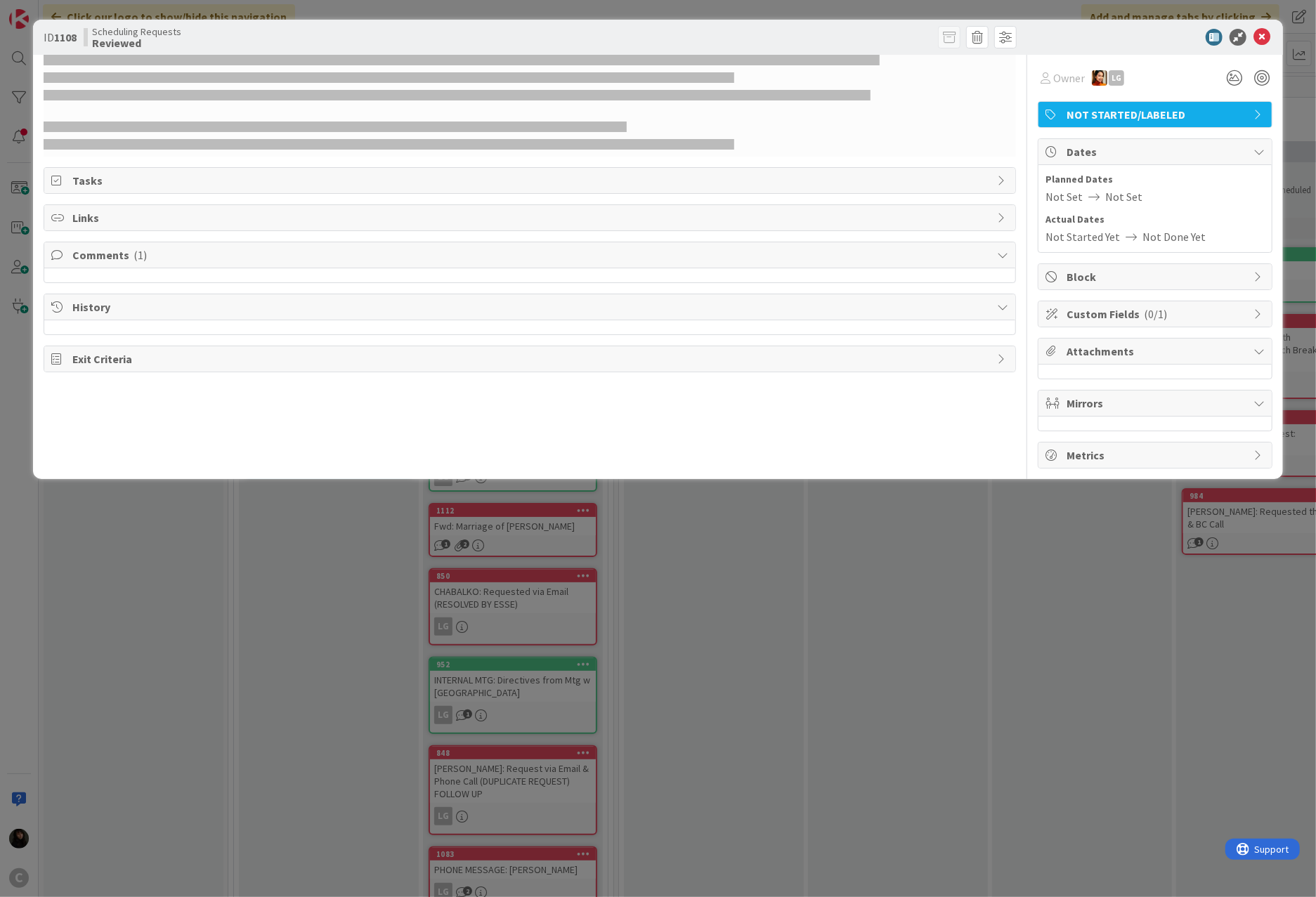
click at [978, 118] on span "NOT STARTED/LABELED" at bounding box center [1156, 114] width 180 height 17
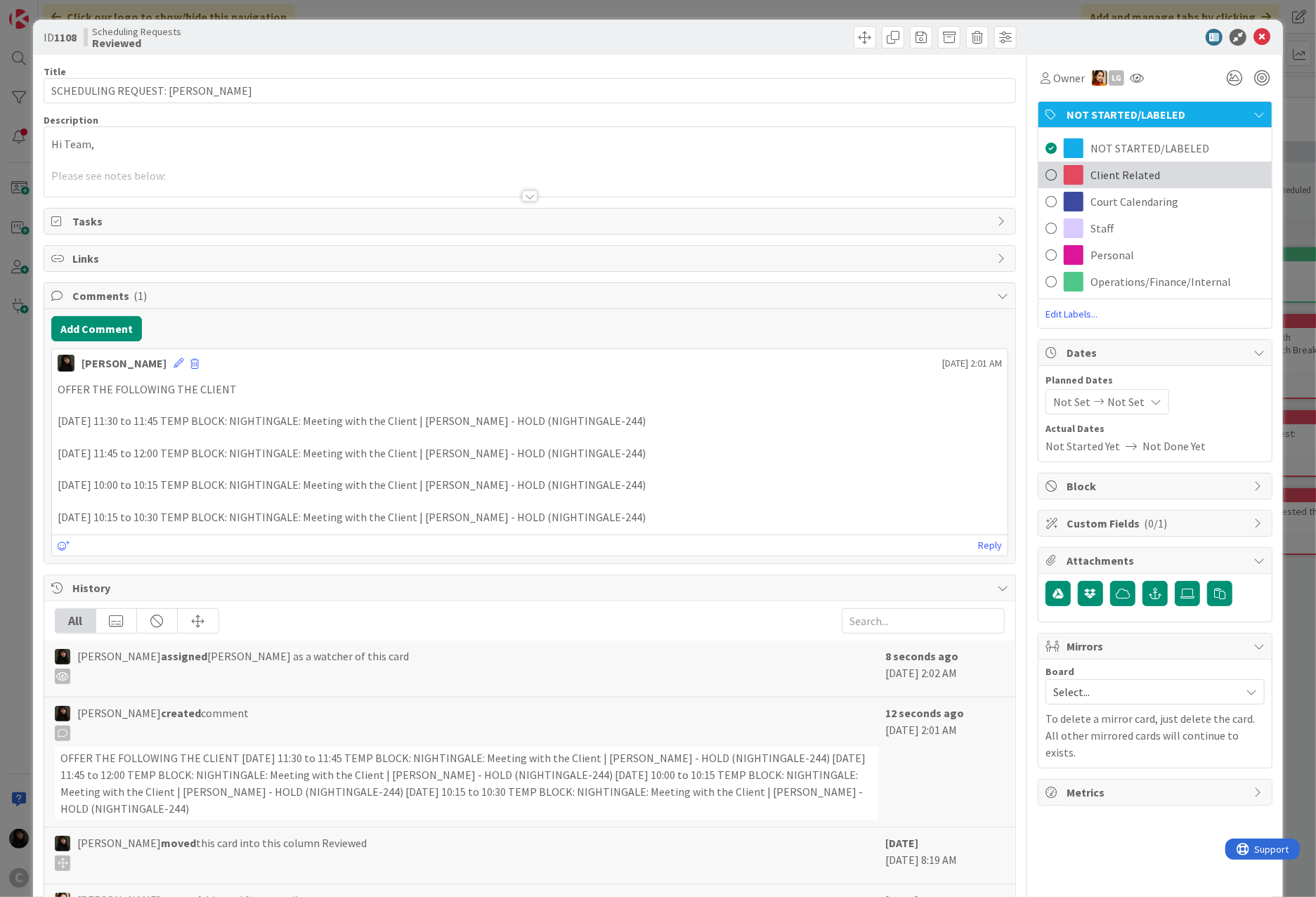
click at [978, 177] on div "Client Related" at bounding box center [1155, 175] width 233 height 27
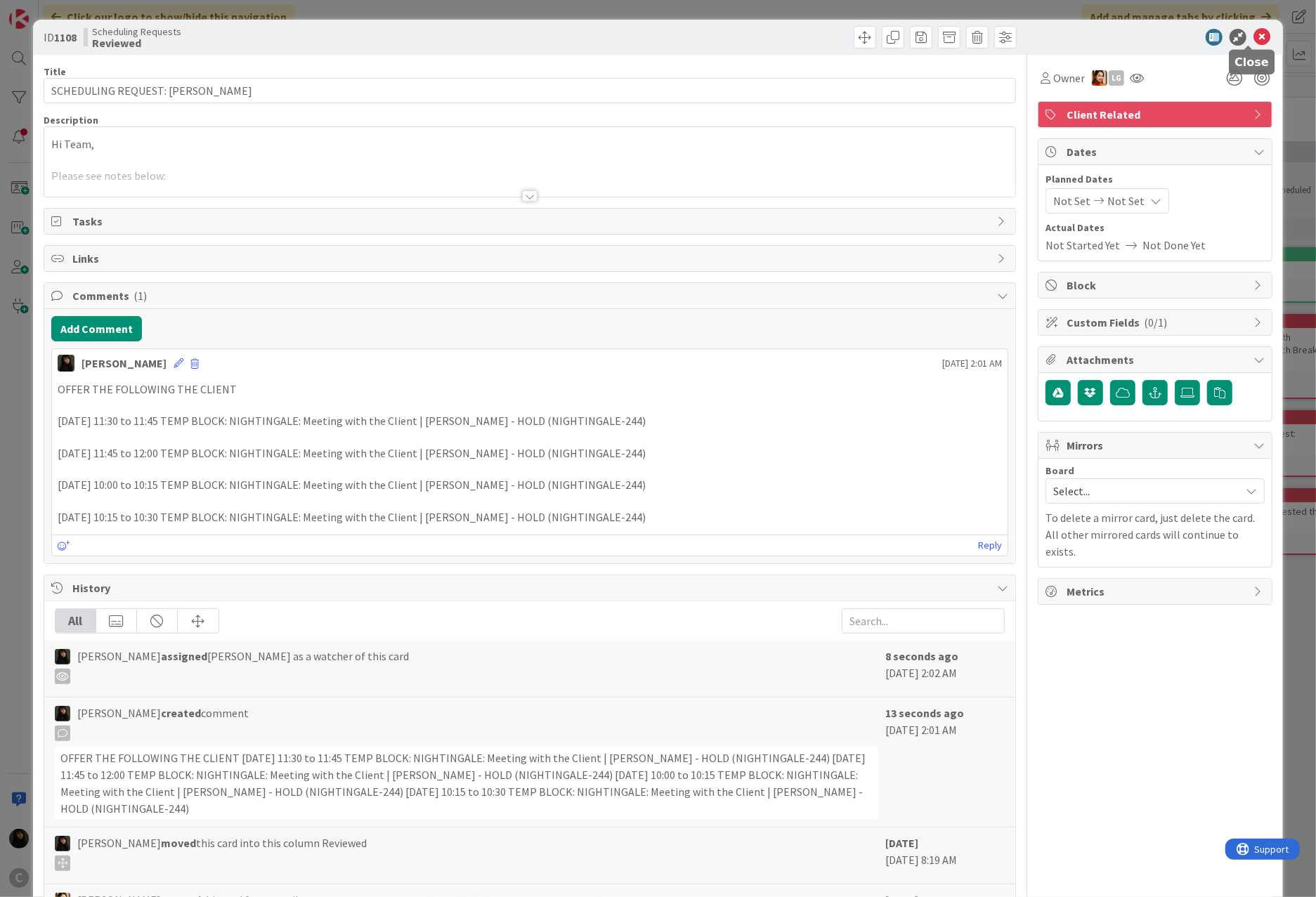
click at [978, 39] on icon at bounding box center [1262, 37] width 17 height 17
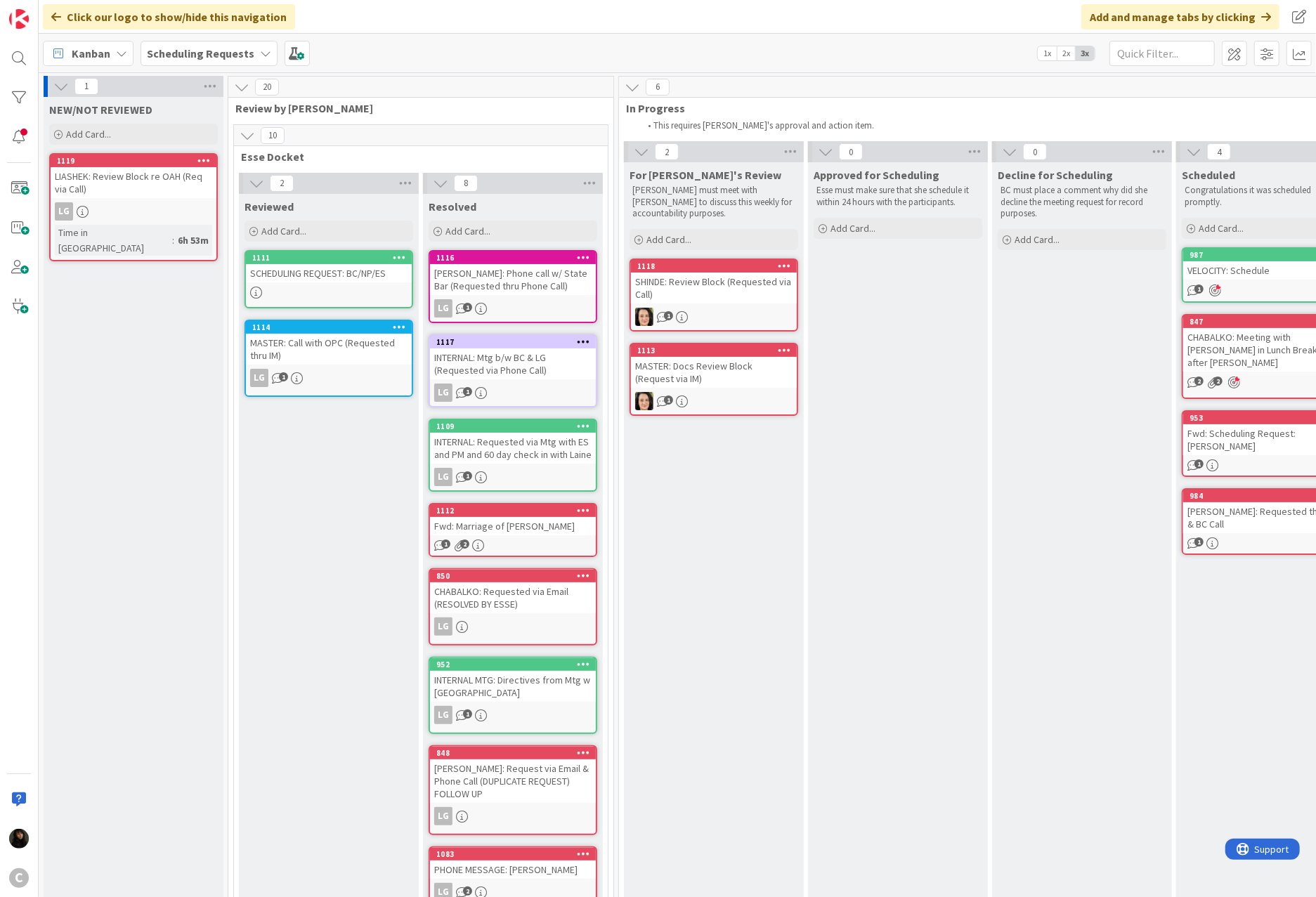
click at [355, 364] on div "1114 MASTER: Call with OPC (Requested thru IM) LG 1" at bounding box center [329, 358] width 168 height 77
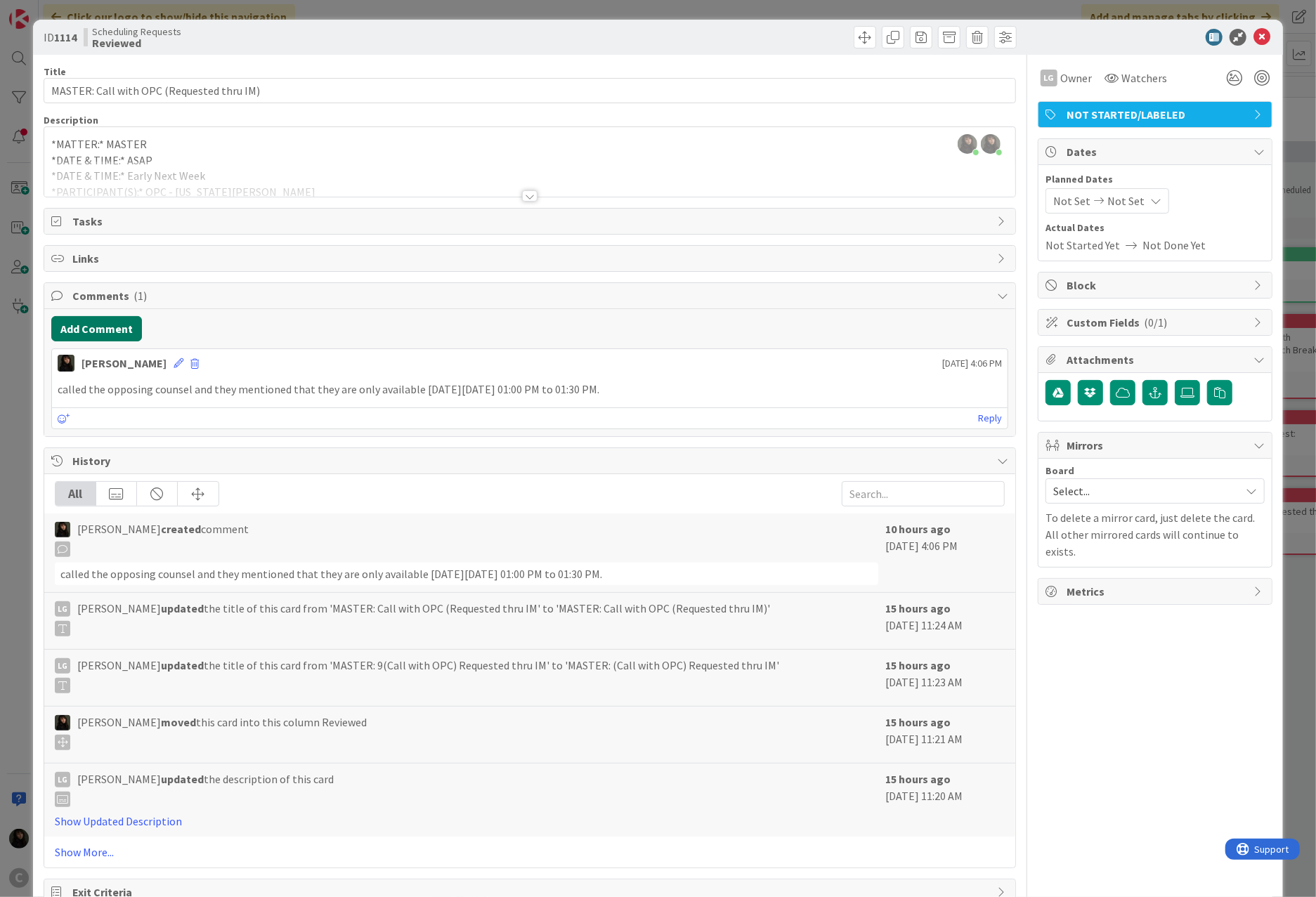
click at [107, 323] on button "Add Comment" at bounding box center [97, 329] width 91 height 25
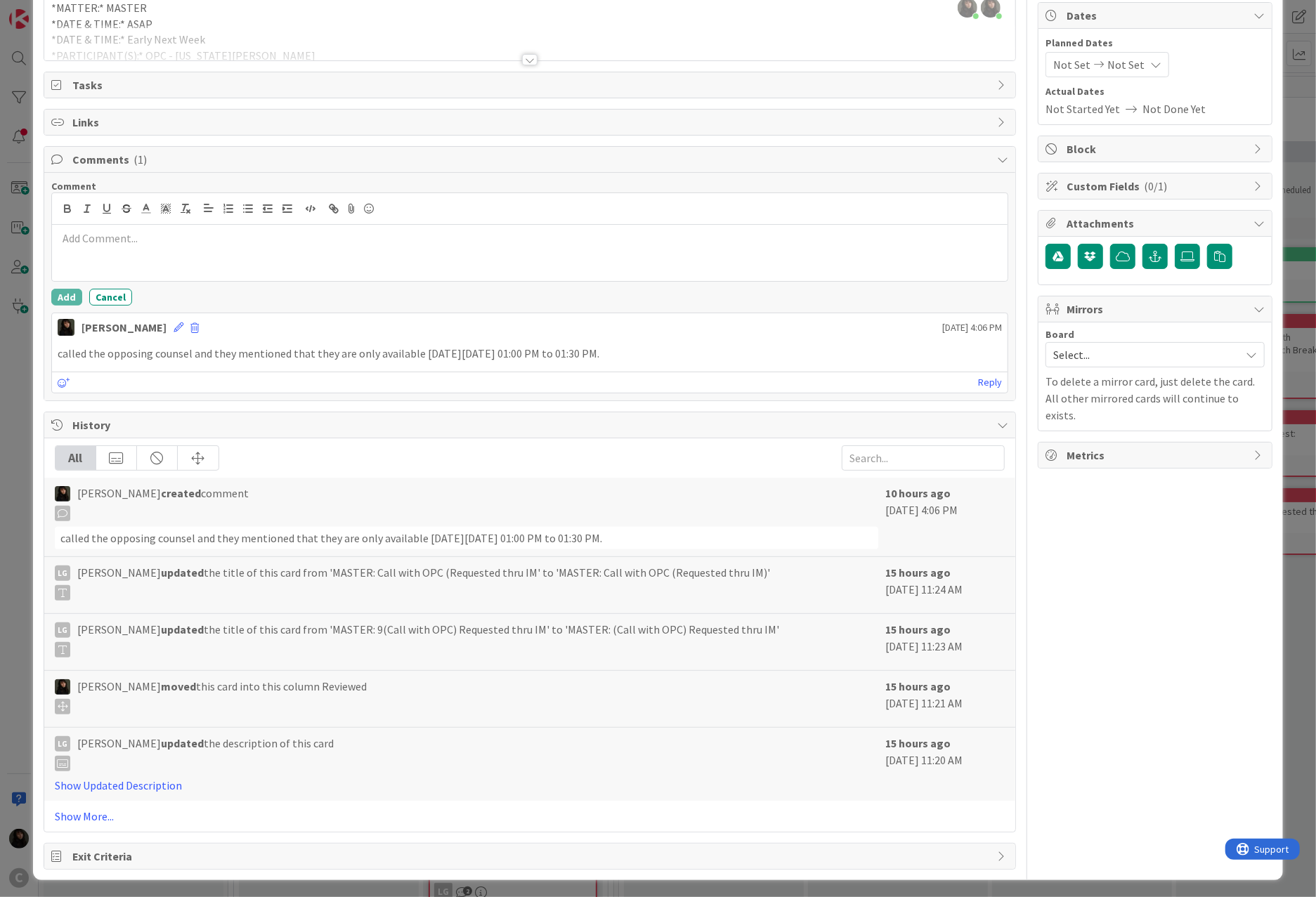
scroll to position [145, 0]
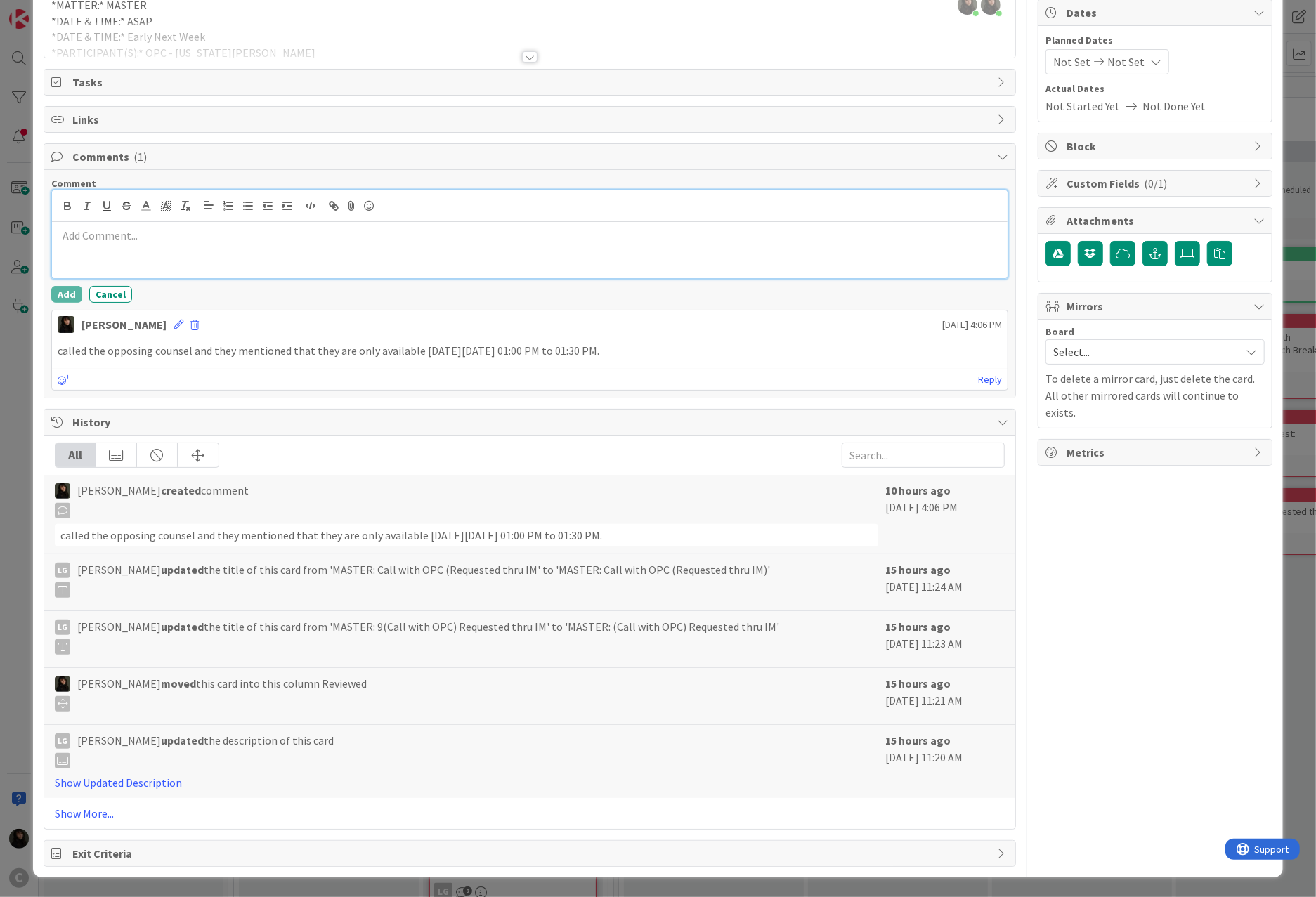
click at [101, 248] on div at bounding box center [530, 250] width 955 height 56
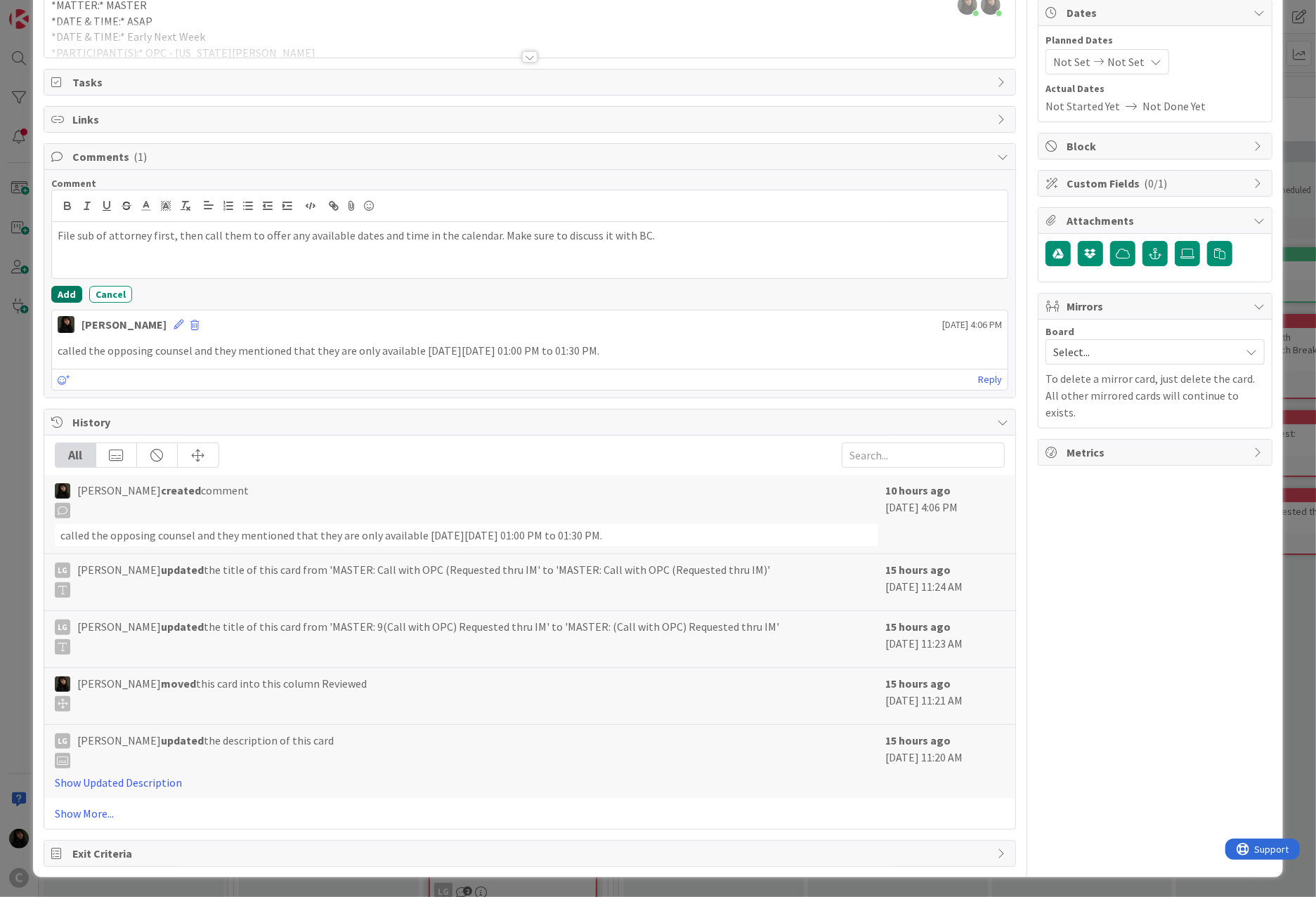
click at [66, 292] on button "Add" at bounding box center [66, 294] width 31 height 17
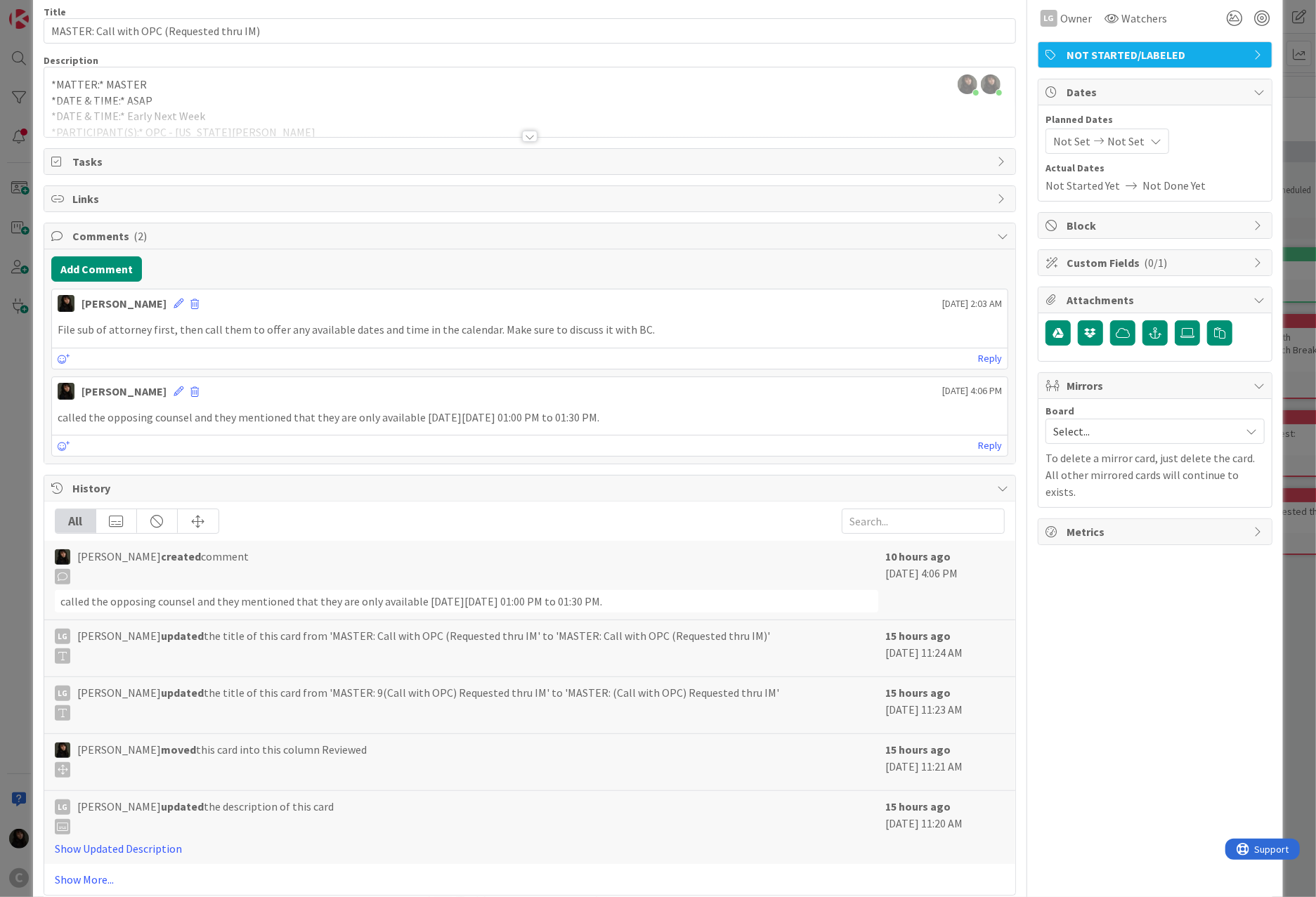
scroll to position [0, 0]
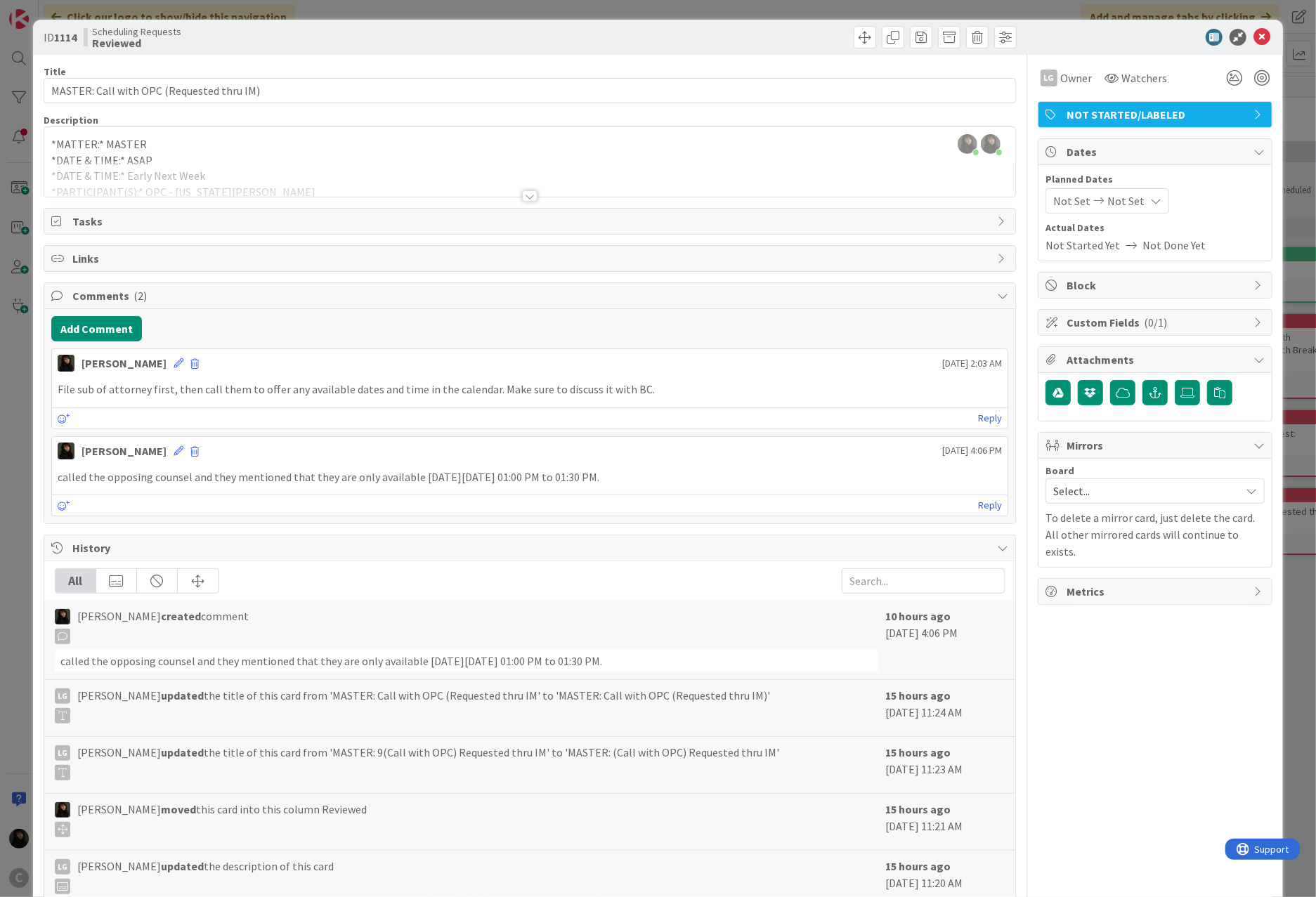
click at [978, 116] on span "NOT STARTED/LABELED" at bounding box center [1156, 114] width 180 height 17
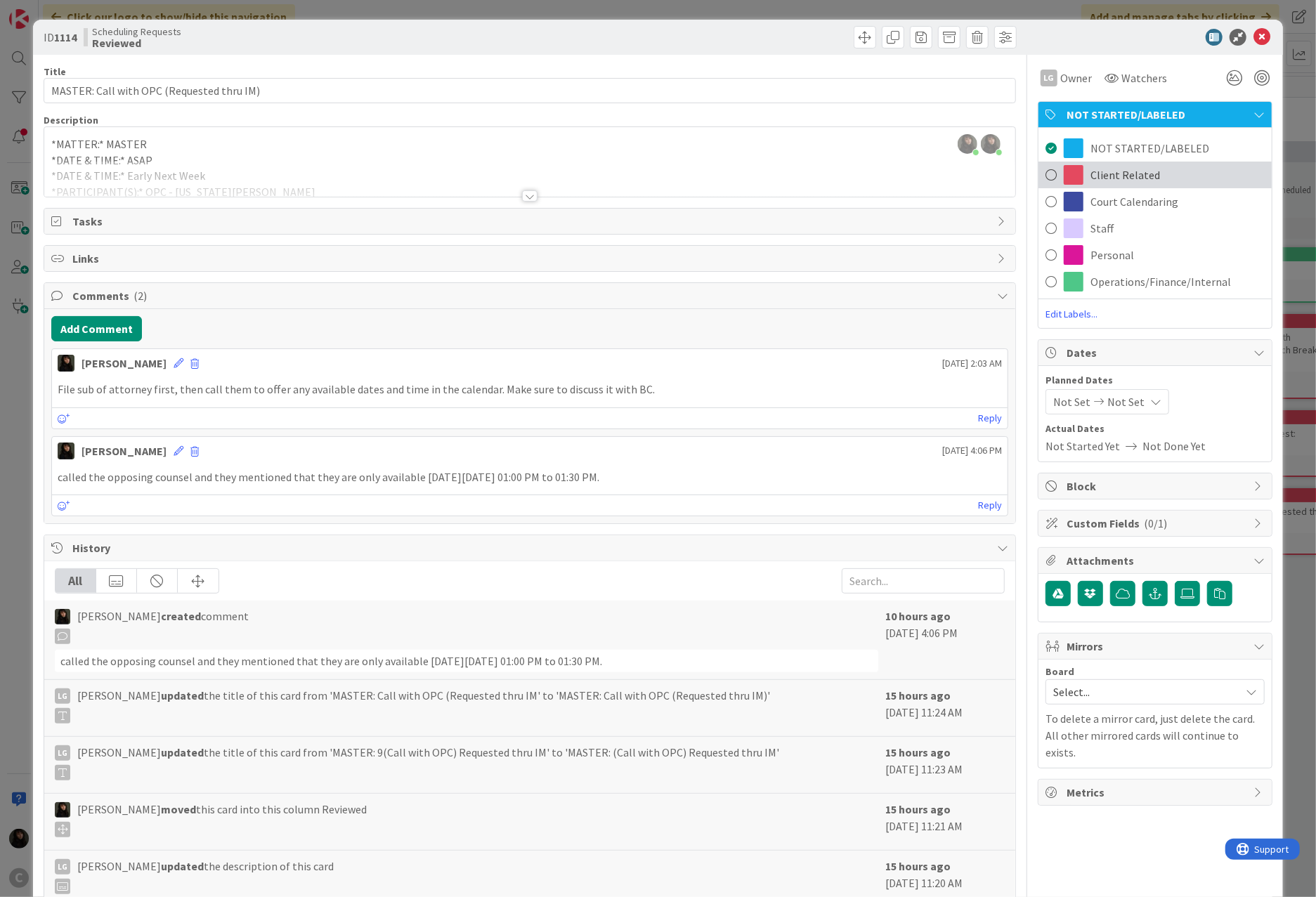
click at [978, 175] on span at bounding box center [1073, 175] width 19 height 19
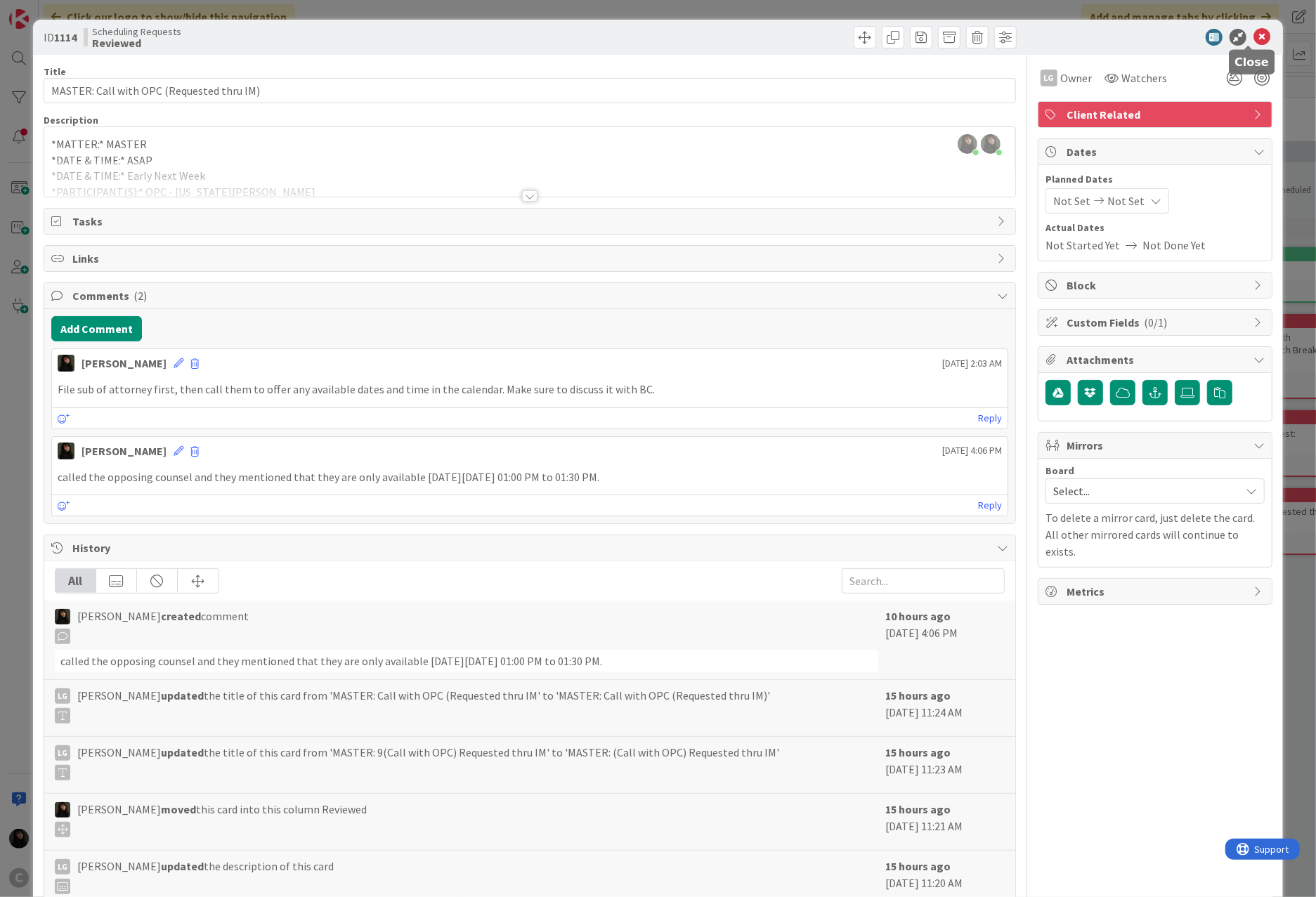
click at [978, 41] on icon at bounding box center [1262, 37] width 17 height 17
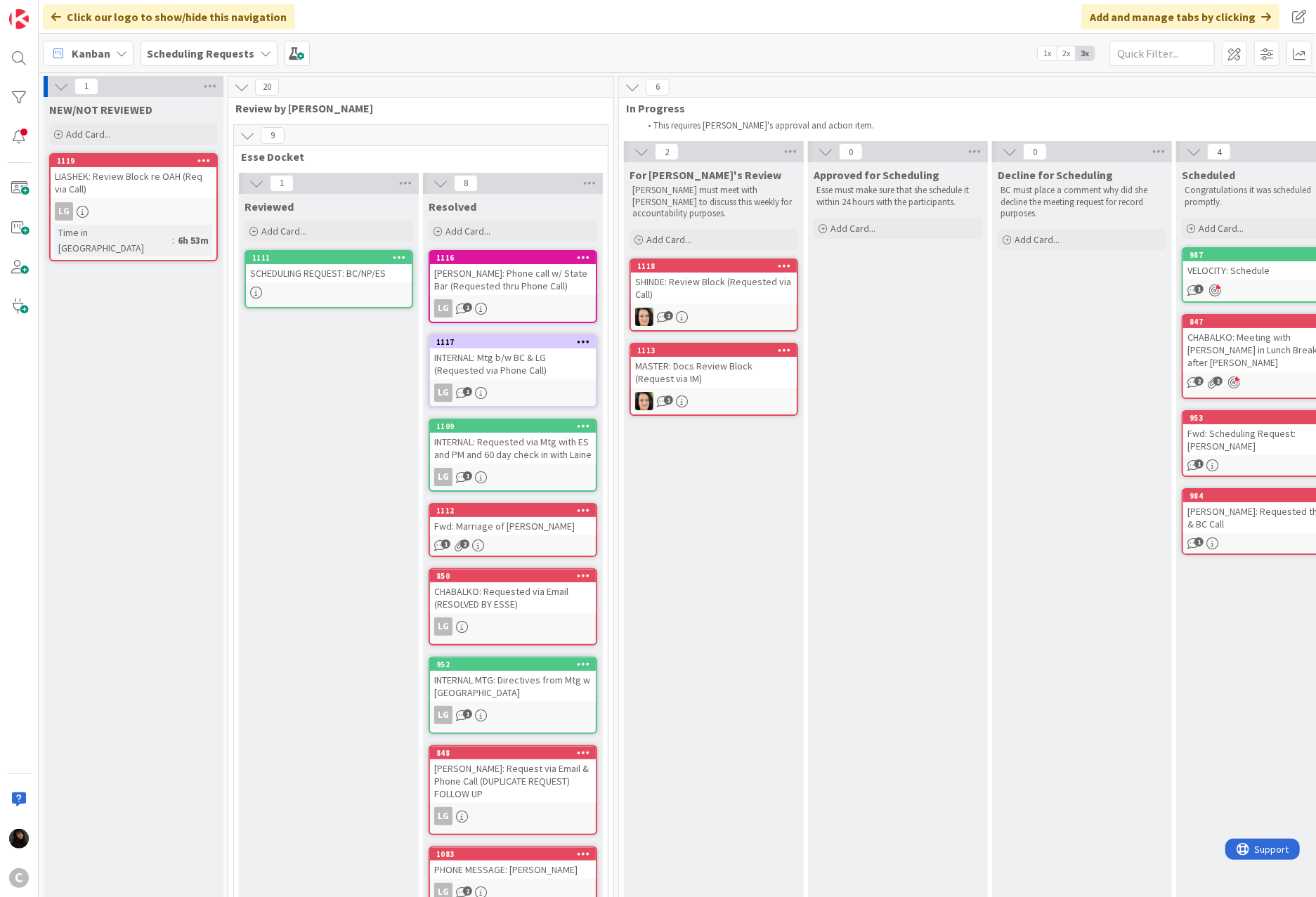
click at [301, 287] on div at bounding box center [329, 293] width 166 height 12
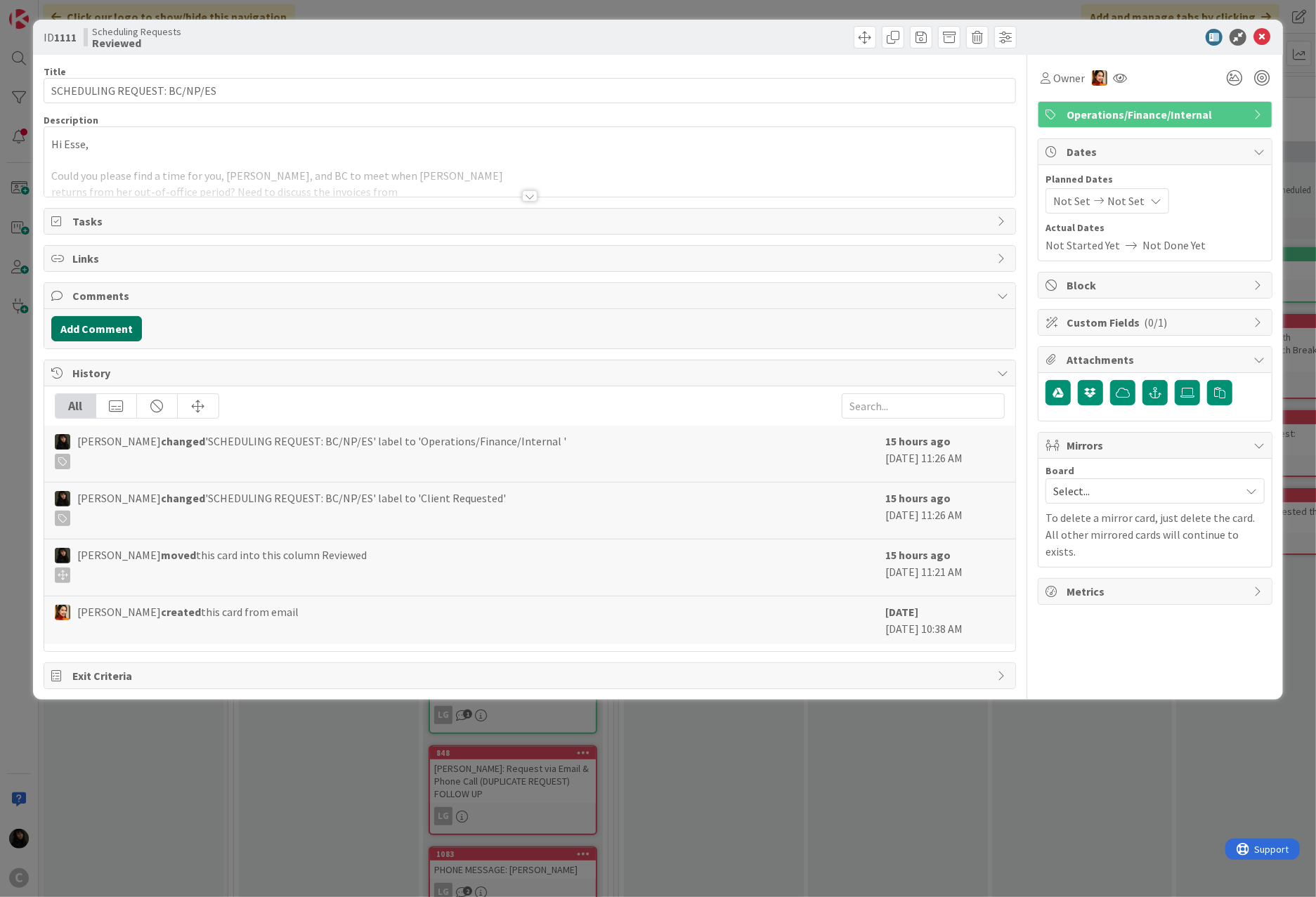
click at [96, 335] on button "Add Comment" at bounding box center [97, 329] width 91 height 25
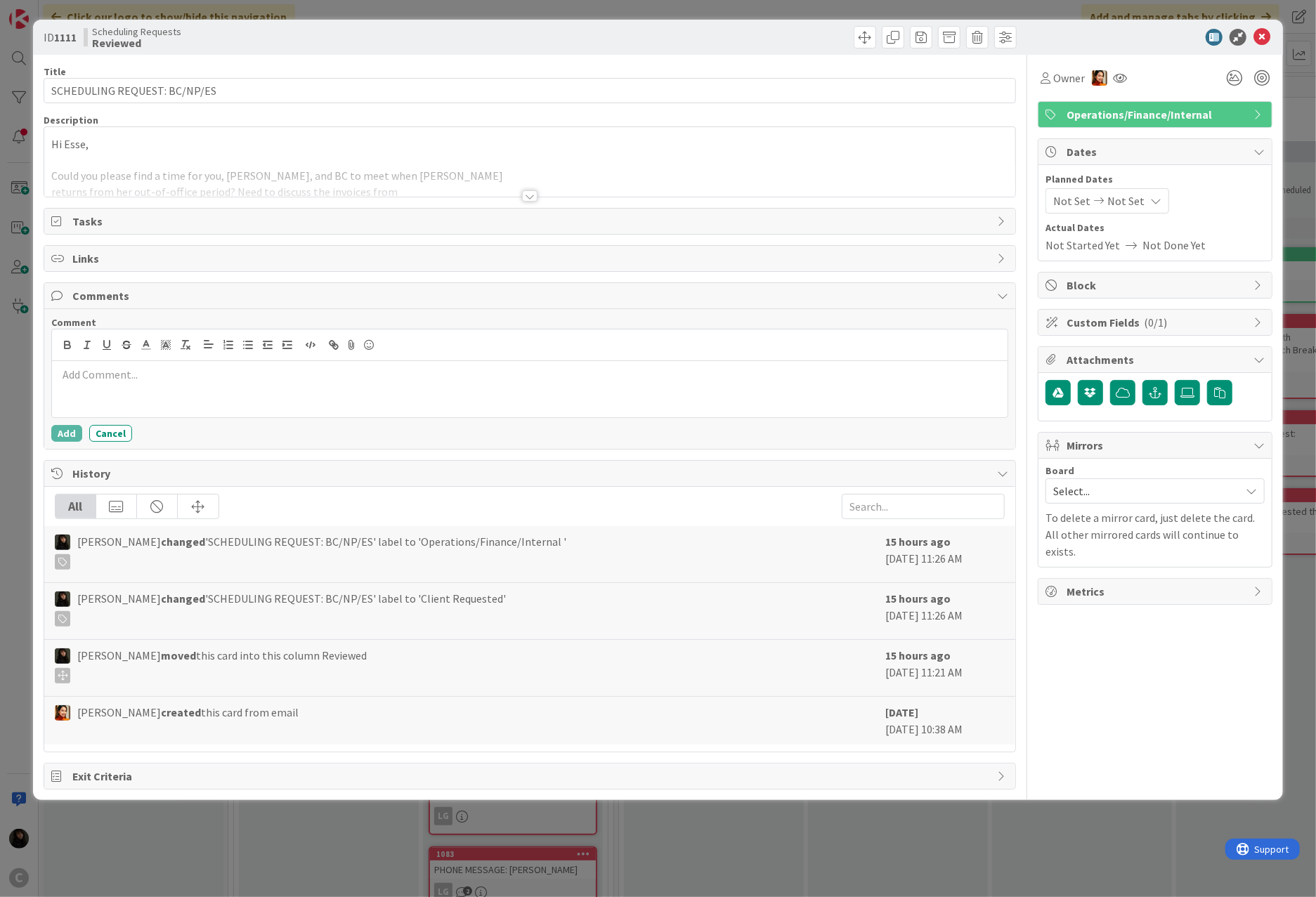
click at [153, 382] on p at bounding box center [529, 375] width 944 height 16
click at [59, 441] on button "Add" at bounding box center [66, 433] width 31 height 17
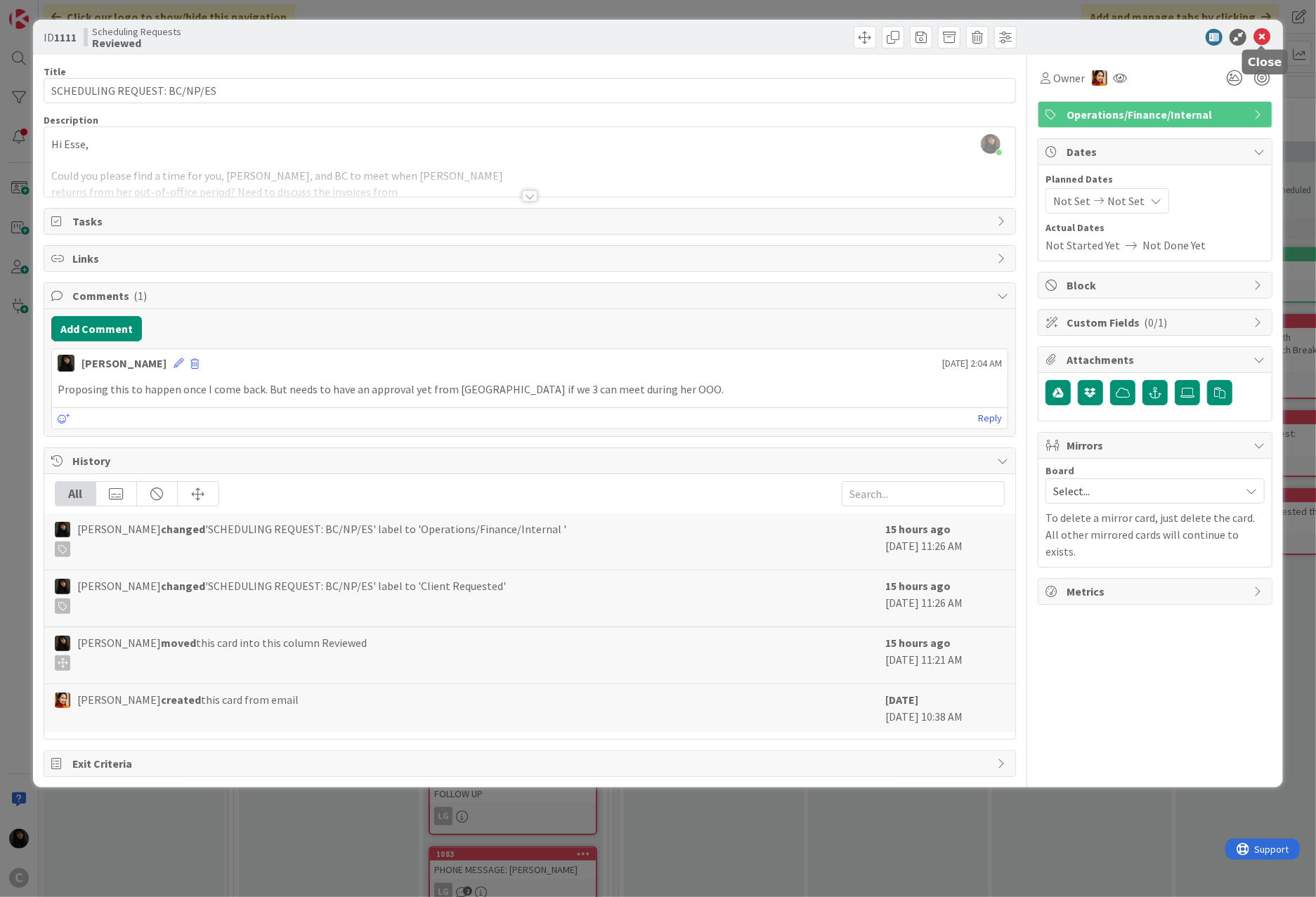
click at [978, 38] on icon at bounding box center [1262, 37] width 17 height 17
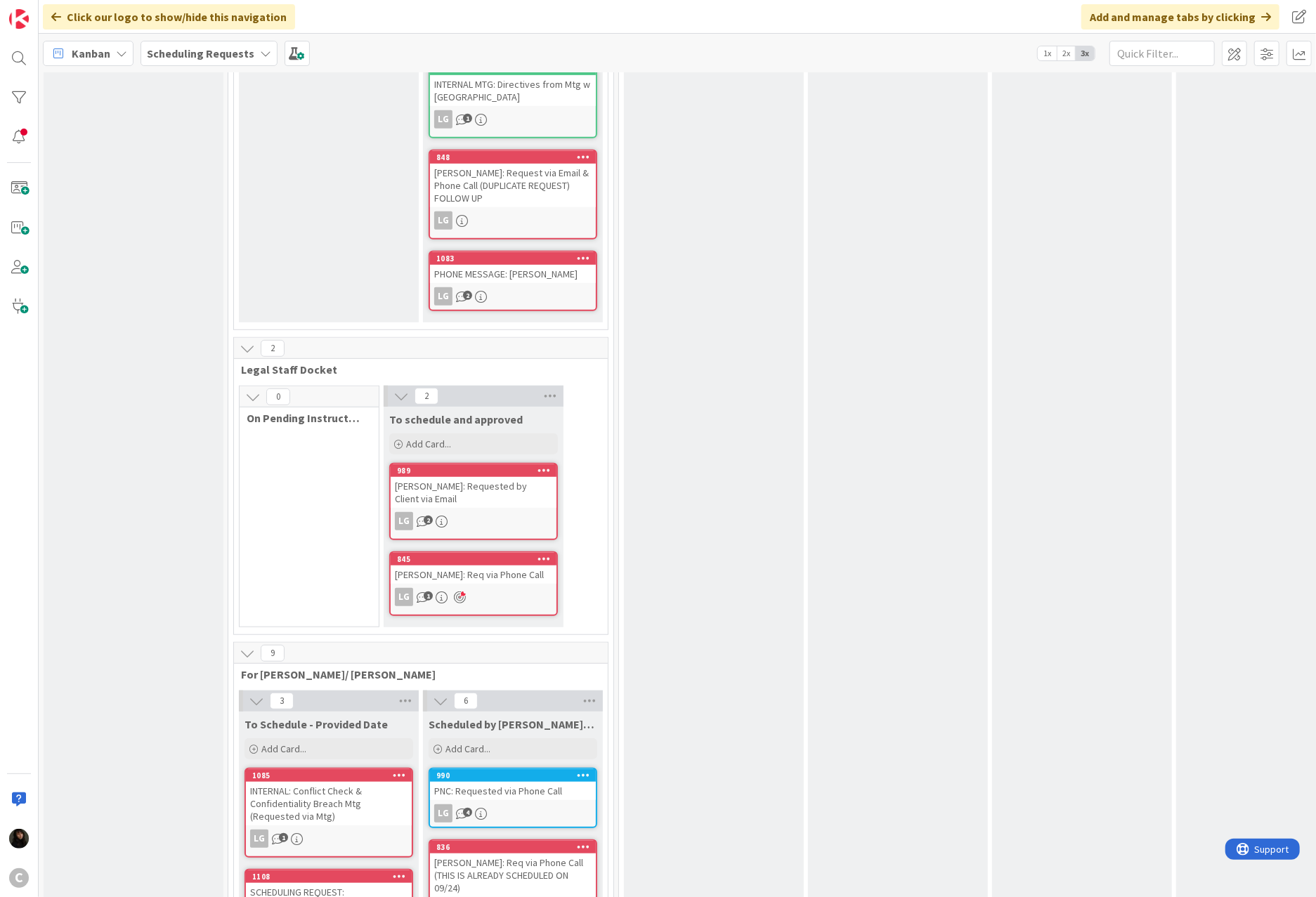
scroll to position [585, 0]
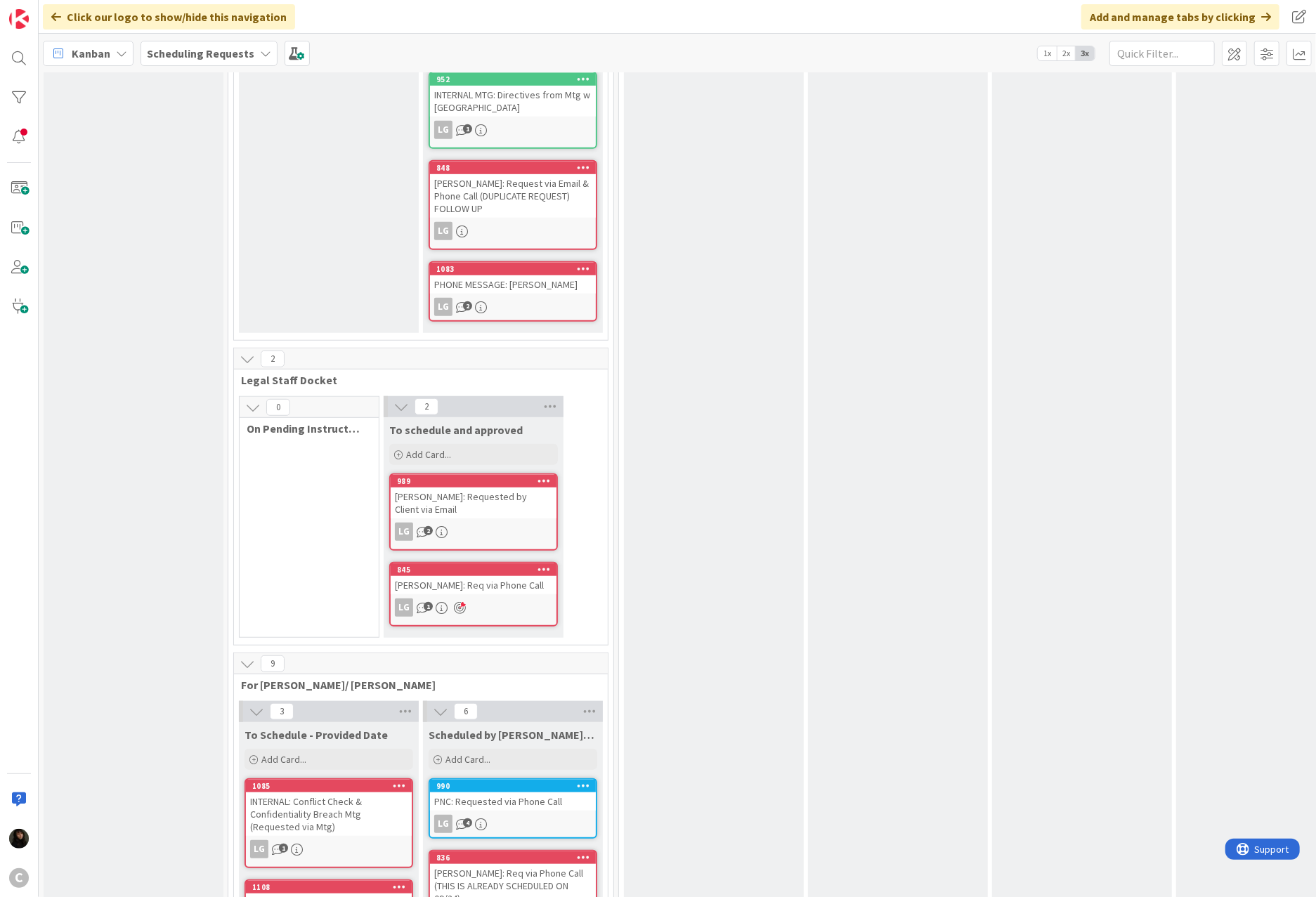
click at [493, 487] on div "[PERSON_NAME]: Requested by Client via Email" at bounding box center [473, 502] width 166 height 31
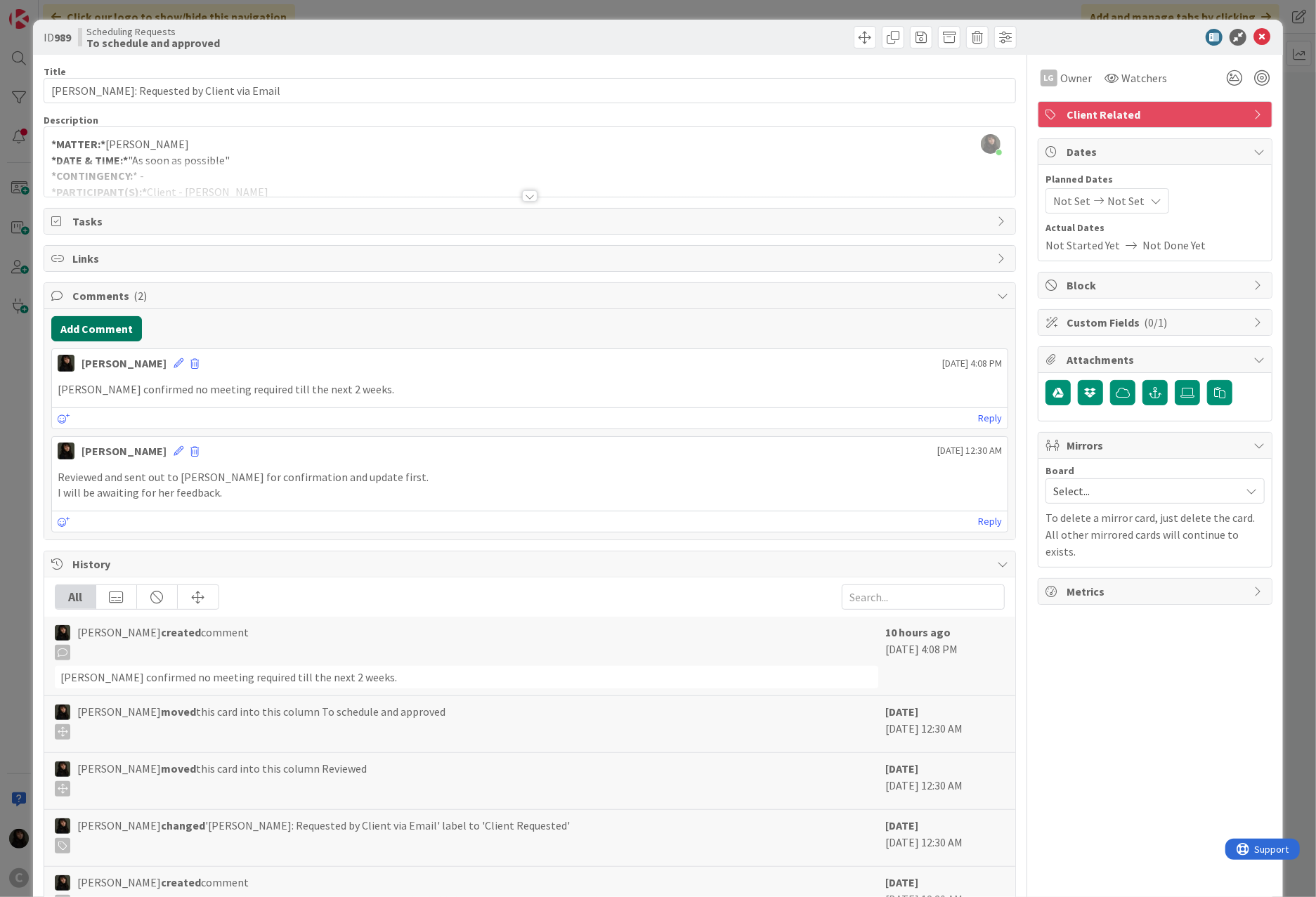
click at [125, 324] on button "Add Comment" at bounding box center [97, 329] width 91 height 25
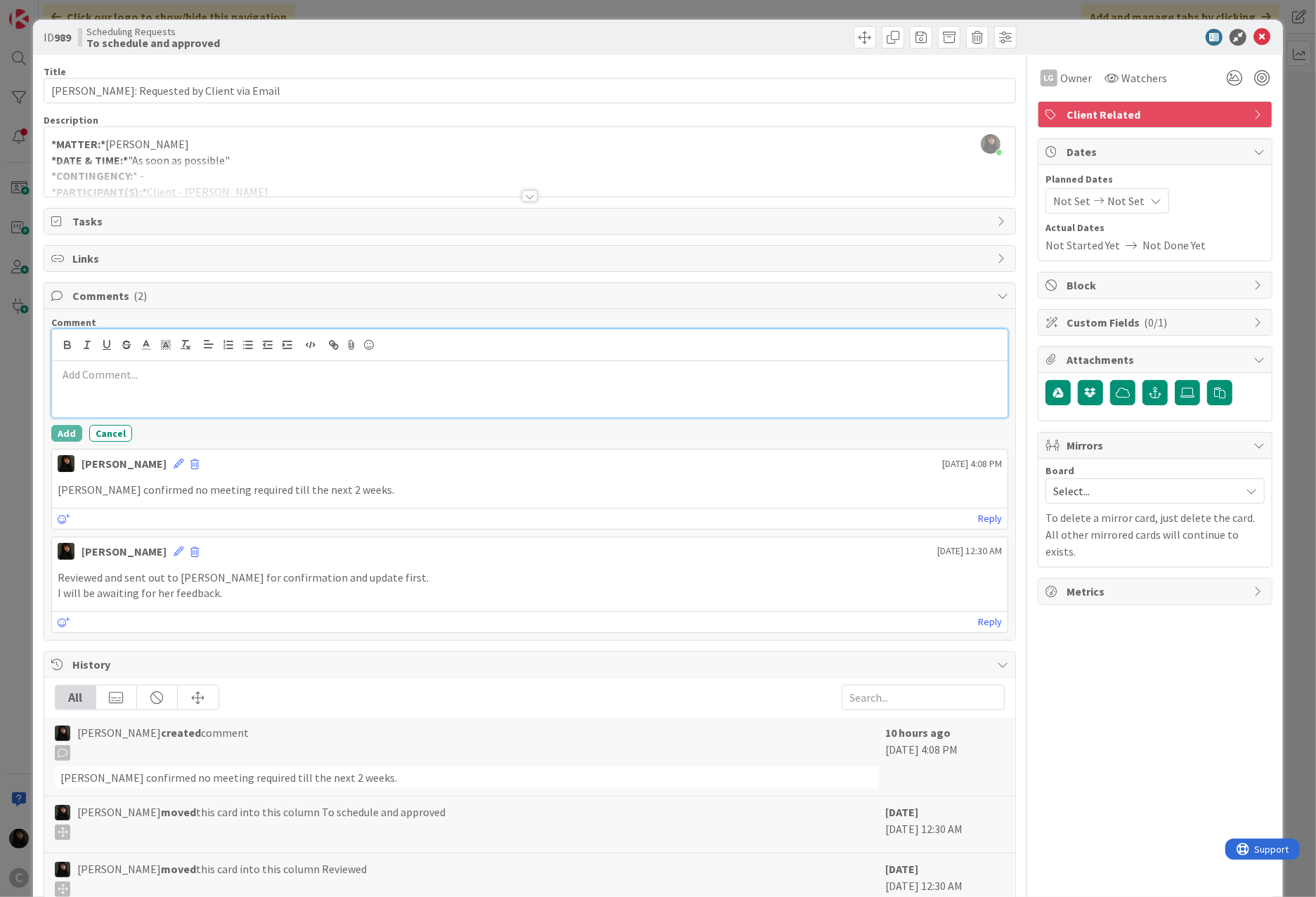
click at [101, 390] on div at bounding box center [530, 389] width 955 height 56
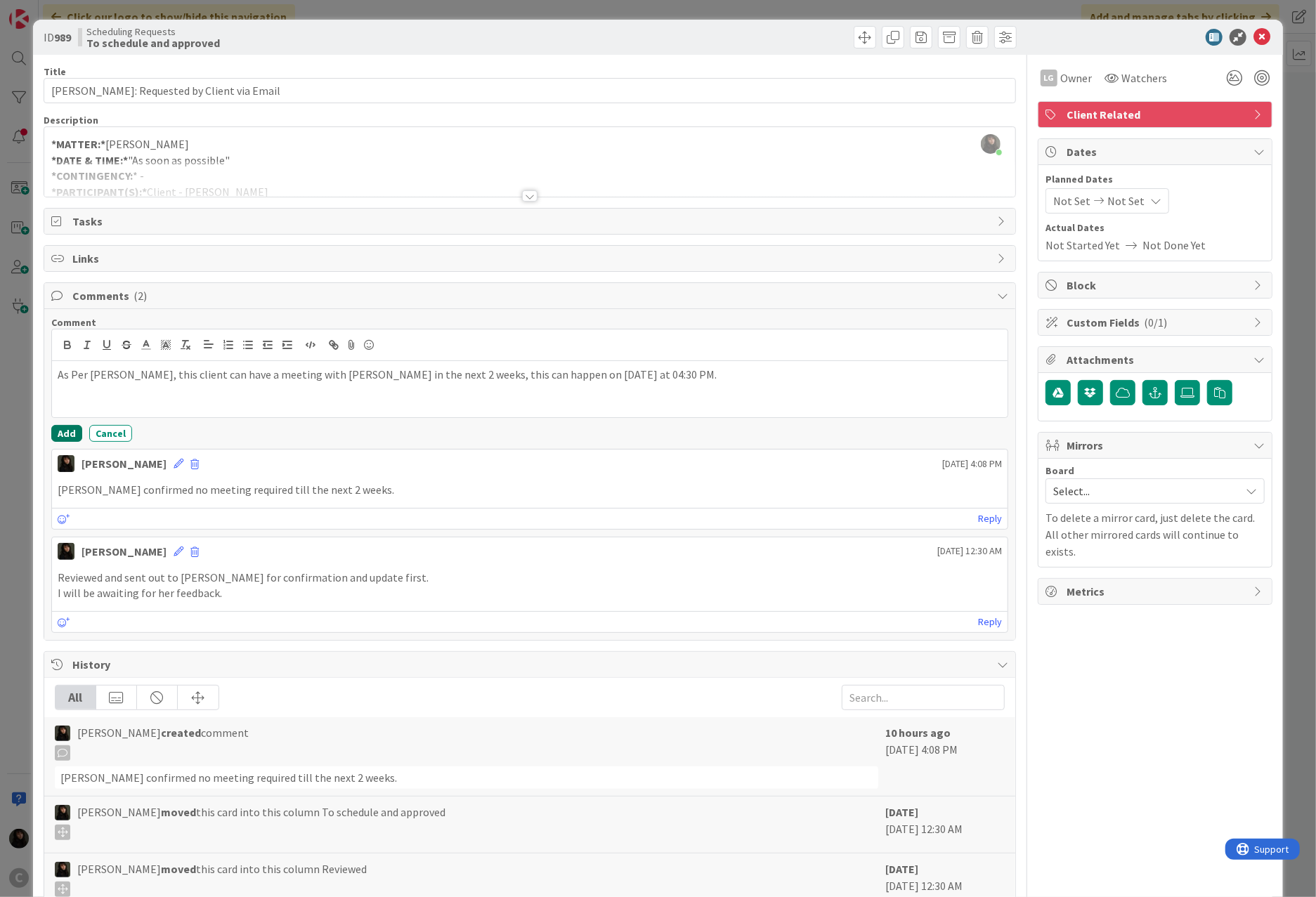
click at [63, 437] on button "Add" at bounding box center [66, 433] width 31 height 17
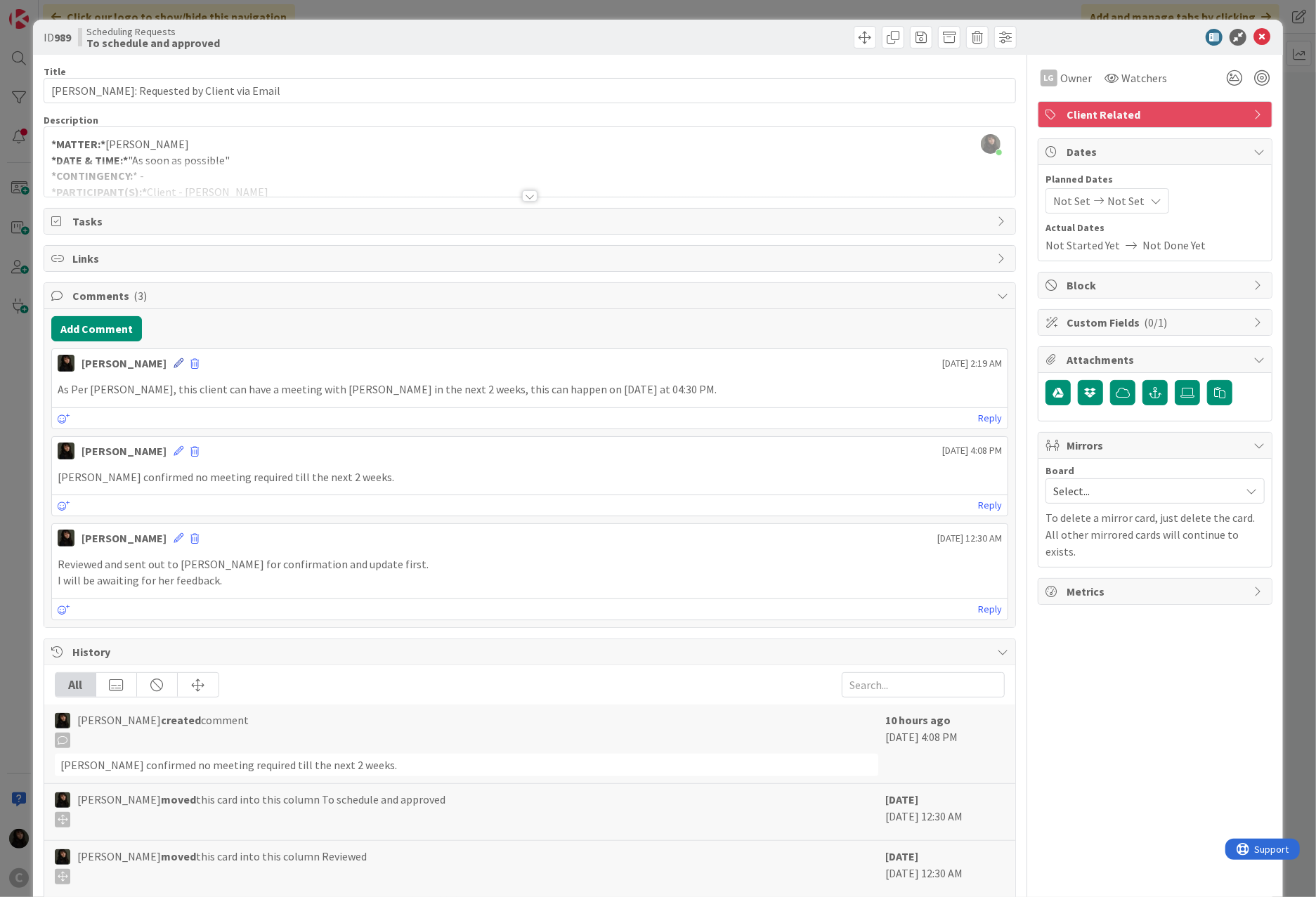
click at [174, 366] on icon at bounding box center [178, 363] width 10 height 10
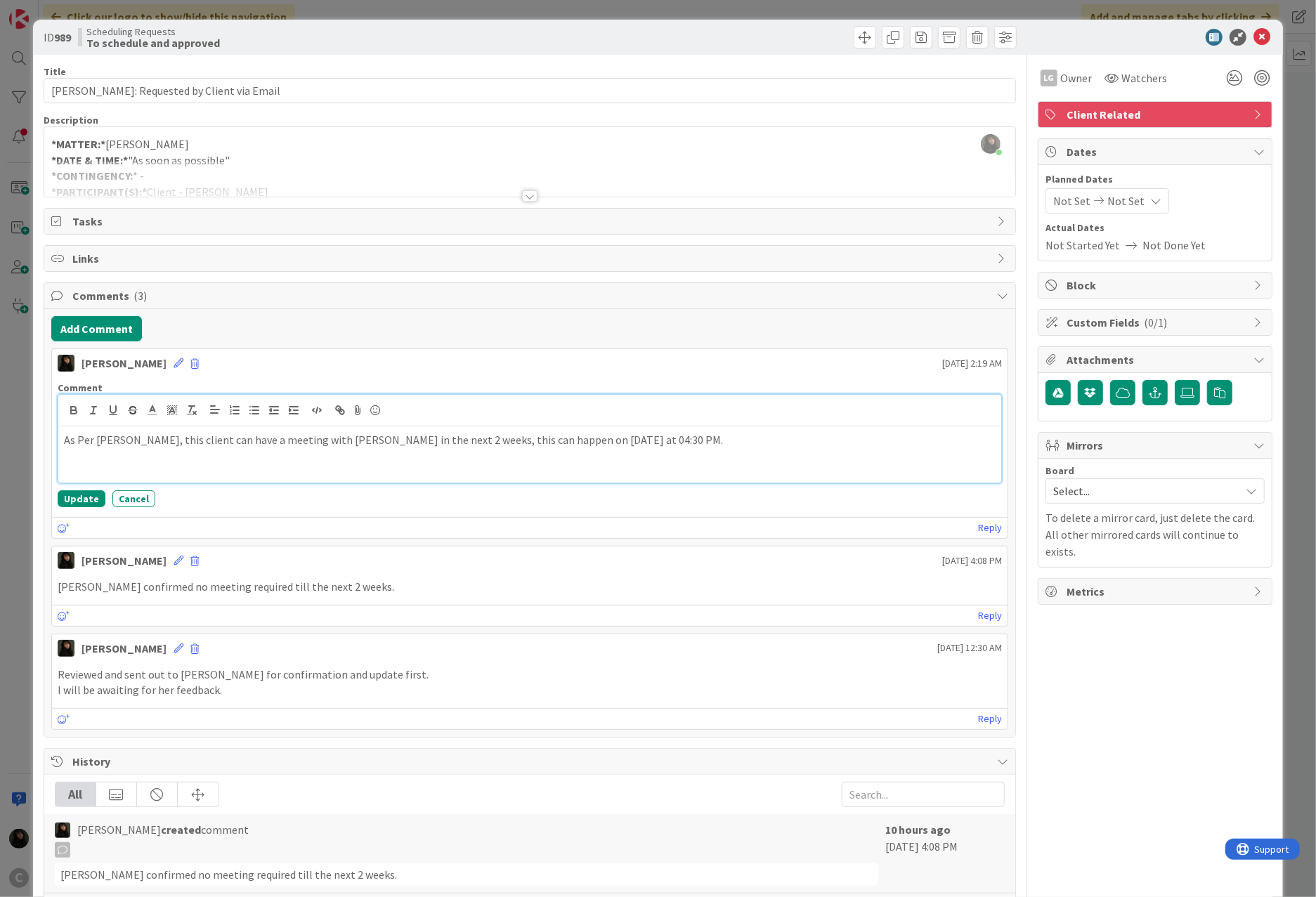
click at [83, 458] on p at bounding box center [530, 457] width 931 height 16
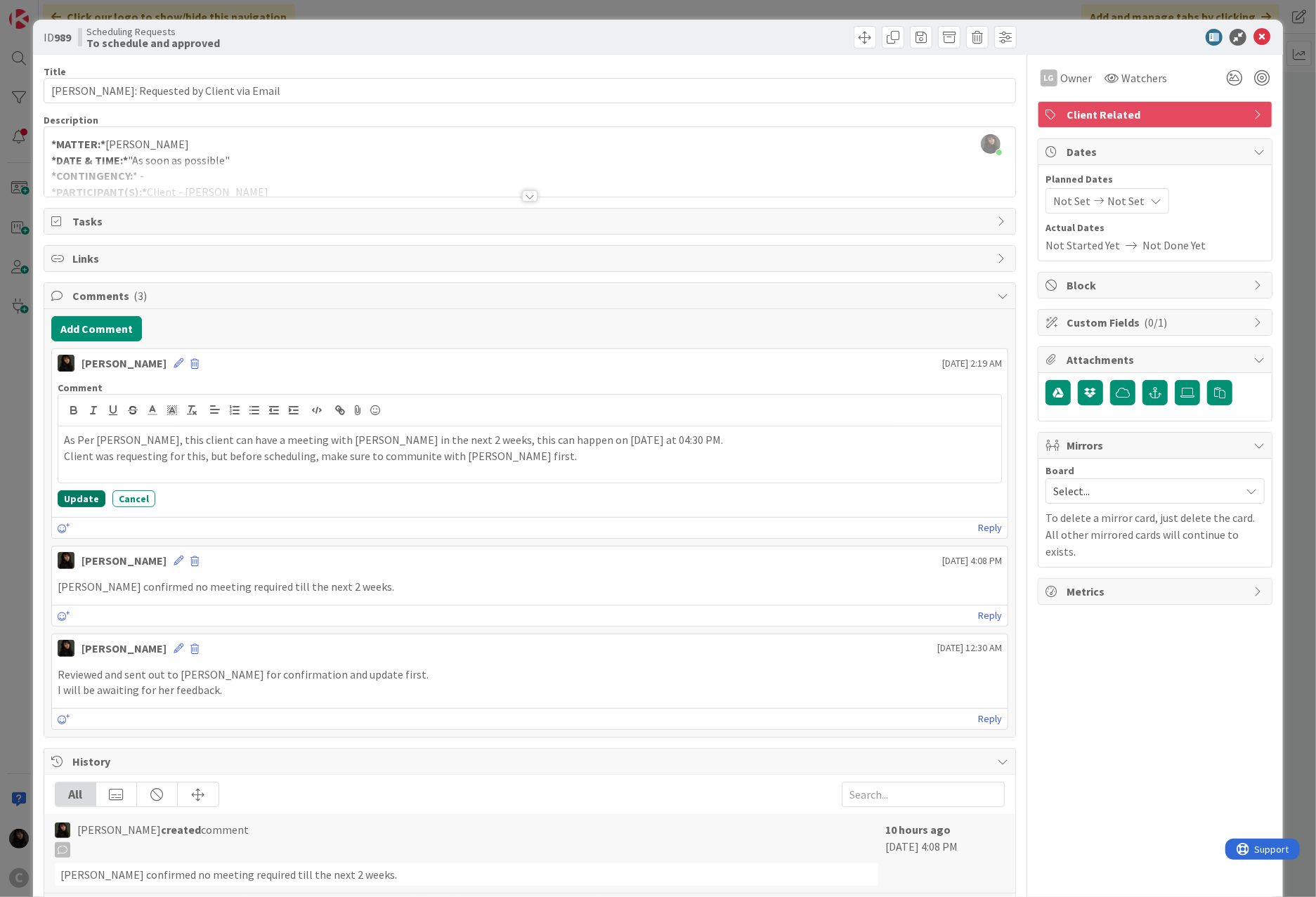
click at [79, 501] on button "Update" at bounding box center [81, 498] width 48 height 17
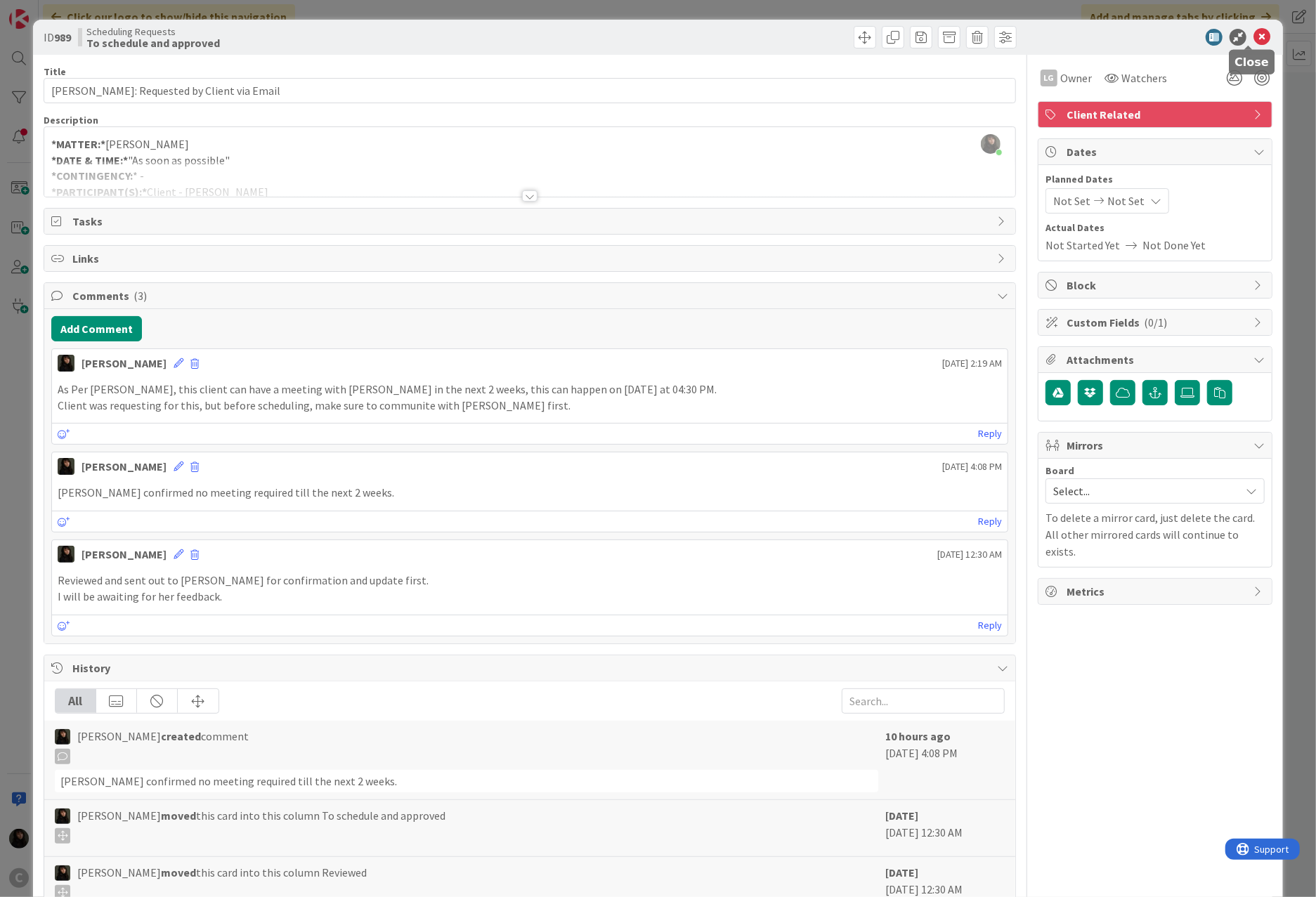
click at [978, 37] on icon at bounding box center [1262, 37] width 17 height 17
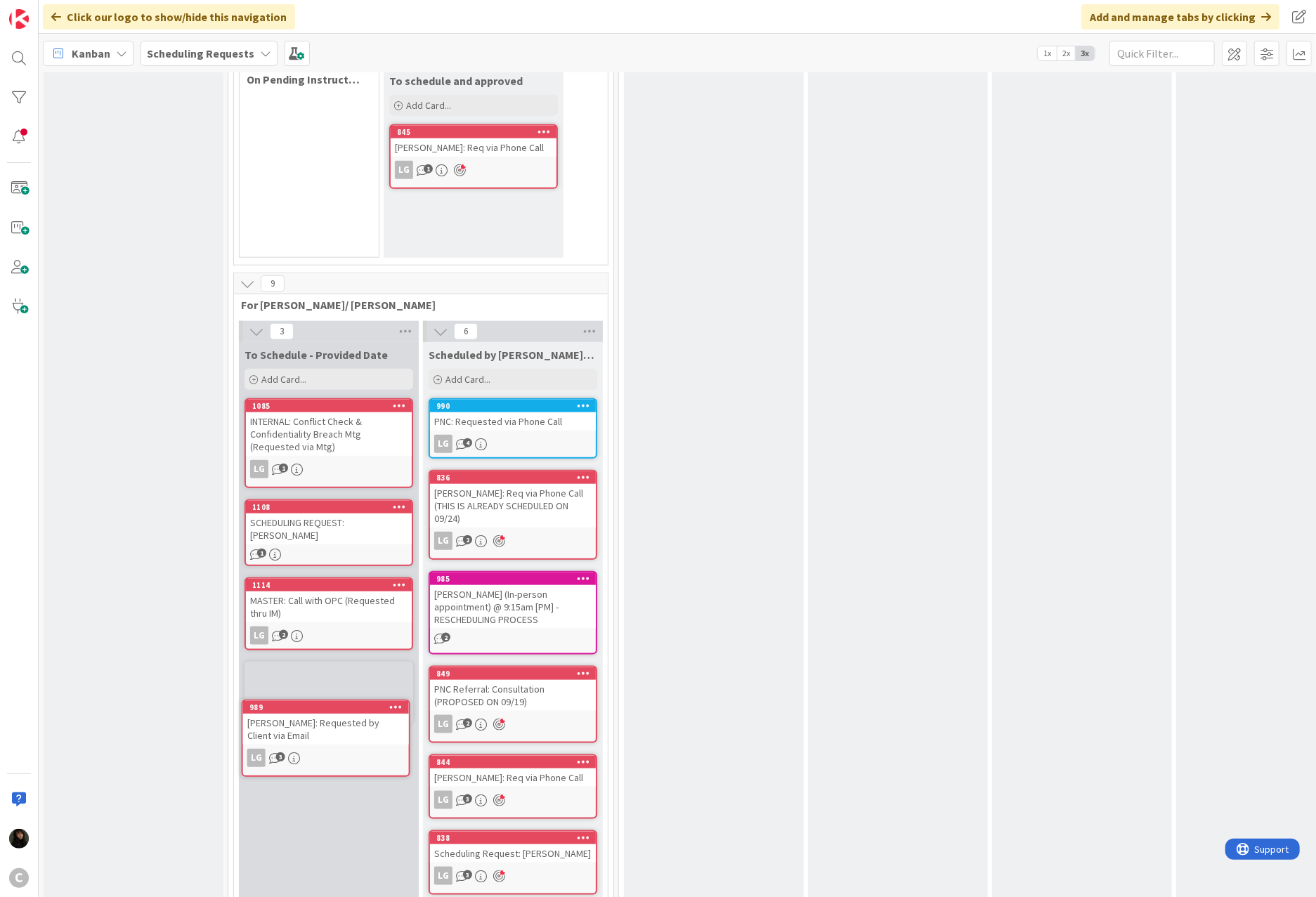
scroll to position [940, 0]
